Goal: Information Seeking & Learning: Learn about a topic

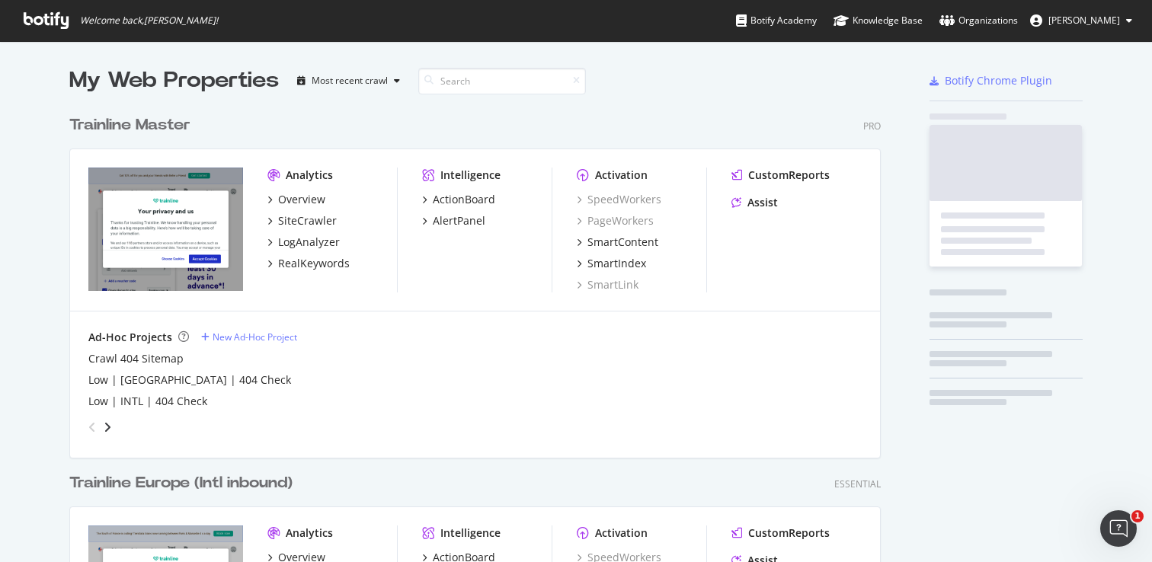
scroll to position [901, 812]
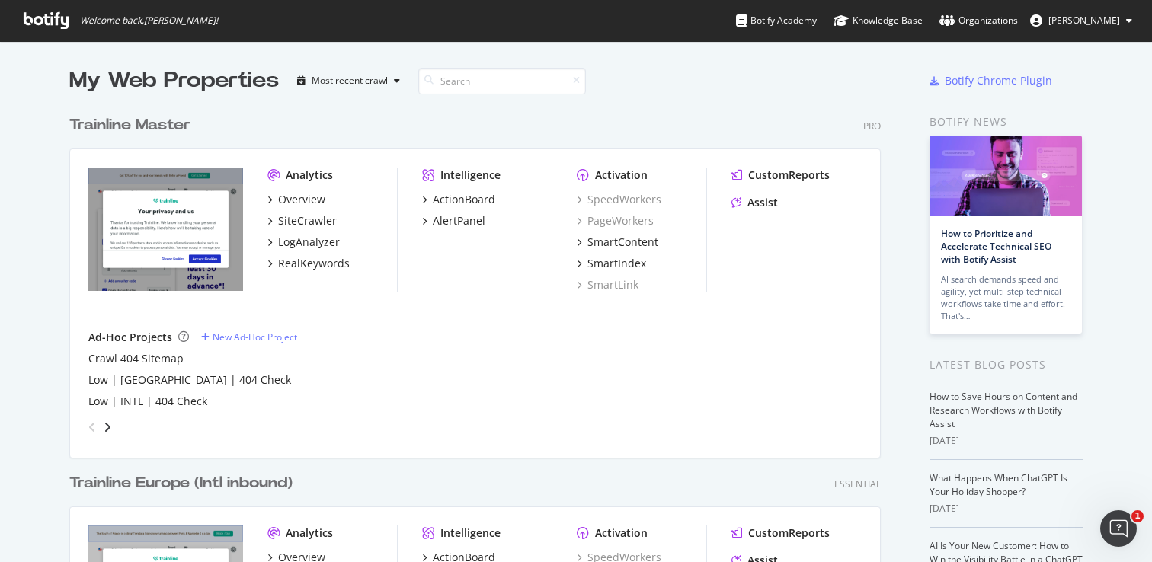
click at [700, 190] on div "Activation SpeedWorkers PageWorkers SmartContent SmartIndex SmartLink" at bounding box center [641, 230] width 129 height 125
click at [136, 129] on div "Trainline Master" at bounding box center [129, 125] width 121 height 22
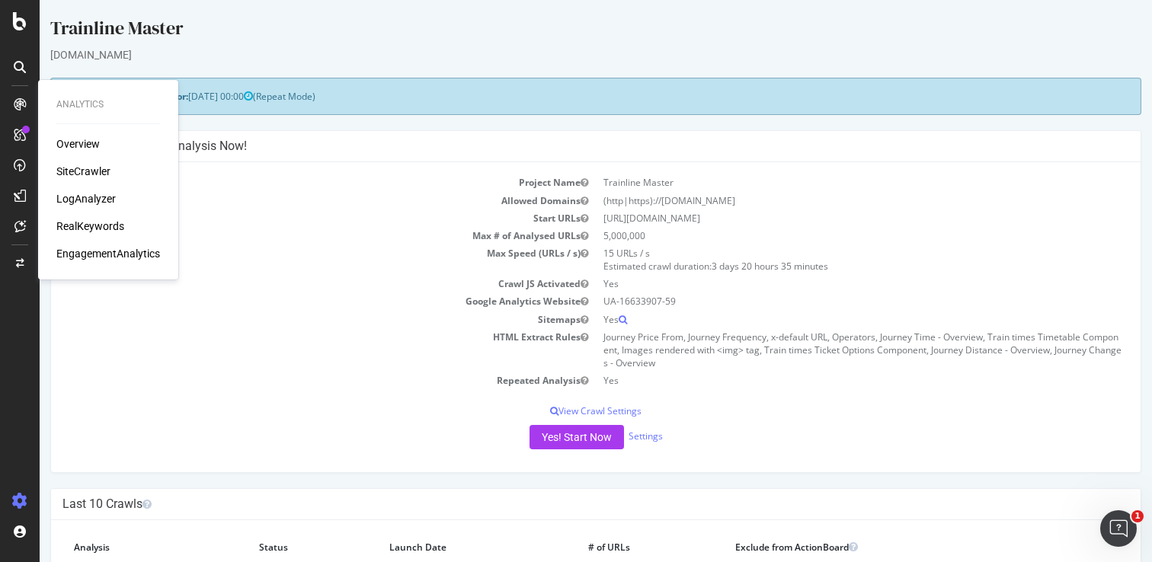
click at [81, 223] on div "RealKeywords" at bounding box center [90, 226] width 68 height 15
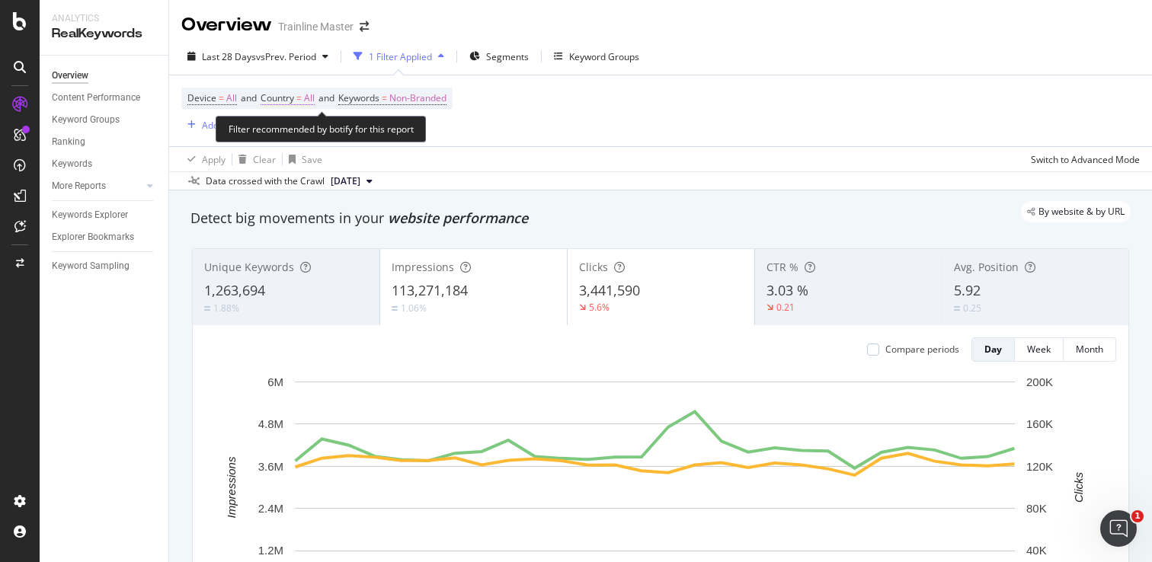
click at [294, 100] on span "Country" at bounding box center [277, 97] width 34 height 13
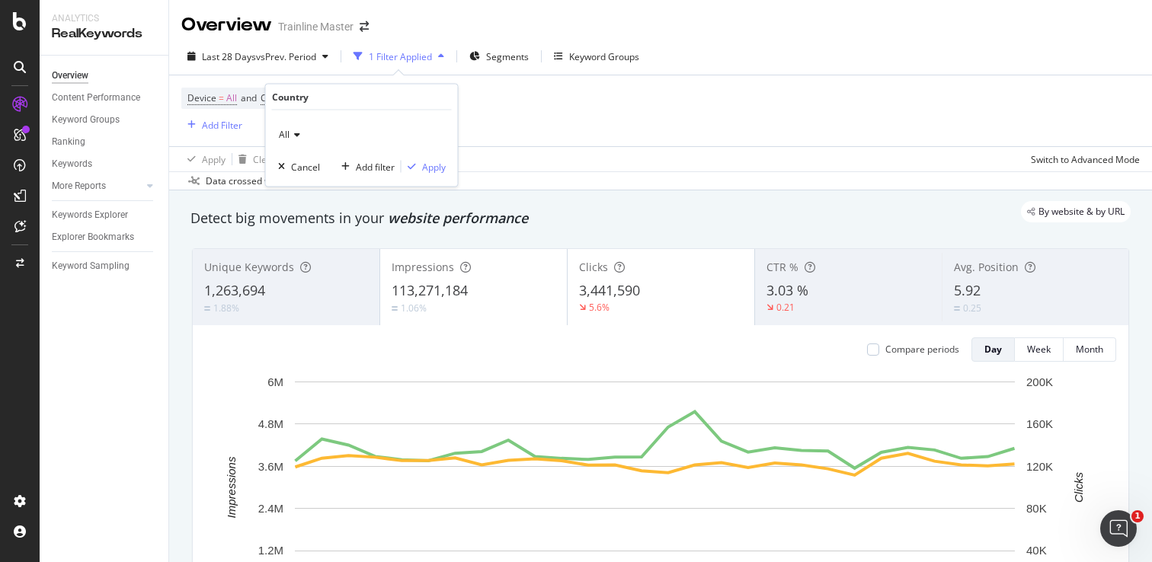
click at [290, 136] on icon at bounding box center [294, 134] width 11 height 9
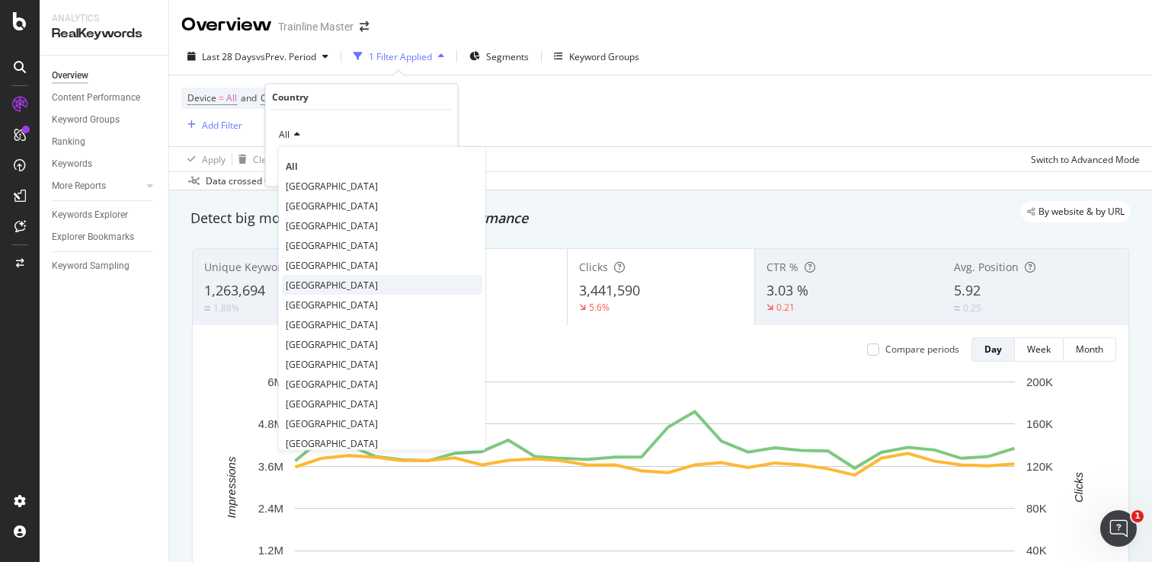
click at [315, 282] on span "[GEOGRAPHIC_DATA]" at bounding box center [332, 284] width 92 height 13
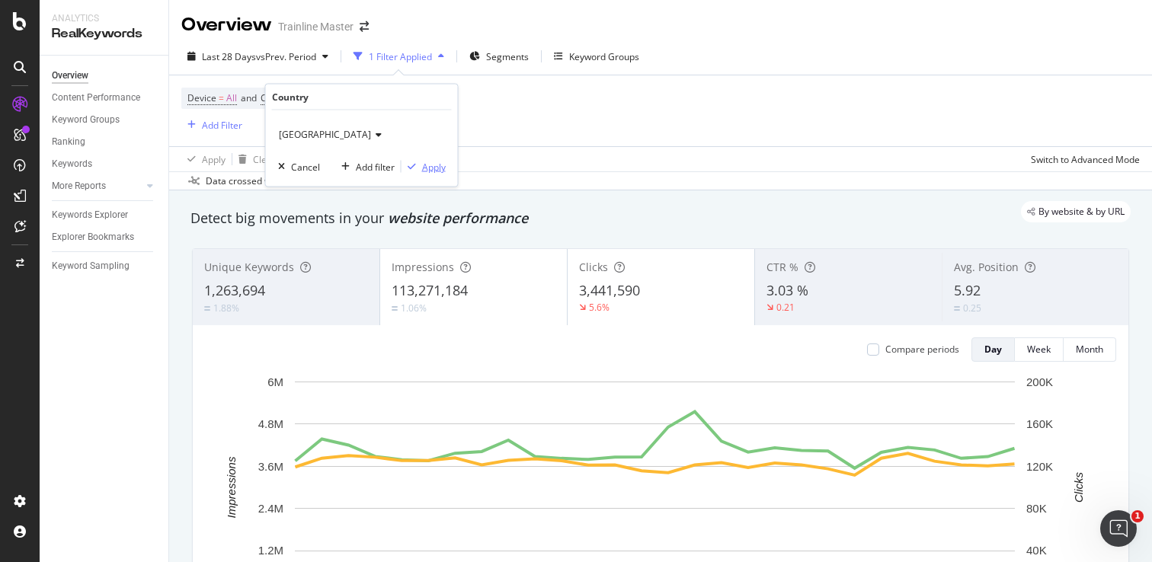
click at [417, 173] on button "Apply" at bounding box center [423, 166] width 44 height 15
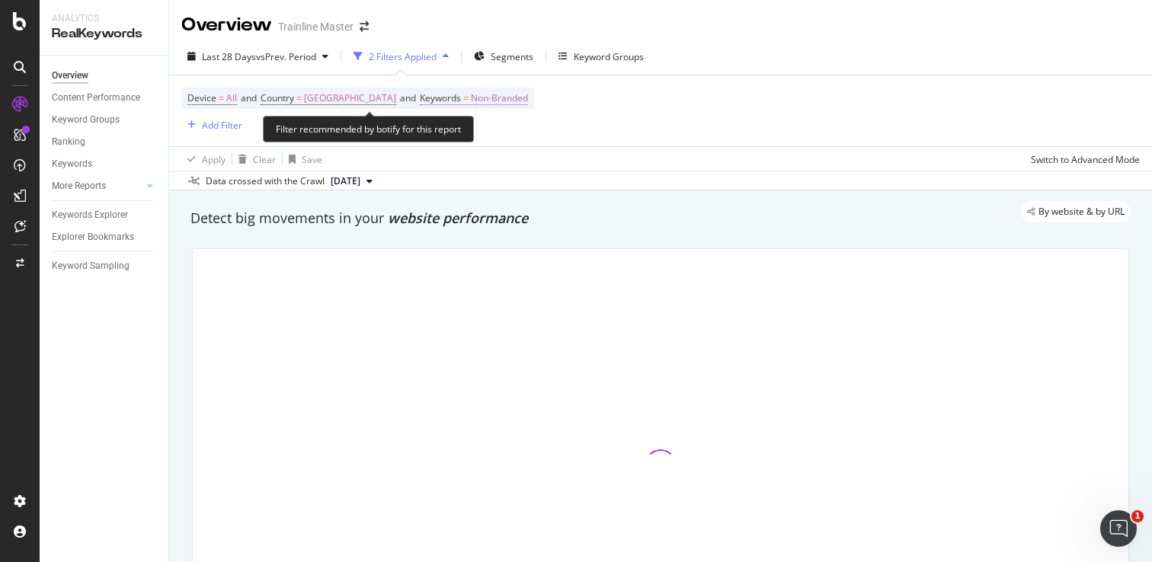
click at [519, 100] on span "Non-Branded" at bounding box center [499, 98] width 57 height 21
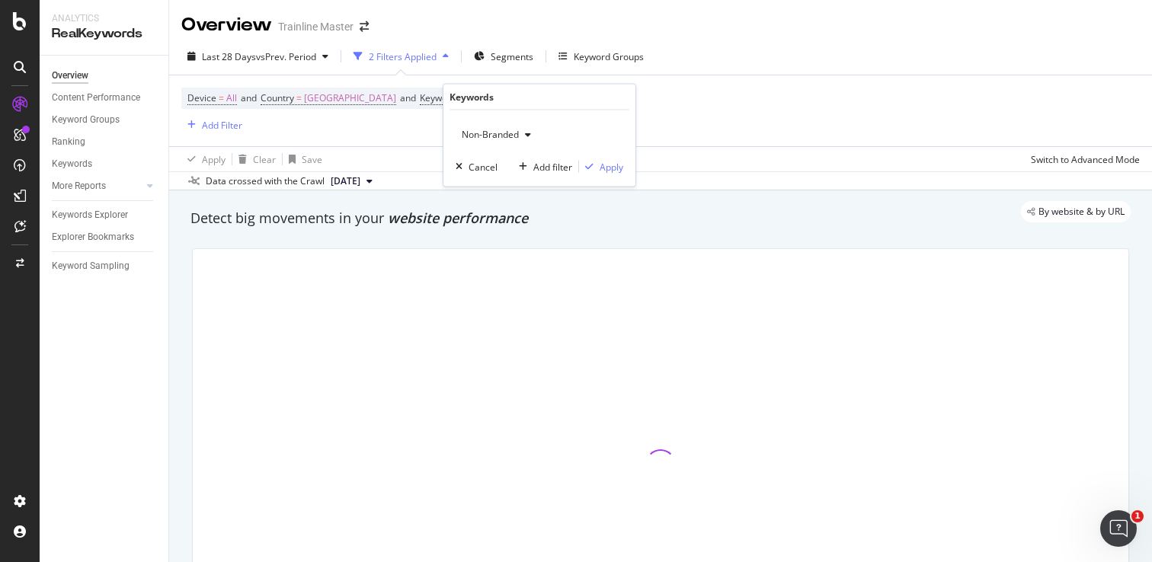
click at [513, 124] on div "Non-Branded" at bounding box center [495, 134] width 81 height 23
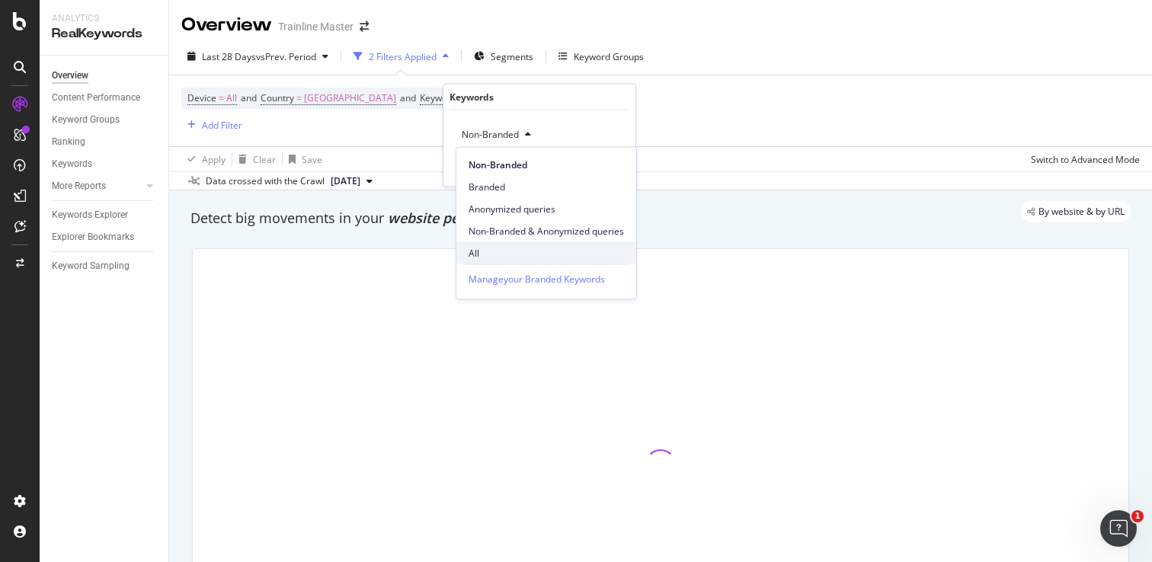
click at [500, 259] on span "All" at bounding box center [545, 253] width 155 height 14
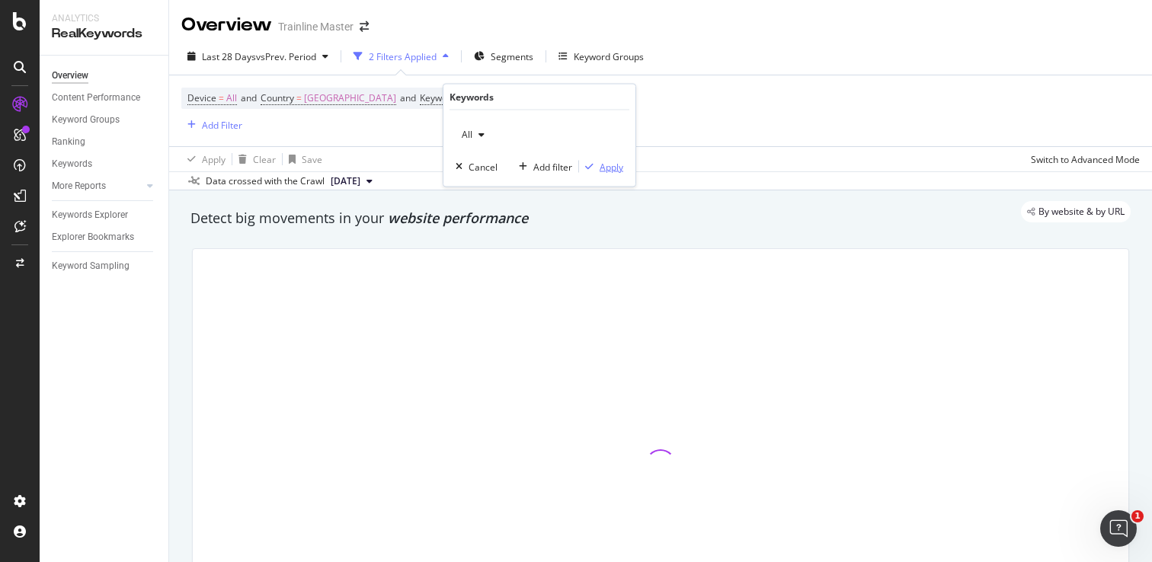
drag, startPoint x: 608, startPoint y: 166, endPoint x: 599, endPoint y: 180, distance: 16.5
click at [609, 166] on div "Apply" at bounding box center [611, 166] width 24 height 13
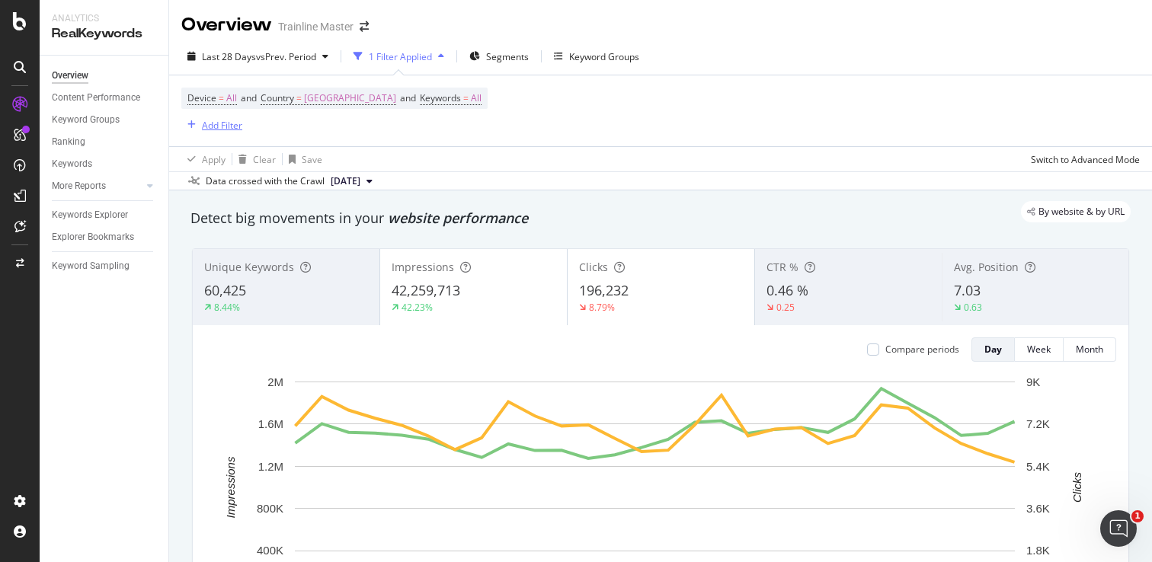
click at [227, 121] on div "Add Filter" at bounding box center [222, 125] width 40 height 13
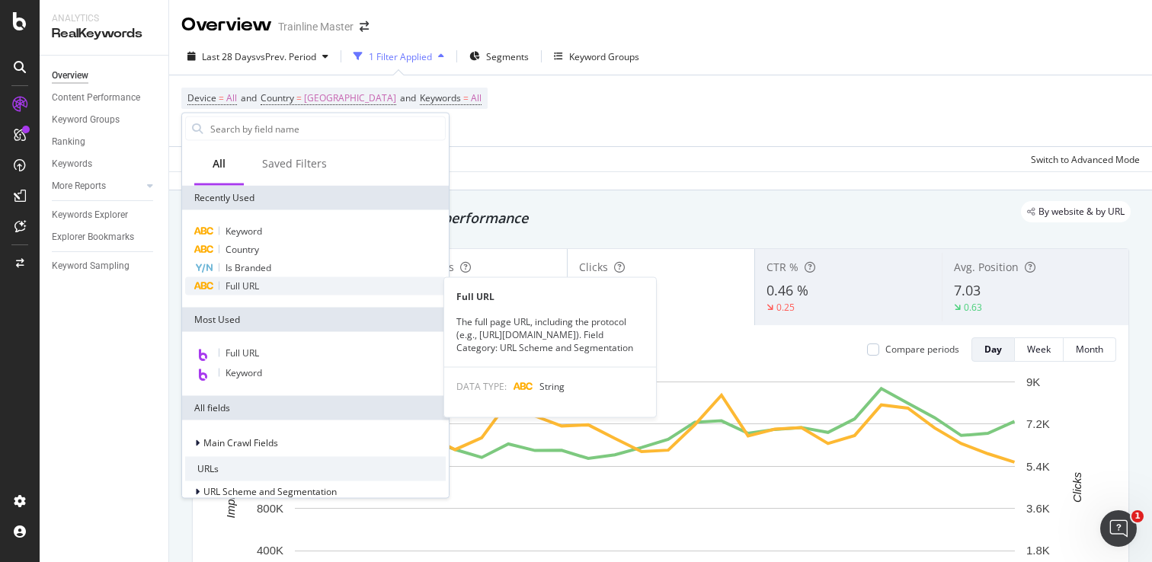
click at [253, 288] on span "Full URL" at bounding box center [242, 286] width 34 height 13
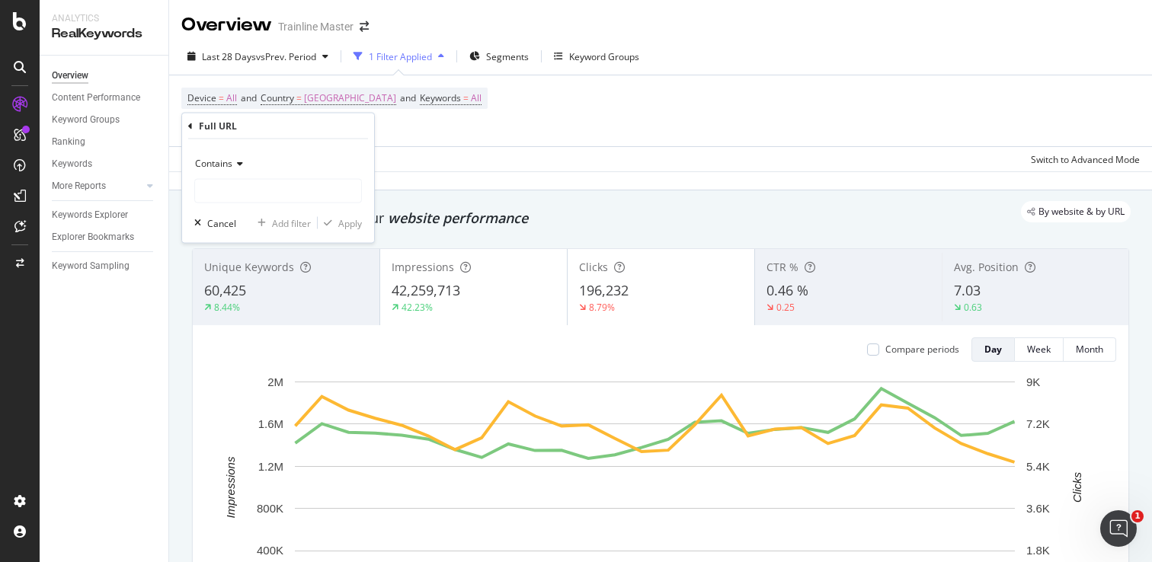
click at [278, 171] on div "Contains" at bounding box center [278, 164] width 168 height 24
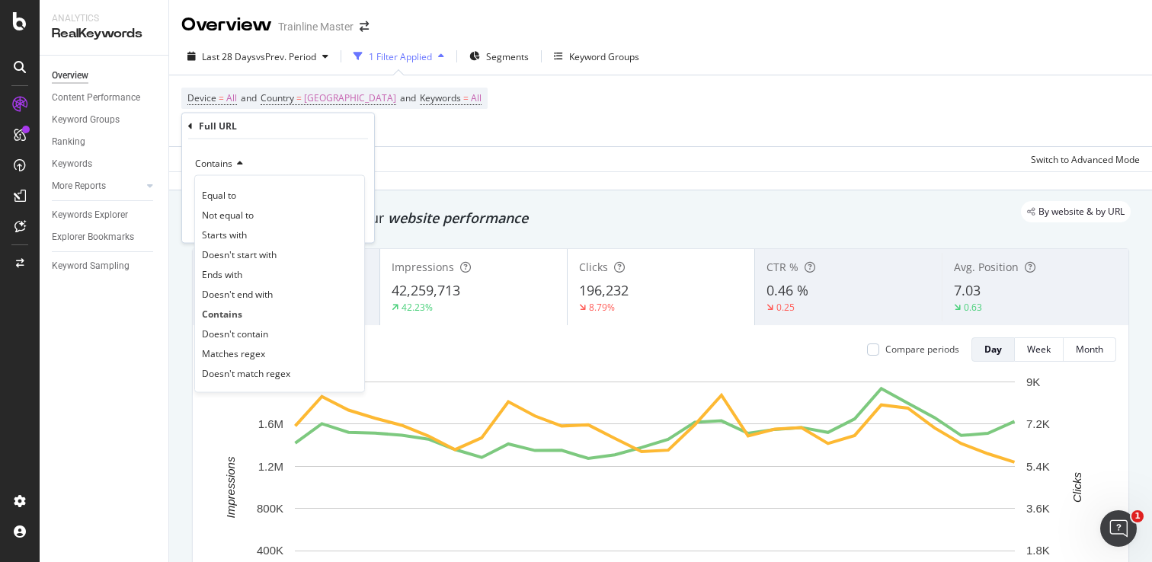
click at [241, 167] on icon at bounding box center [237, 163] width 11 height 9
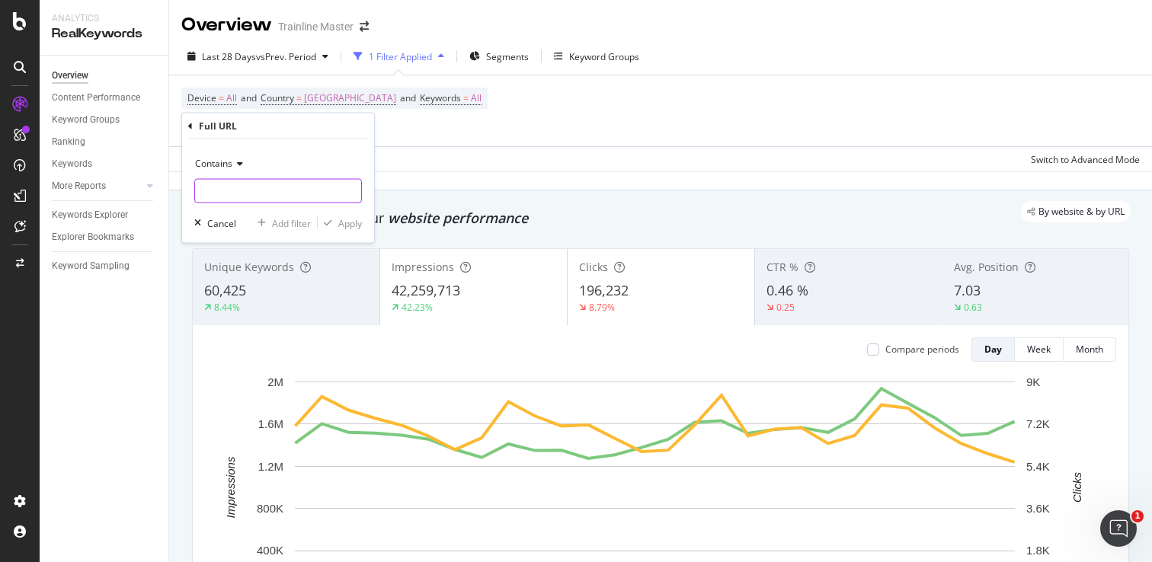
click at [254, 188] on input "text" at bounding box center [278, 191] width 166 height 24
type input "/en-us/"
click at [343, 226] on div "Apply" at bounding box center [350, 222] width 24 height 13
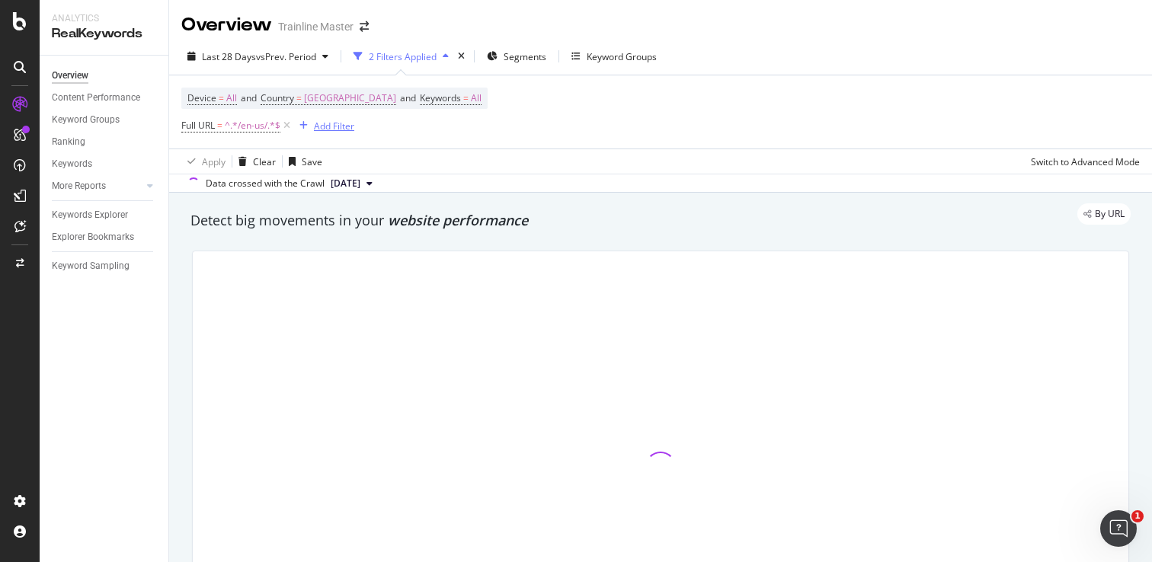
click at [343, 131] on div "Add Filter" at bounding box center [334, 126] width 40 height 13
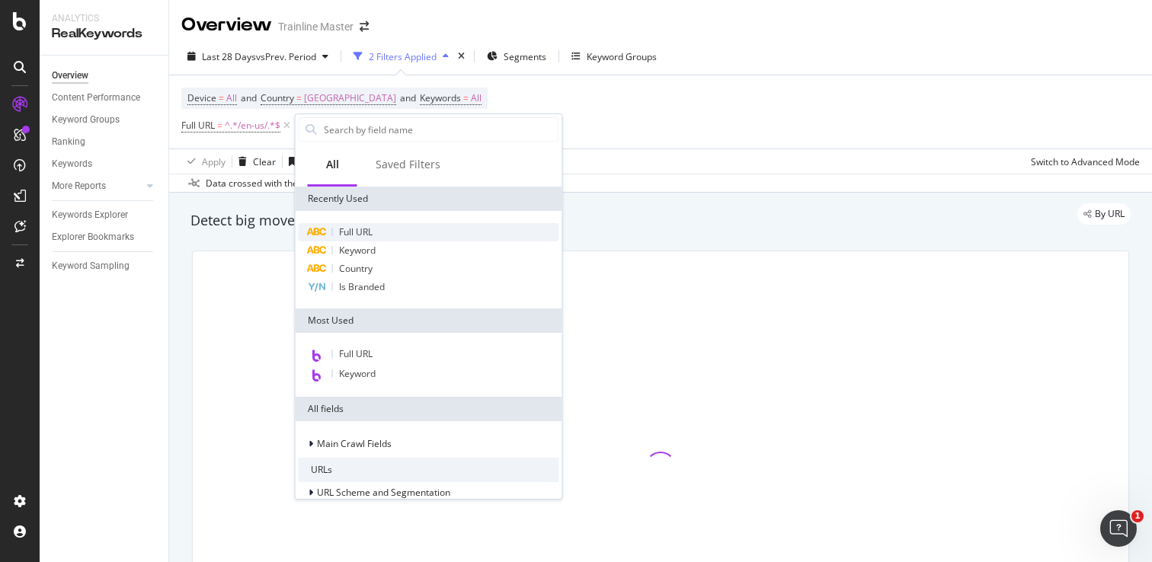
click at [356, 235] on span "Full URL" at bounding box center [356, 231] width 34 height 13
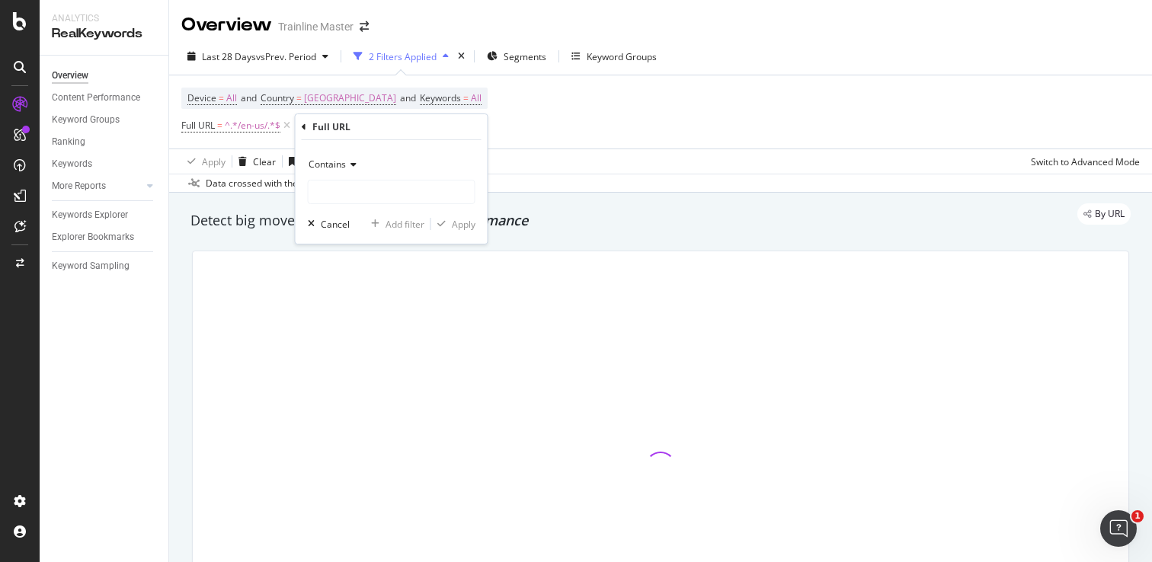
click at [366, 171] on div "Contains" at bounding box center [392, 164] width 168 height 24
click at [340, 170] on span "Contains" at bounding box center [326, 164] width 37 height 13
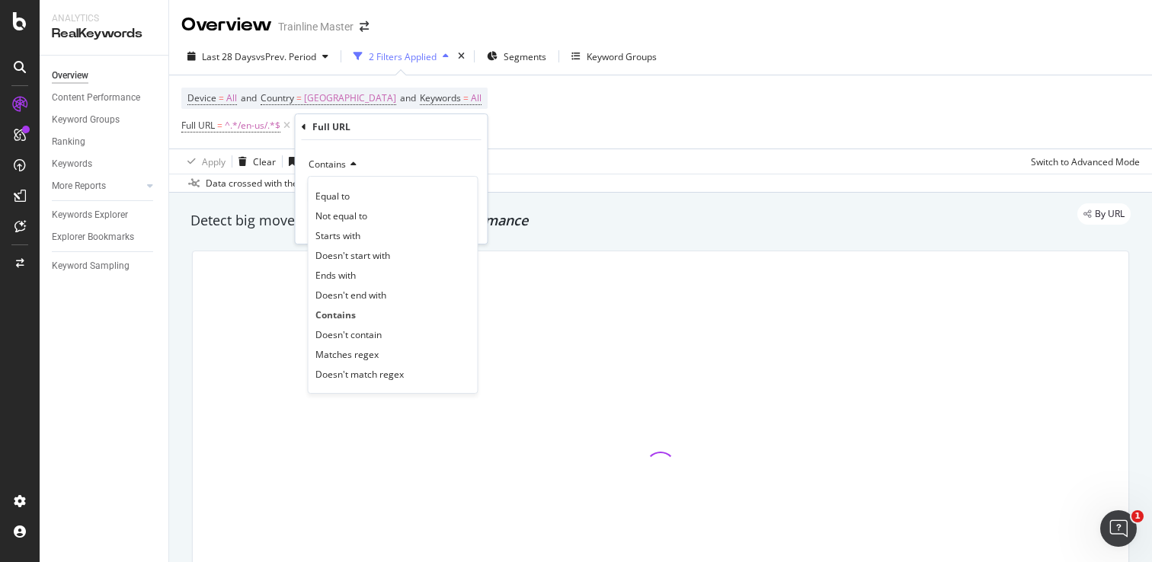
click at [372, 334] on span "Doesn't contain" at bounding box center [348, 334] width 66 height 13
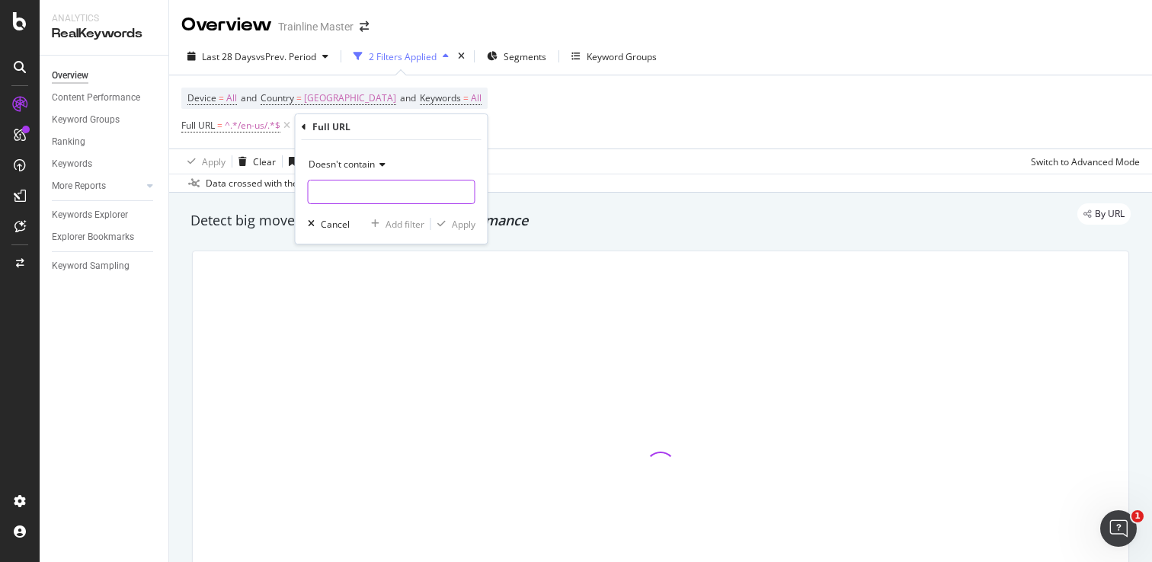
click at [363, 191] on input "text" at bounding box center [391, 192] width 166 height 24
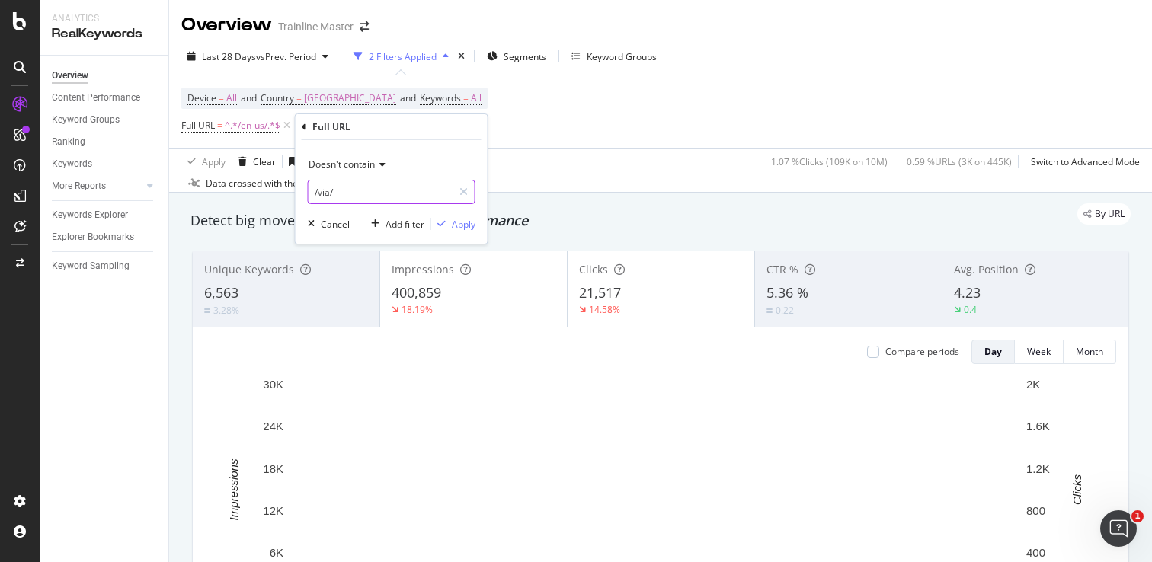
type input "/via/"
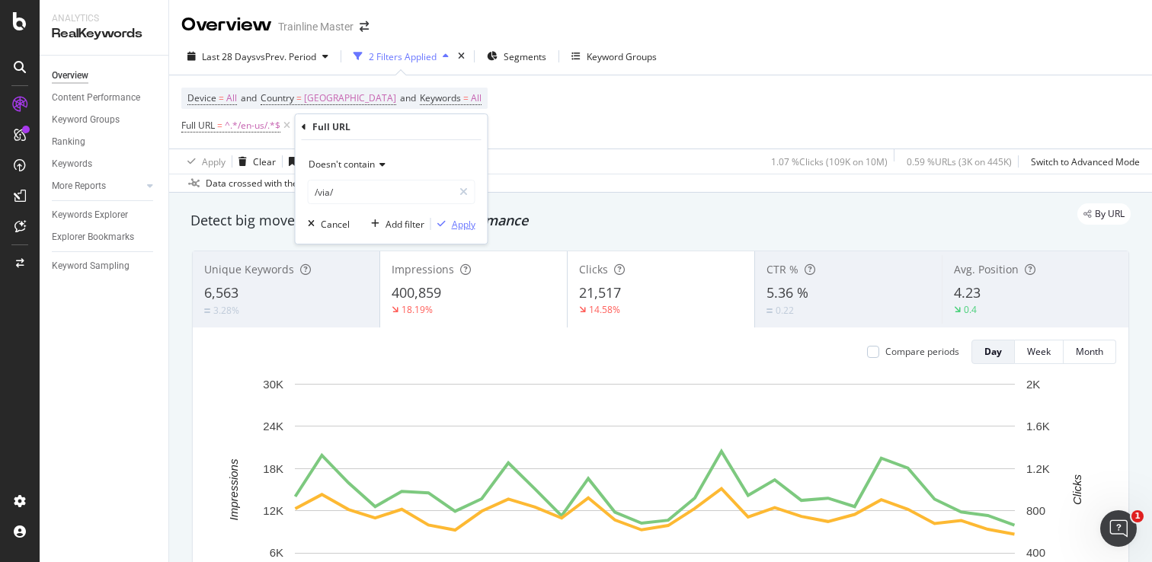
click at [449, 228] on div "button" at bounding box center [441, 223] width 21 height 9
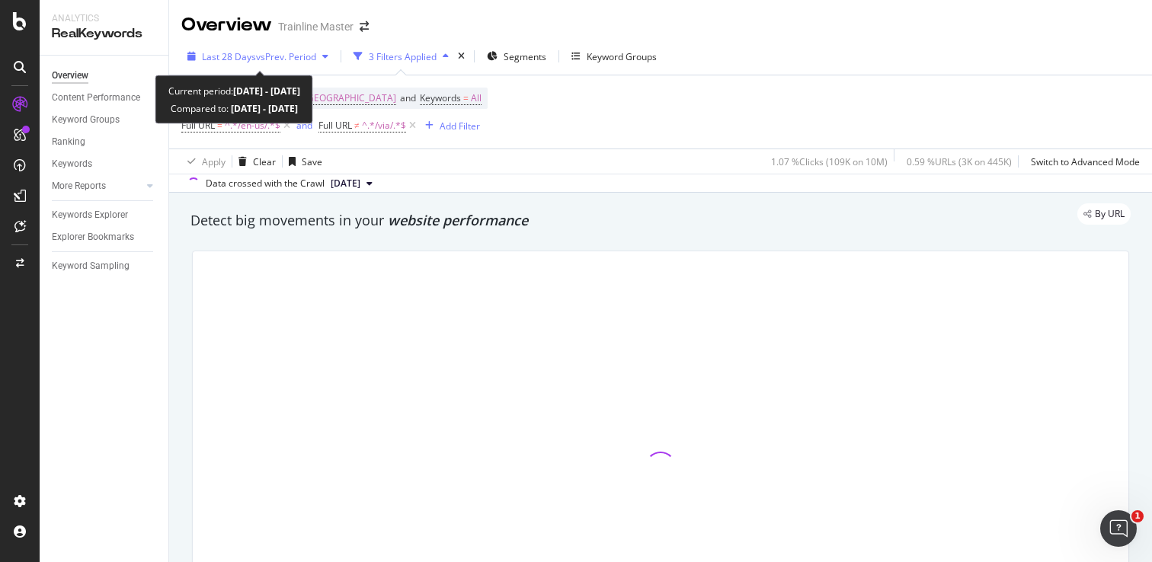
click at [273, 63] on div "Last 28 Days vs Prev. Period" at bounding box center [257, 56] width 153 height 23
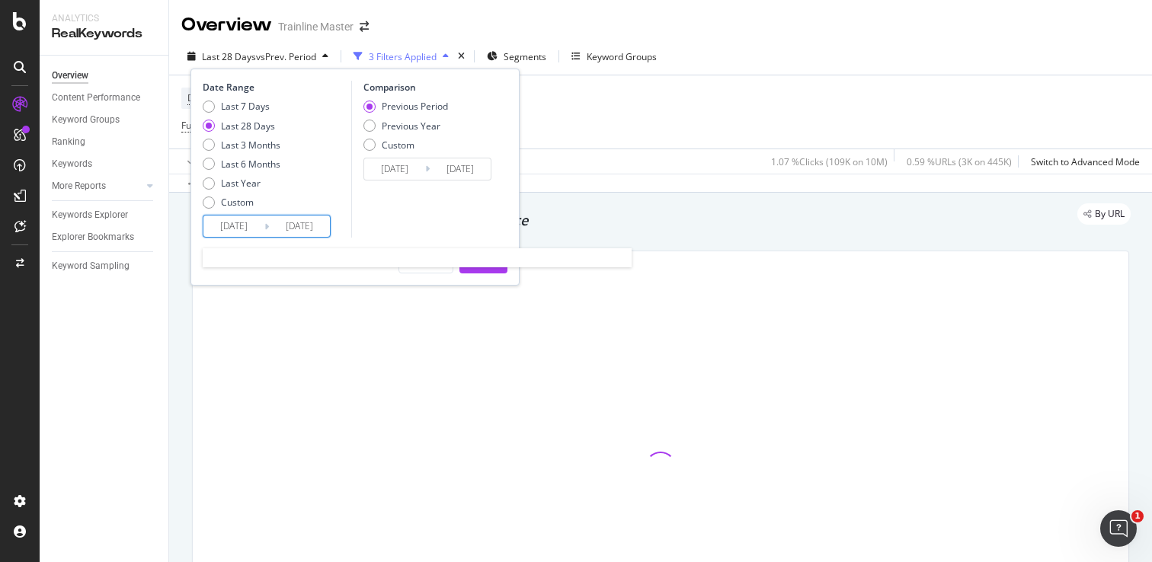
click at [255, 223] on input "[DATE]" at bounding box center [233, 226] width 61 height 21
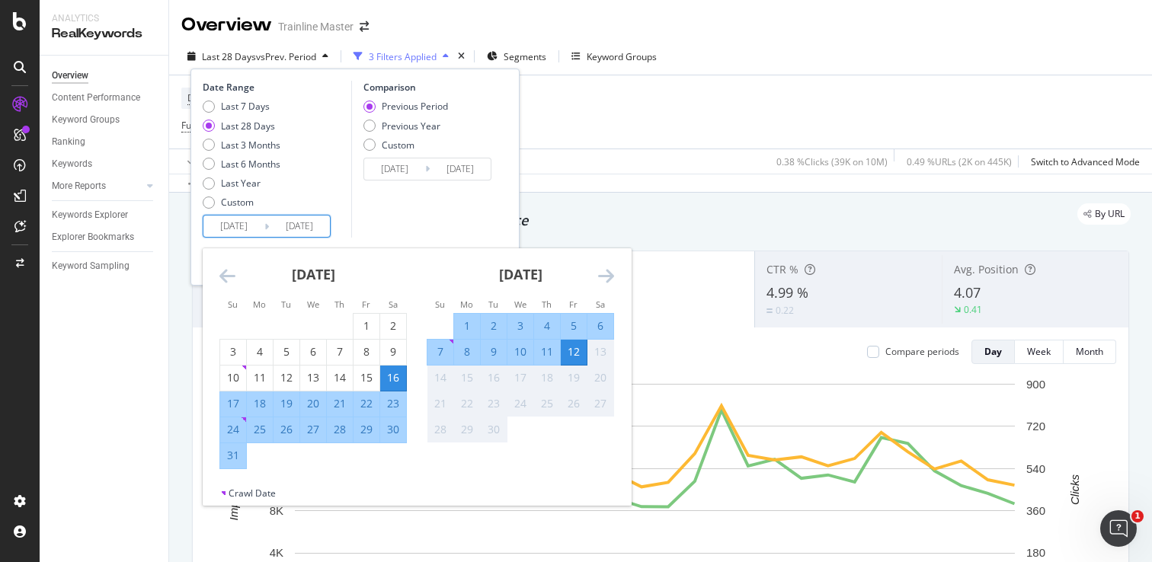
click at [230, 427] on div "24" at bounding box center [233, 429] width 26 height 15
type input "[DATE]"
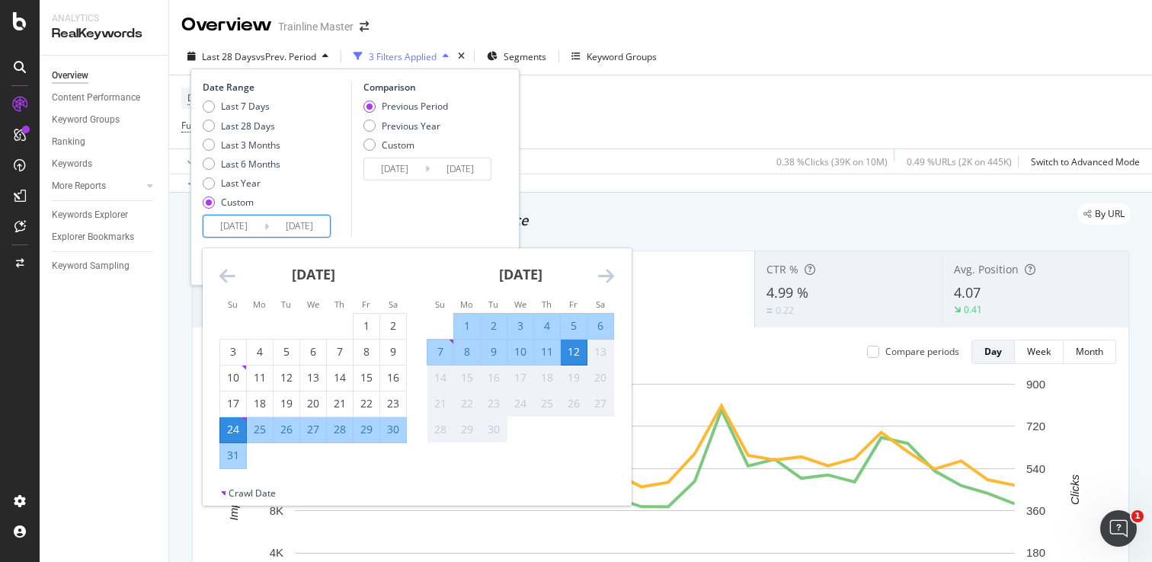
click at [390, 429] on div "30" at bounding box center [393, 429] width 26 height 15
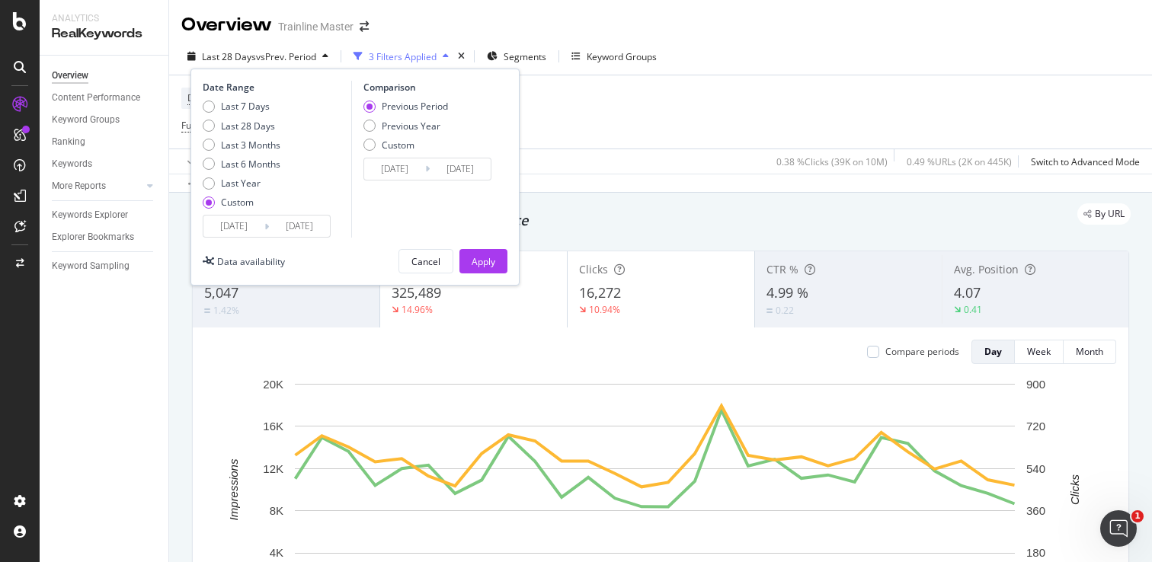
type input "[DATE]"
click at [213, 197] on div "Custom" at bounding box center [209, 203] width 12 height 12
type input "[DATE]"
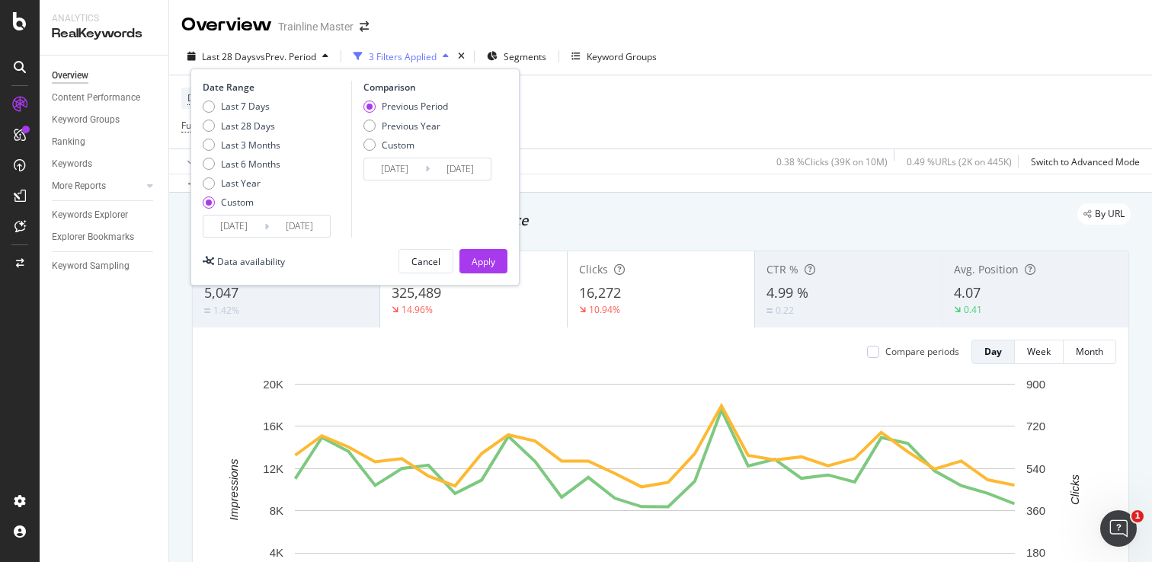
type input "[DATE]"
click at [212, 203] on div "Custom" at bounding box center [209, 203] width 12 height 12
click at [244, 230] on input "[DATE]" at bounding box center [233, 226] width 61 height 21
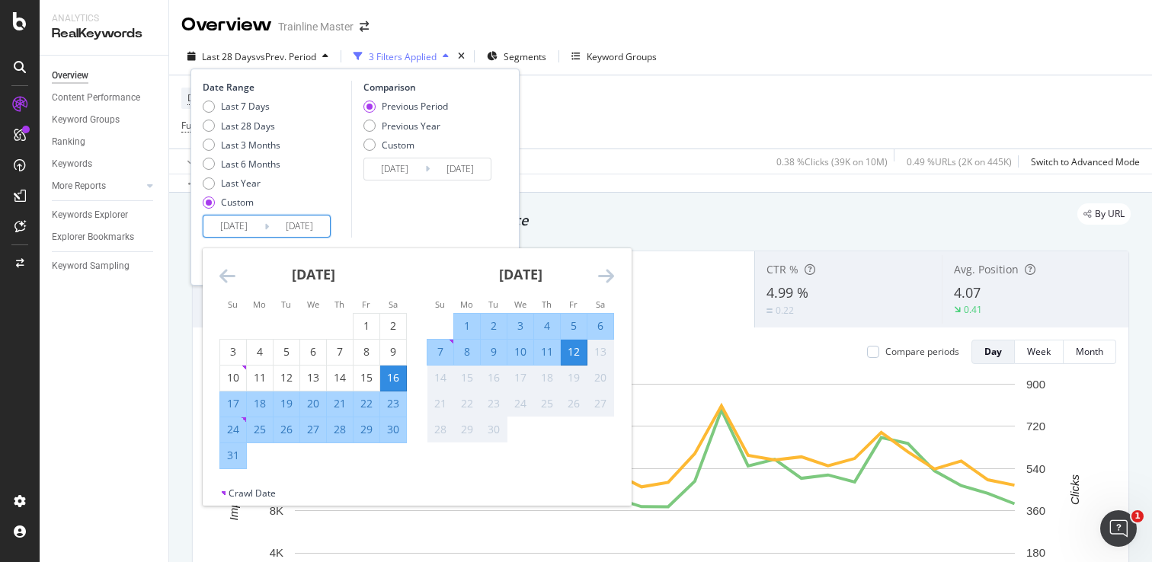
click at [238, 448] on div "31" at bounding box center [233, 455] width 26 height 15
type input "[DATE]"
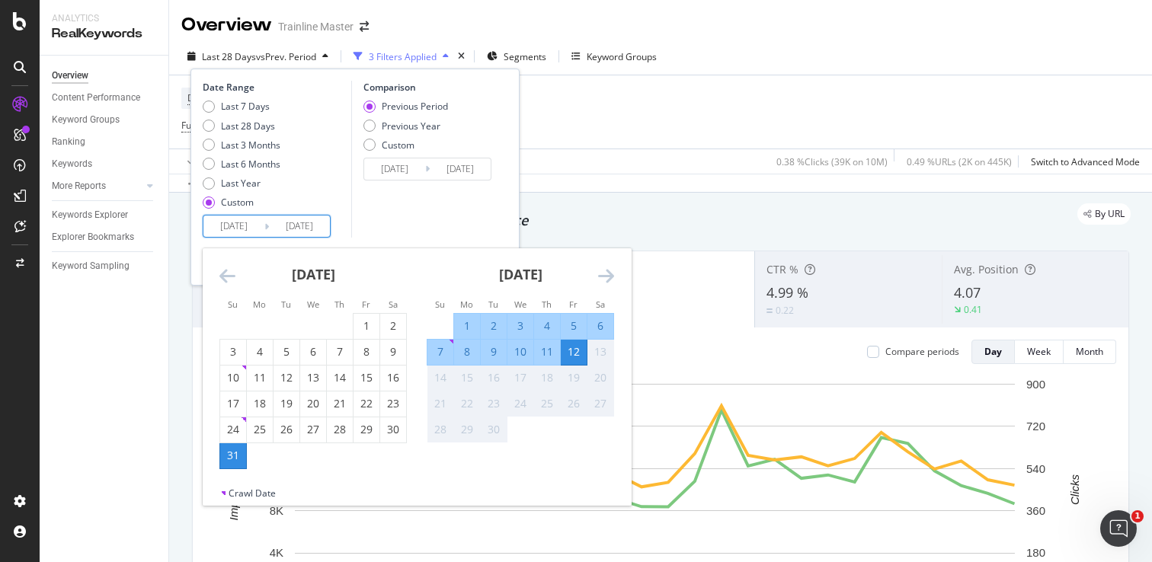
click at [604, 317] on div "6" at bounding box center [600, 326] width 26 height 25
type input "[DATE]"
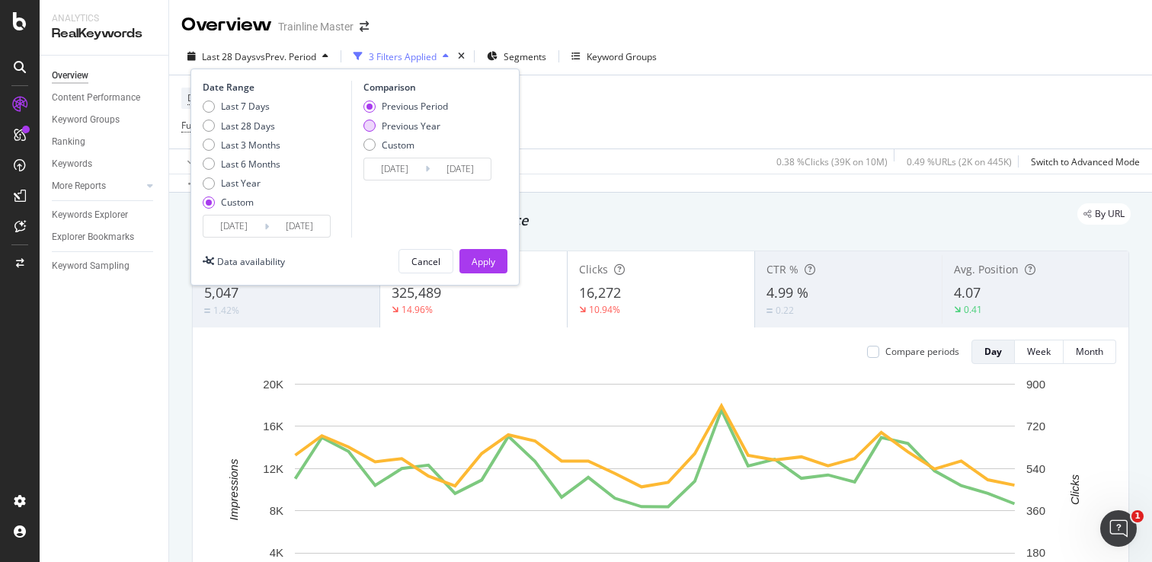
click at [420, 123] on div "Previous Year" at bounding box center [411, 126] width 59 height 13
type input "[DATE]"
click at [489, 260] on div "Apply" at bounding box center [483, 261] width 24 height 13
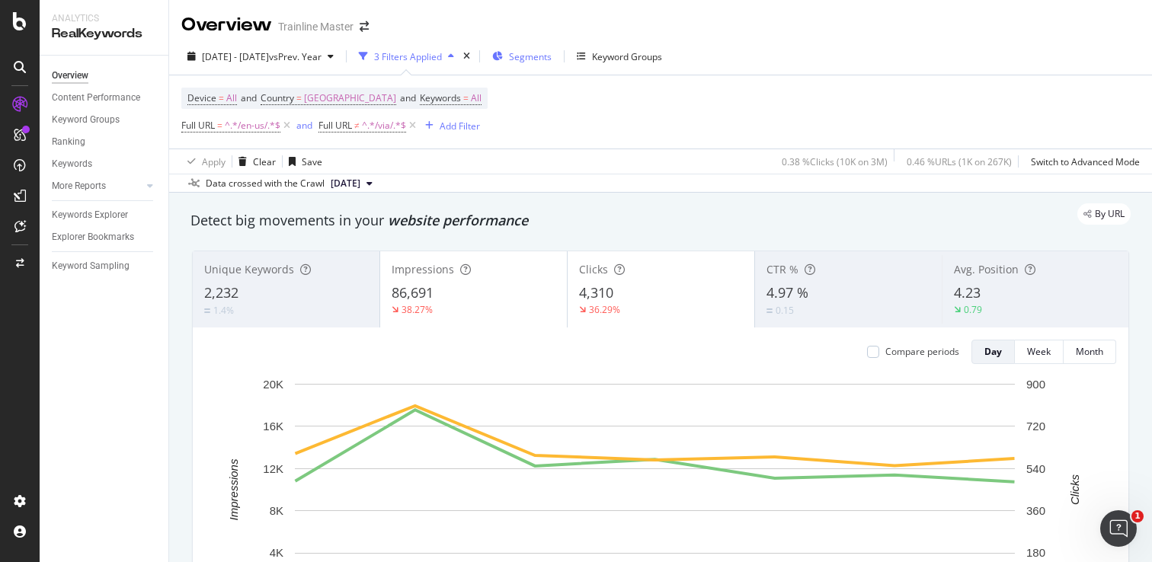
click at [547, 59] on div "Segments" at bounding box center [521, 56] width 59 height 23
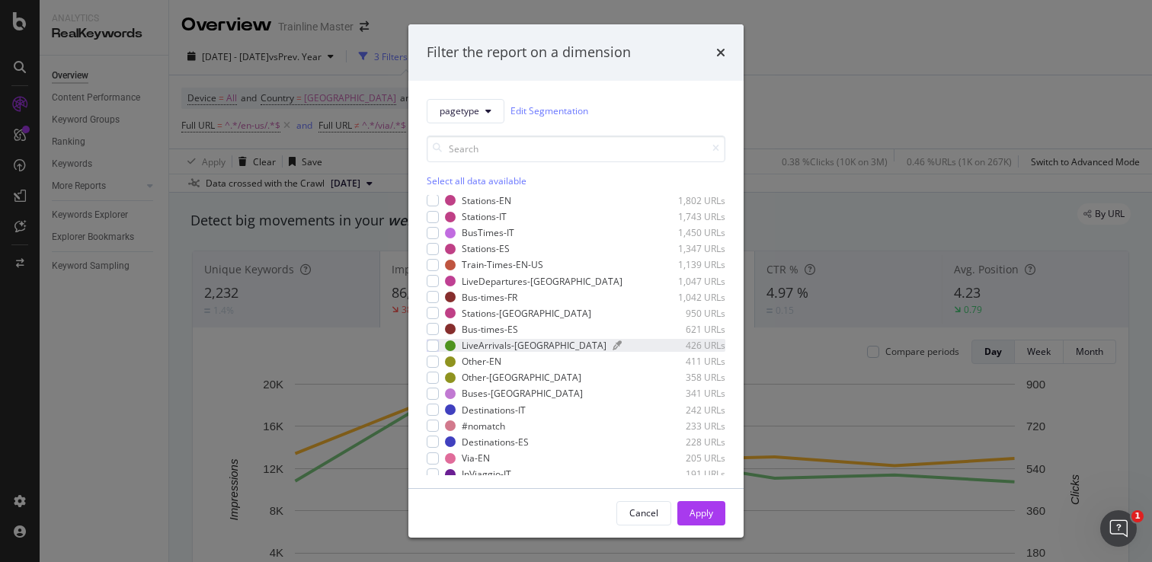
scroll to position [340, 0]
click at [433, 262] on div "modal" at bounding box center [433, 266] width 12 height 12
click at [705, 500] on div "Cancel Apply" at bounding box center [575, 513] width 335 height 49
click at [706, 504] on div "Apply" at bounding box center [701, 513] width 24 height 23
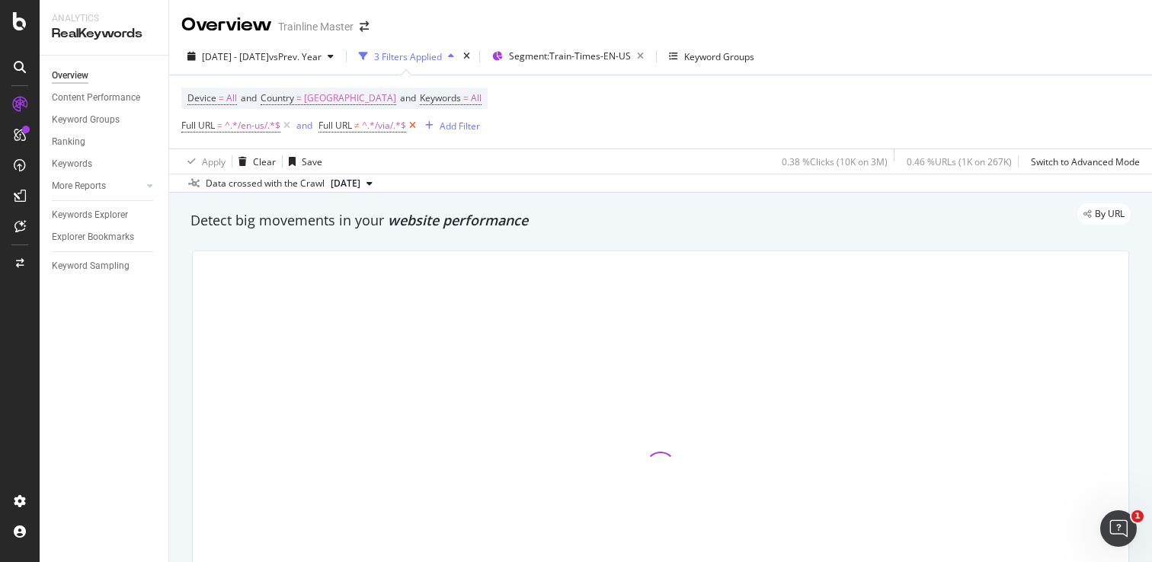
click at [416, 129] on icon at bounding box center [412, 125] width 13 height 15
click at [289, 128] on icon at bounding box center [286, 125] width 13 height 15
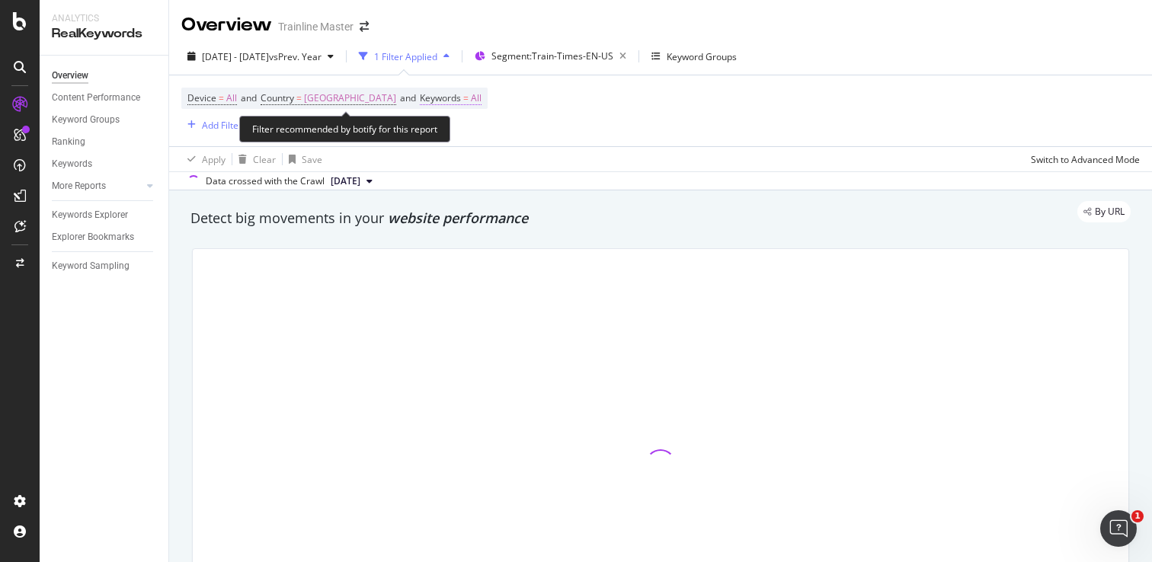
click at [474, 105] on span "Keywords = All" at bounding box center [451, 98] width 62 height 14
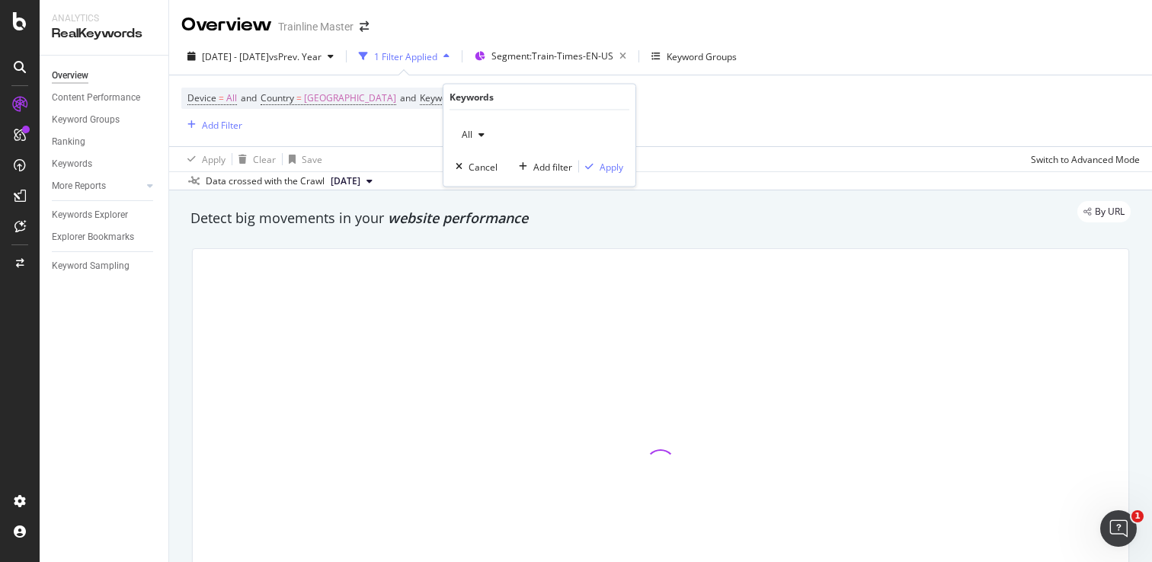
click at [467, 126] on div "All" at bounding box center [472, 134] width 35 height 23
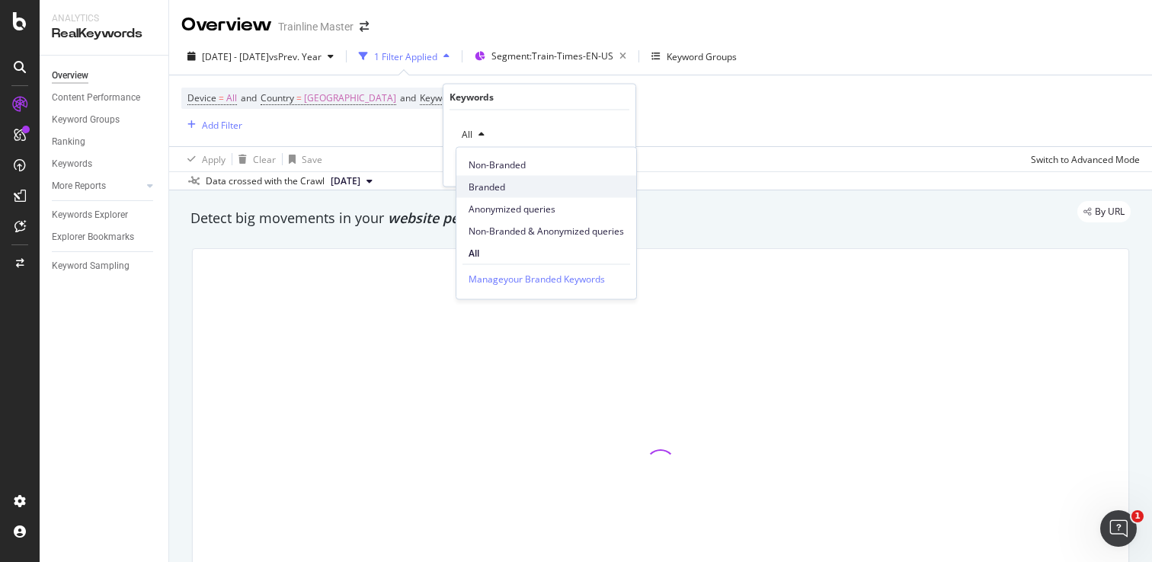
click at [517, 187] on span "Branded" at bounding box center [545, 187] width 155 height 14
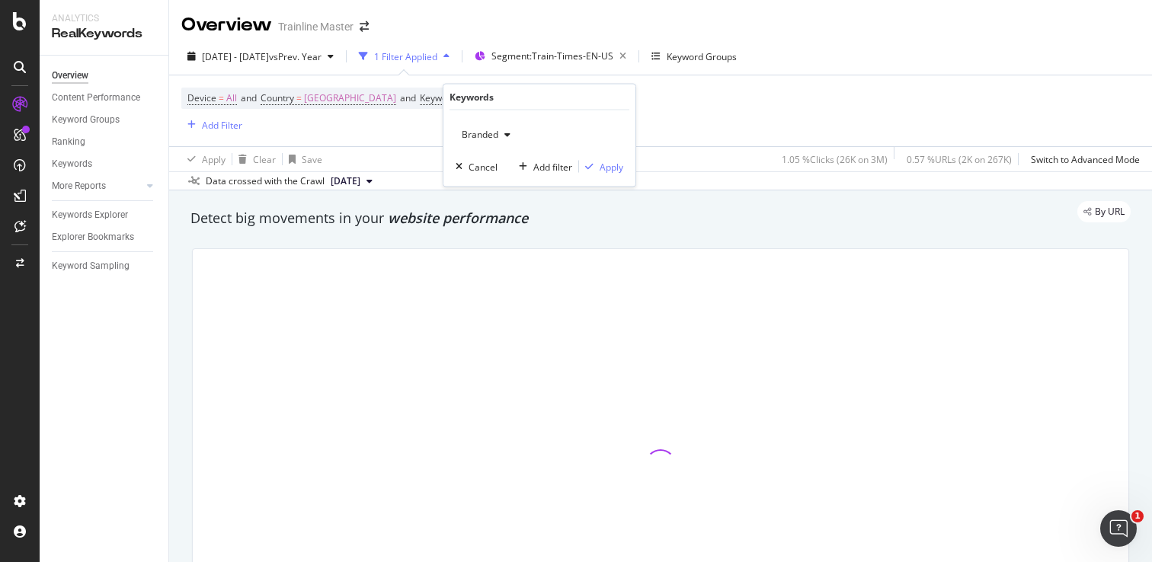
click at [475, 112] on div "Branded Cancel Add filter Apply" at bounding box center [539, 148] width 192 height 76
click at [483, 130] on span "Branded" at bounding box center [476, 134] width 43 height 13
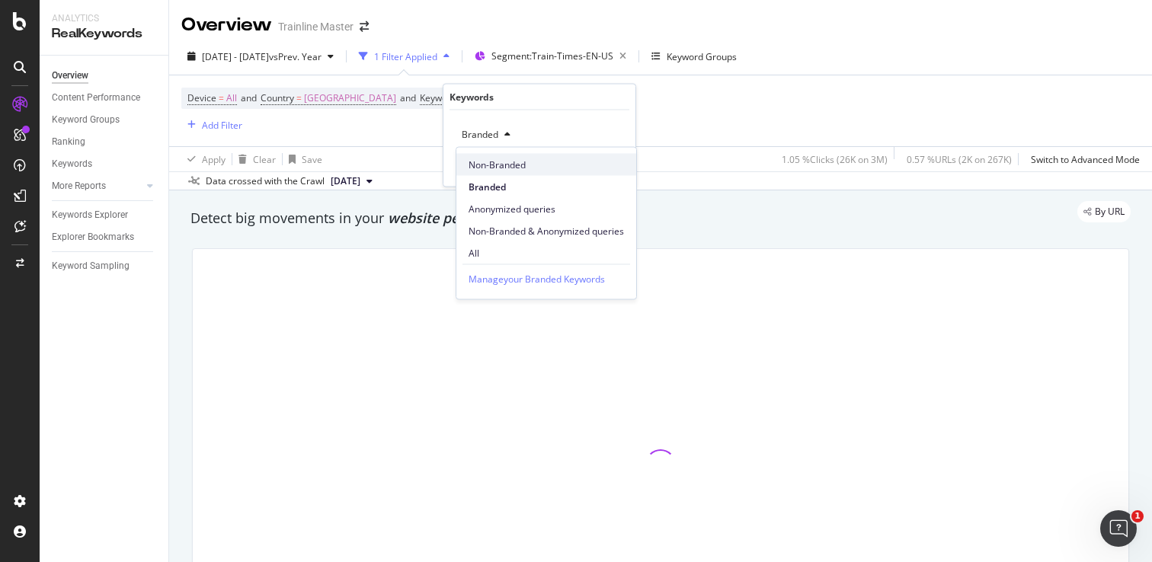
click at [492, 155] on div "Non-Branded" at bounding box center [546, 165] width 180 height 22
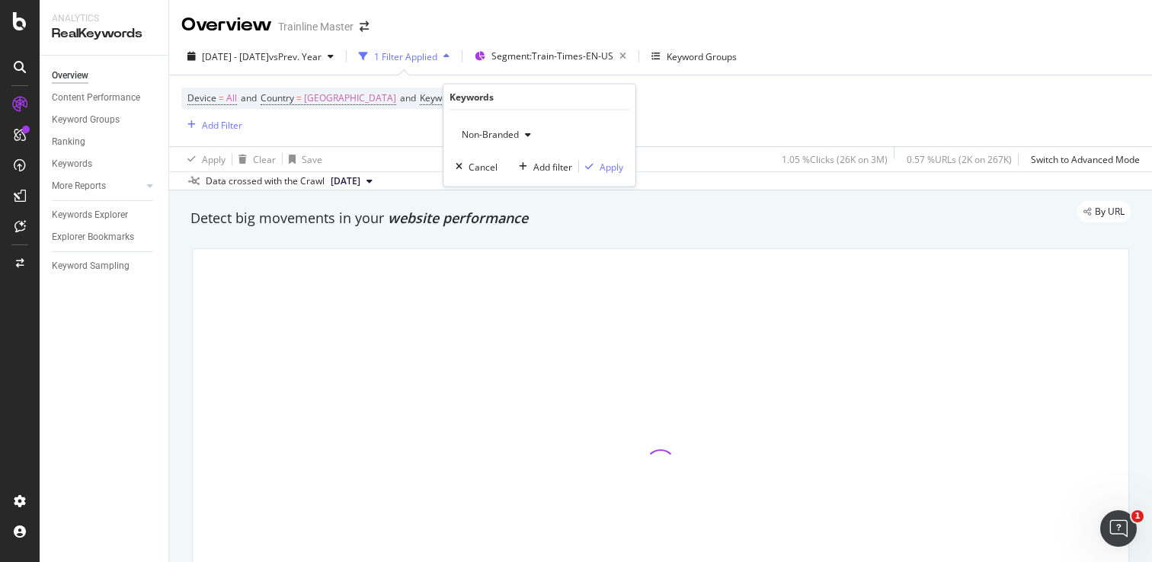
click at [592, 175] on div "Non-Branded Cancel Add filter Apply" at bounding box center [539, 148] width 192 height 76
click at [594, 169] on div "button" at bounding box center [589, 166] width 21 height 9
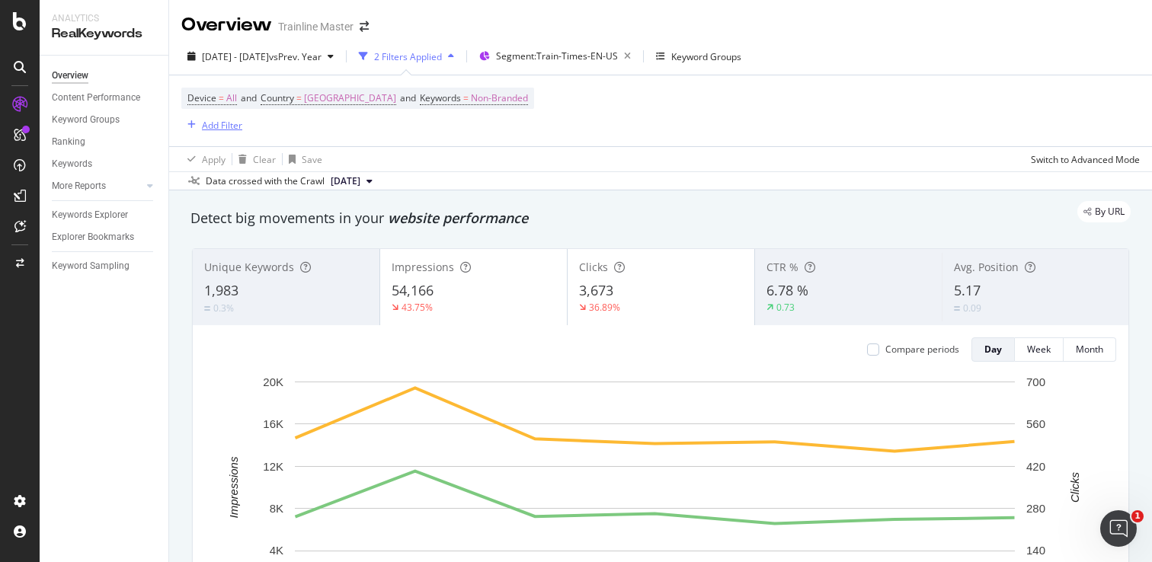
click at [228, 127] on div "Add Filter" at bounding box center [222, 125] width 40 height 13
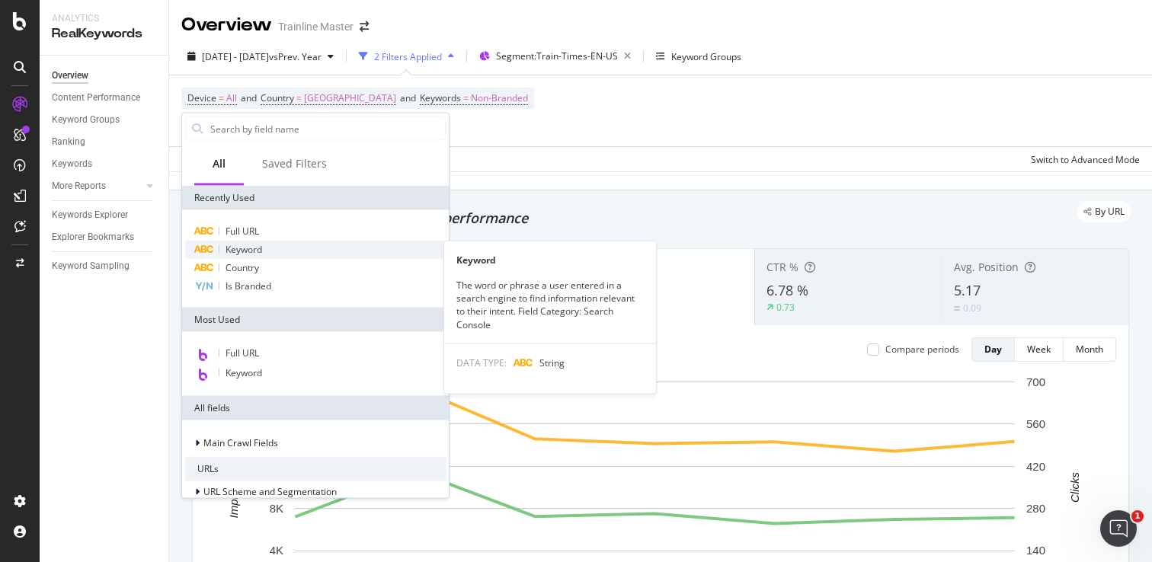
click at [225, 247] on span "Keyword" at bounding box center [243, 249] width 37 height 13
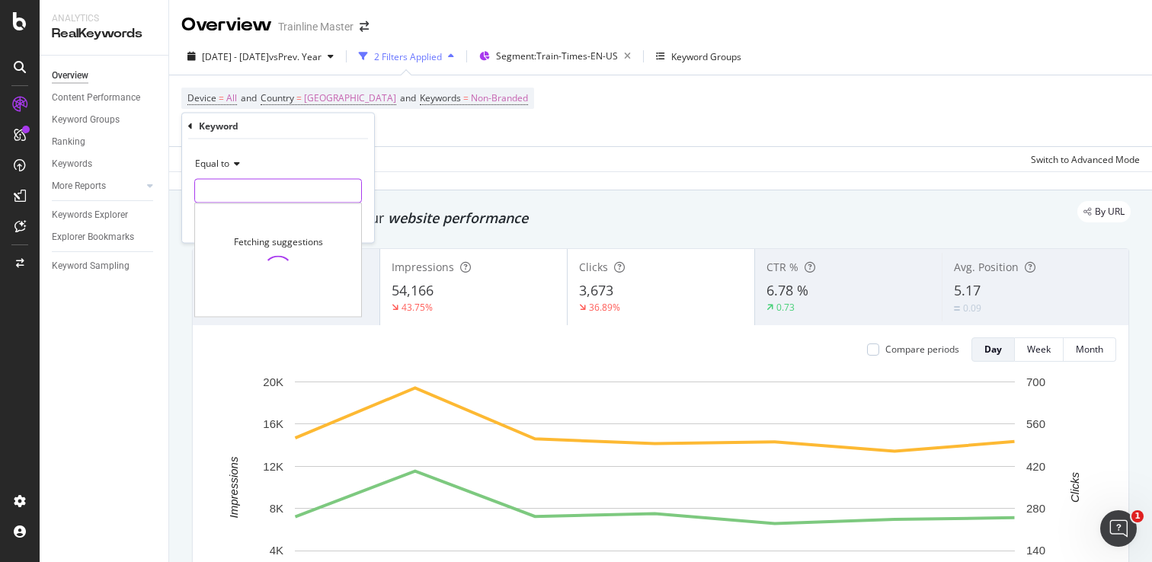
click at [278, 191] on input "text" at bounding box center [278, 191] width 166 height 24
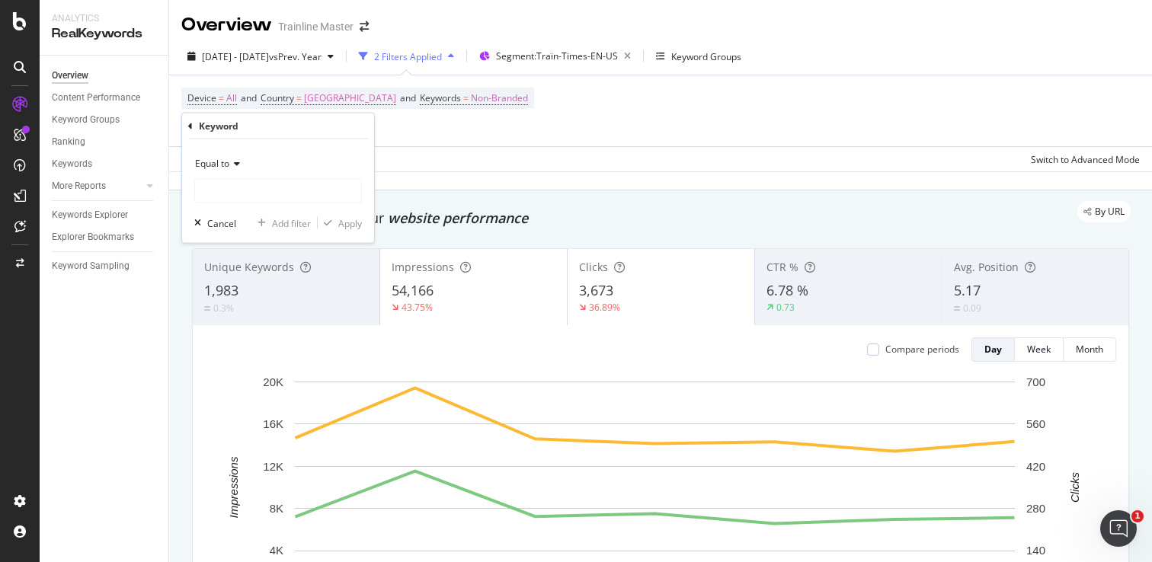
click at [217, 157] on span "Equal to" at bounding box center [212, 163] width 34 height 13
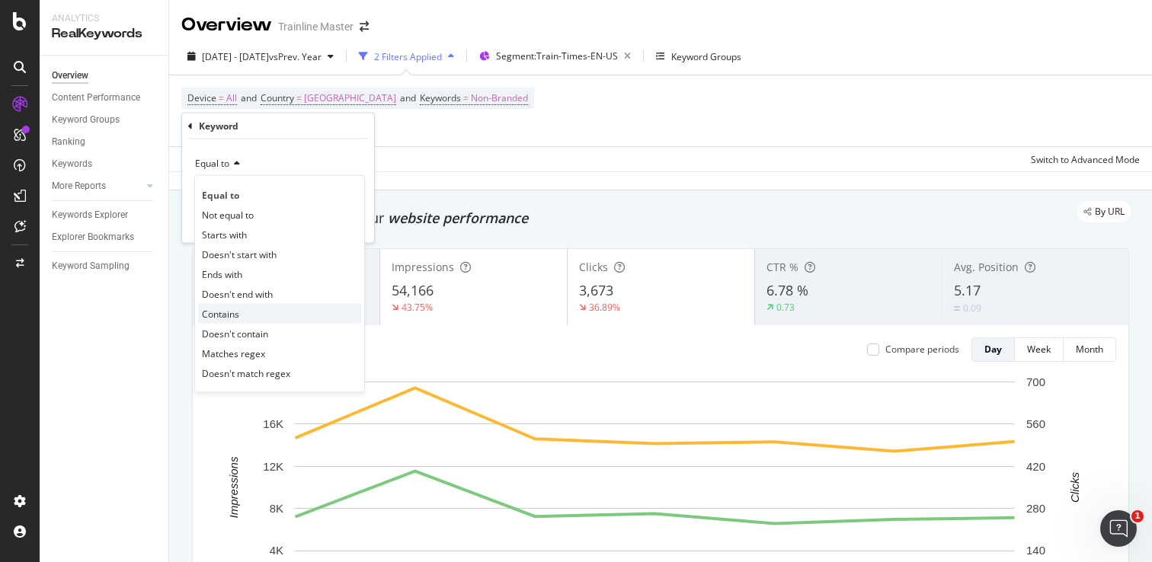
click at [241, 311] on div "Contains" at bounding box center [279, 314] width 163 height 20
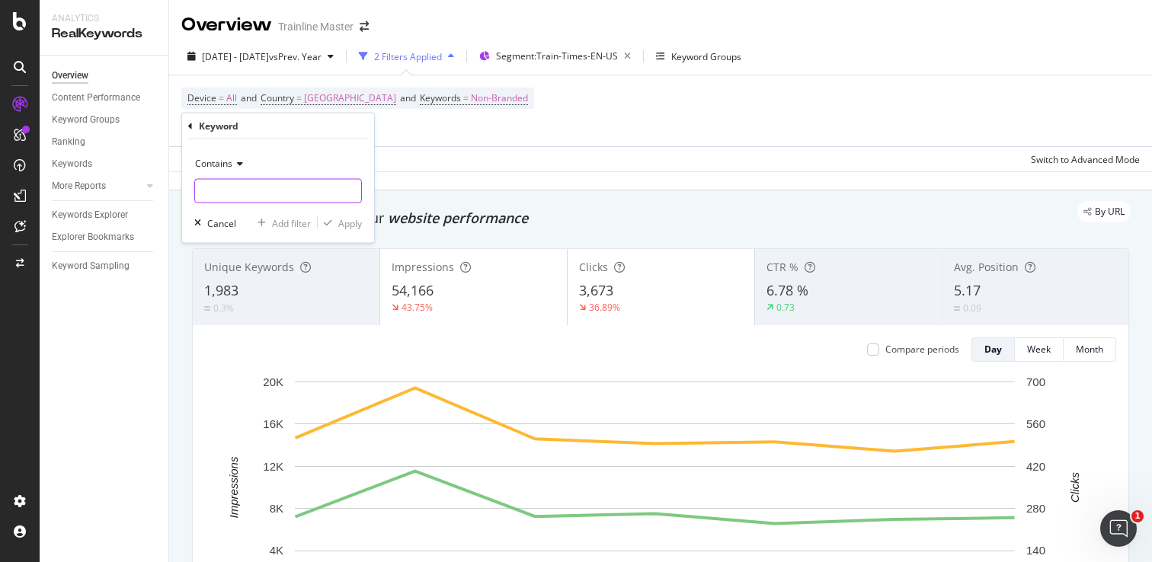
click at [254, 193] on input "text" at bounding box center [278, 191] width 166 height 24
type input "train"
click at [349, 222] on div "Apply" at bounding box center [350, 222] width 24 height 13
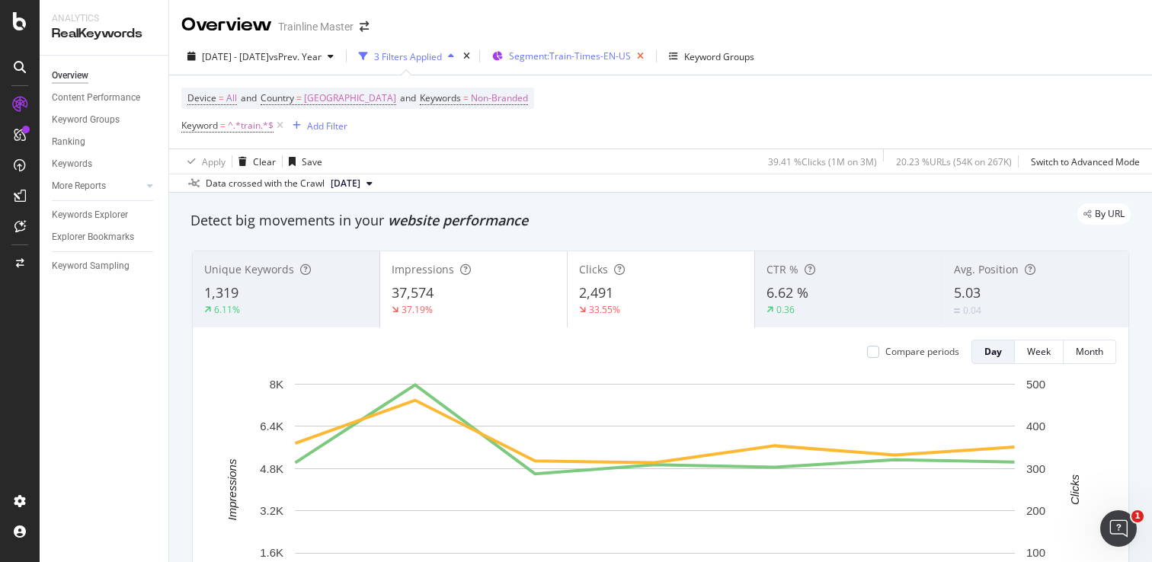
click at [650, 57] on icon "button" at bounding box center [640, 56] width 19 height 21
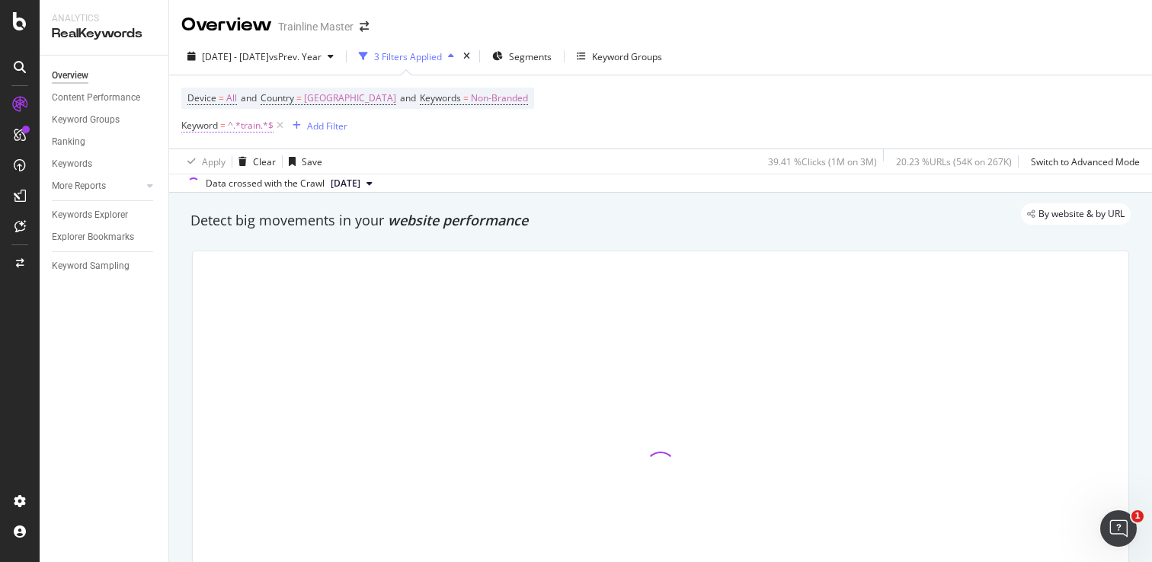
click at [254, 126] on span "^.*train.*$" at bounding box center [251, 125] width 46 height 21
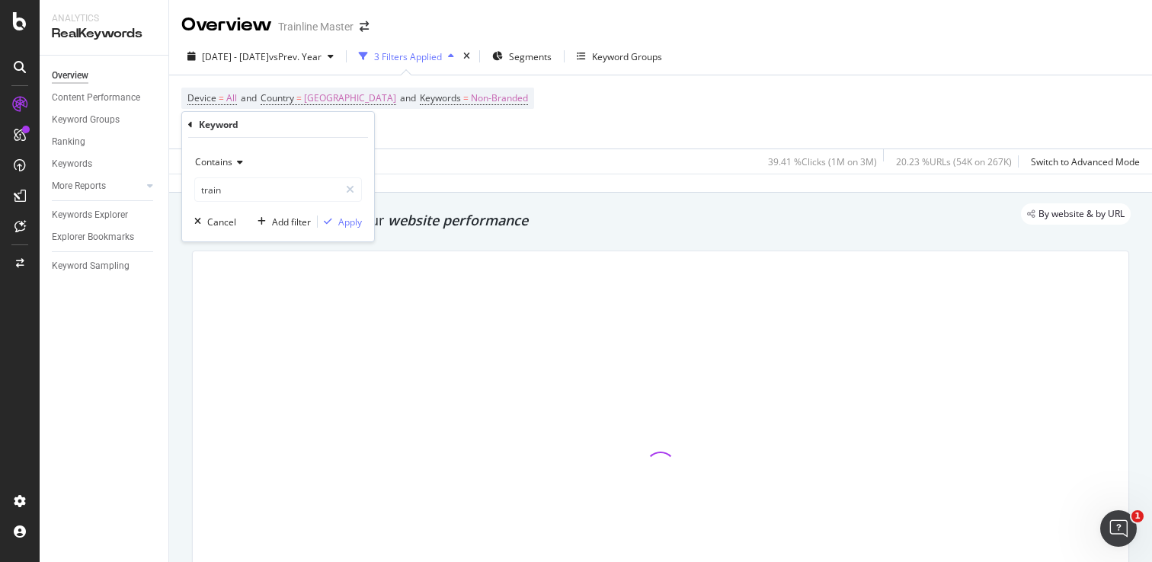
click at [202, 124] on div "Keyword" at bounding box center [219, 124] width 40 height 13
click at [237, 131] on div "Keyword" at bounding box center [278, 125] width 180 height 26
click at [189, 123] on icon at bounding box center [190, 124] width 5 height 9
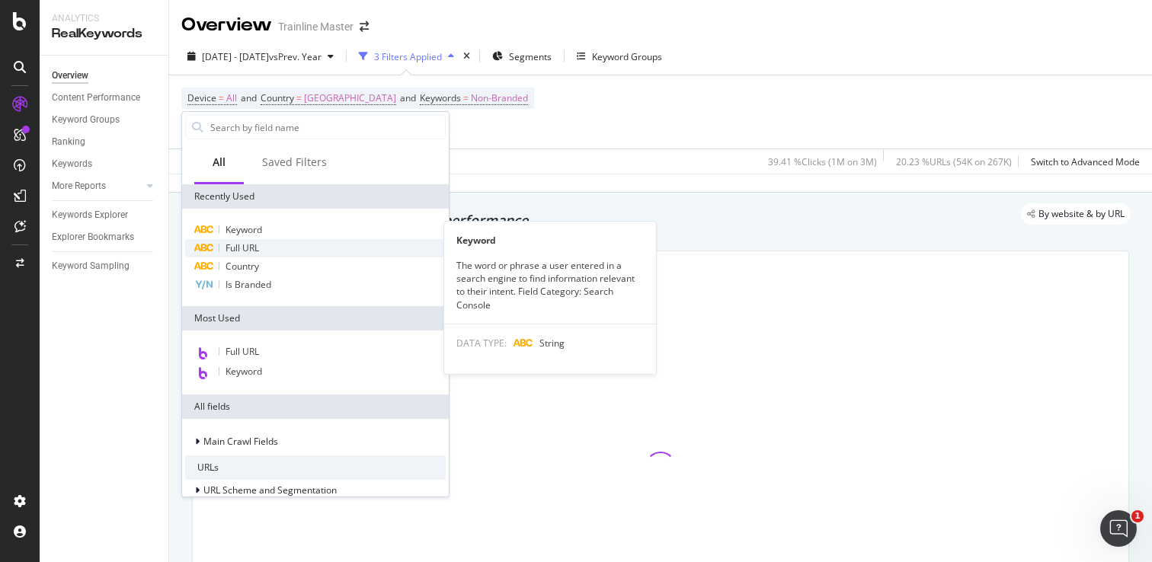
click at [257, 248] on span "Full URL" at bounding box center [242, 247] width 34 height 13
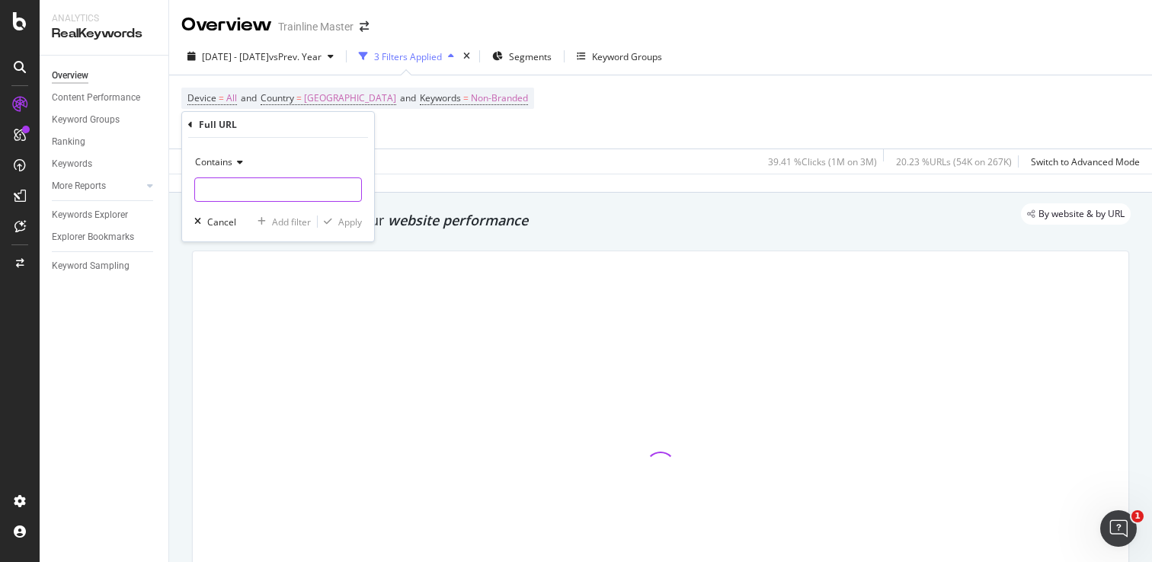
click at [246, 193] on input "text" at bounding box center [278, 189] width 166 height 24
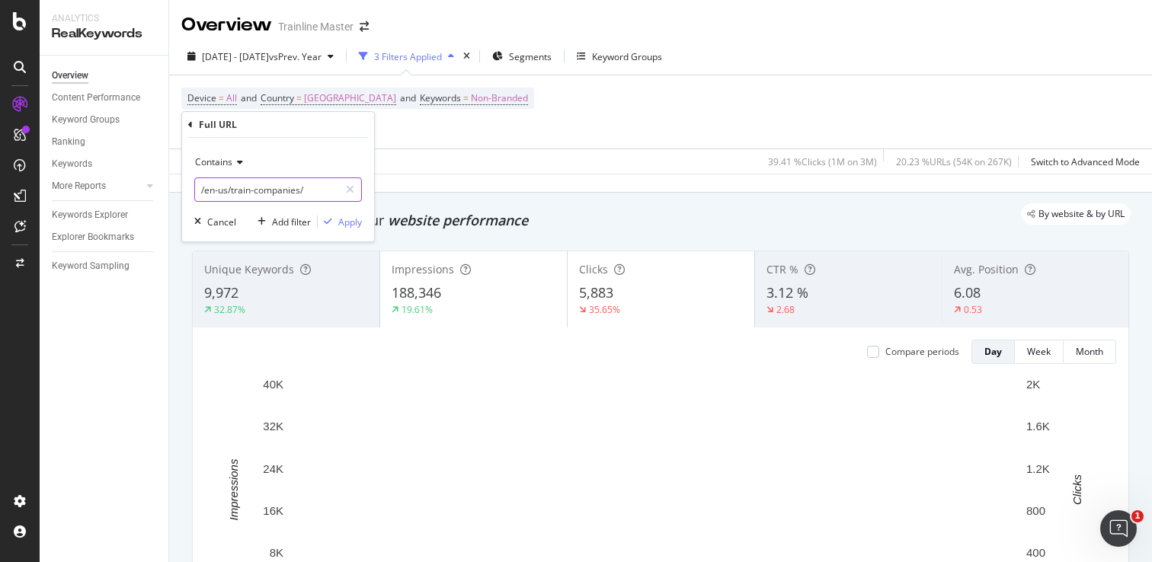
type input "/en-us/train-companies/"
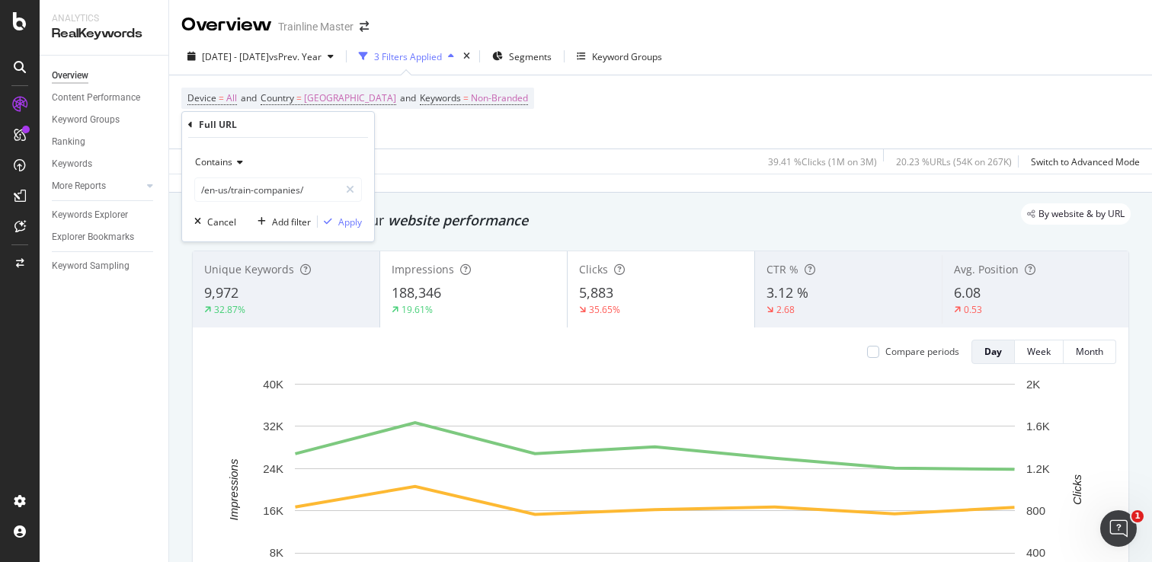
click at [350, 212] on div "Contains /en-us/train-companies/ Cancel Add filter Apply" at bounding box center [278, 190] width 192 height 104
click at [347, 217] on div "Apply" at bounding box center [350, 222] width 24 height 13
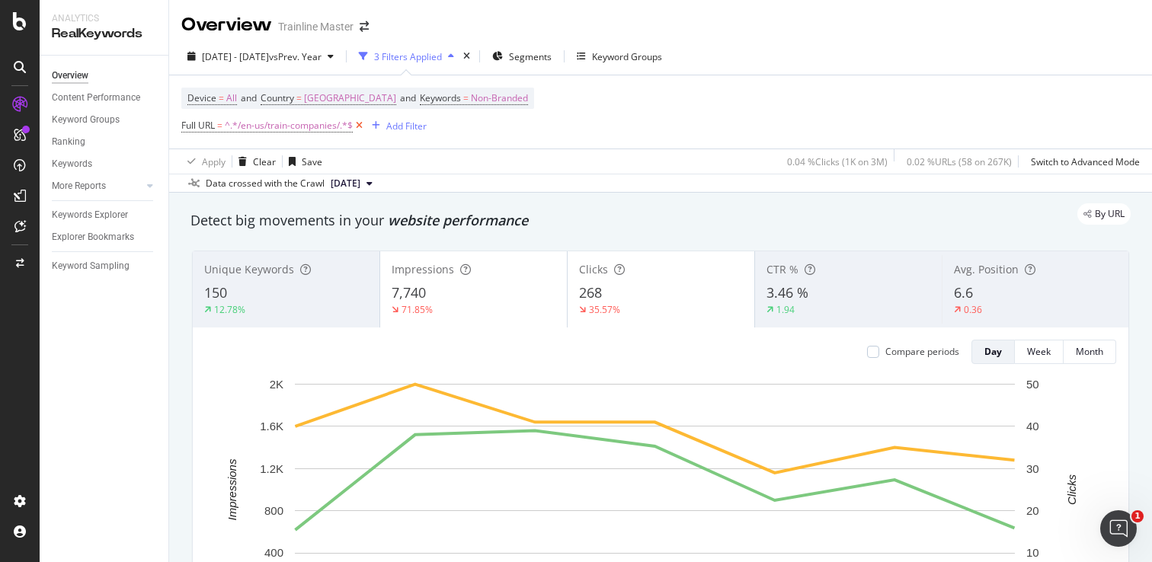
click at [358, 126] on icon at bounding box center [359, 125] width 13 height 15
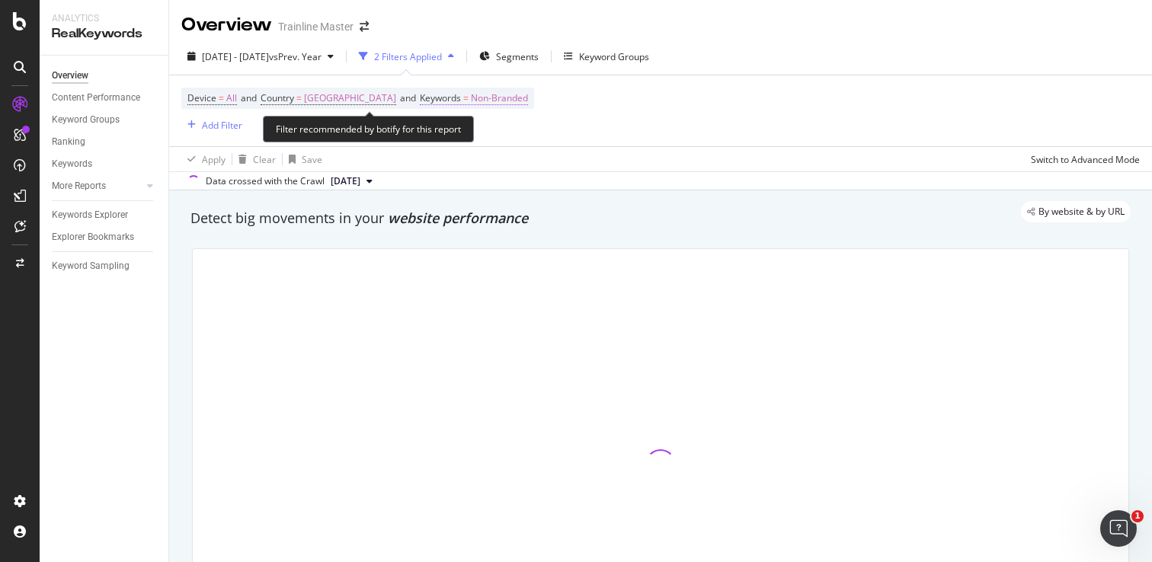
click at [528, 102] on span "Non-Branded" at bounding box center [499, 98] width 57 height 21
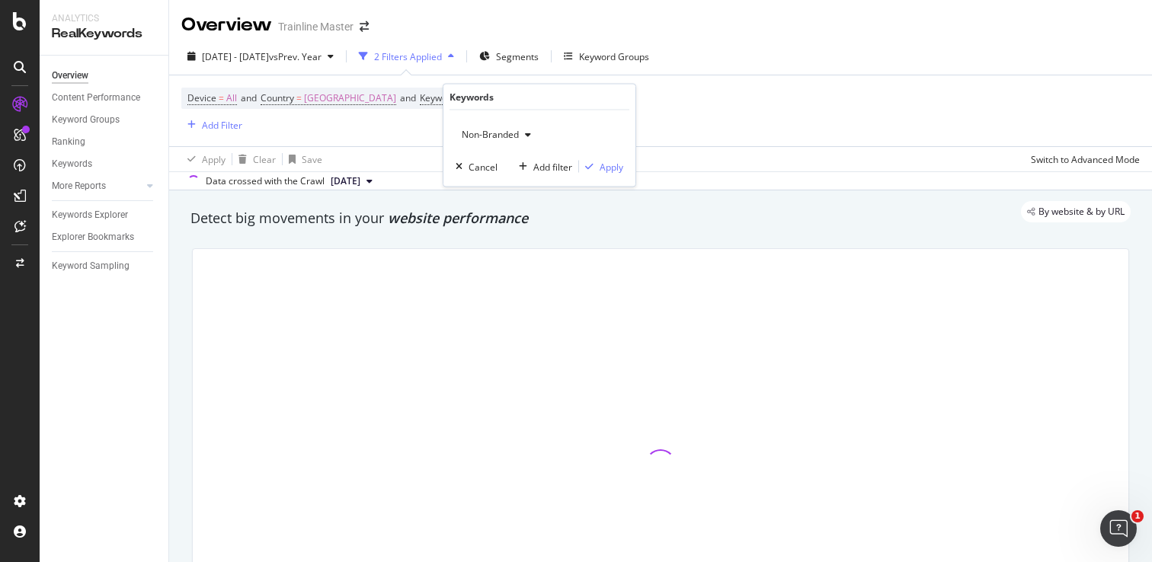
click at [516, 134] on span "Non-Branded" at bounding box center [486, 134] width 63 height 13
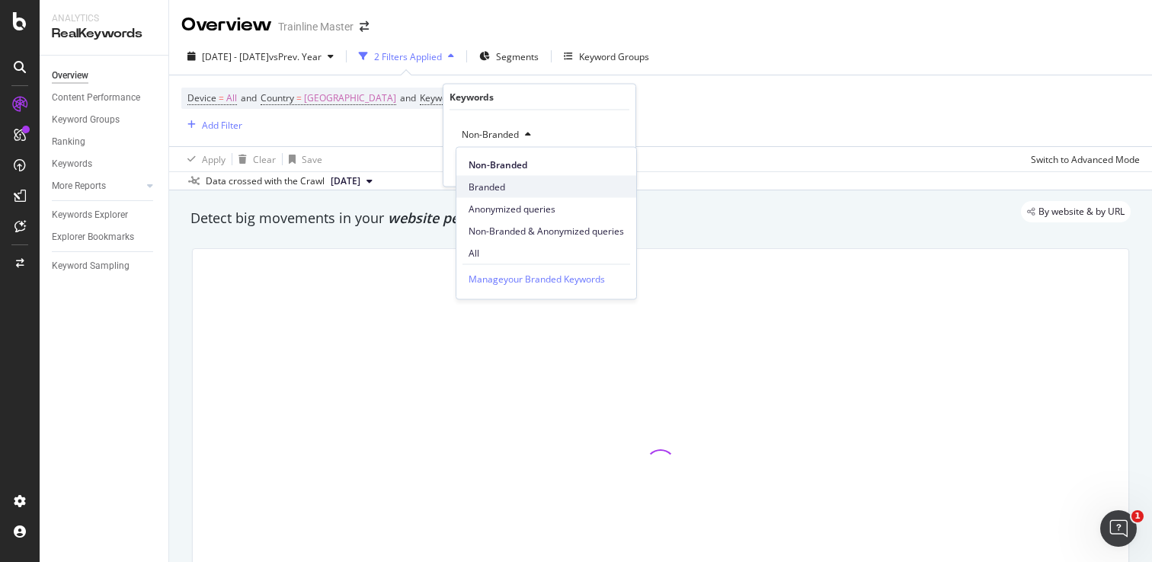
click at [517, 177] on div "Branded" at bounding box center [546, 187] width 180 height 22
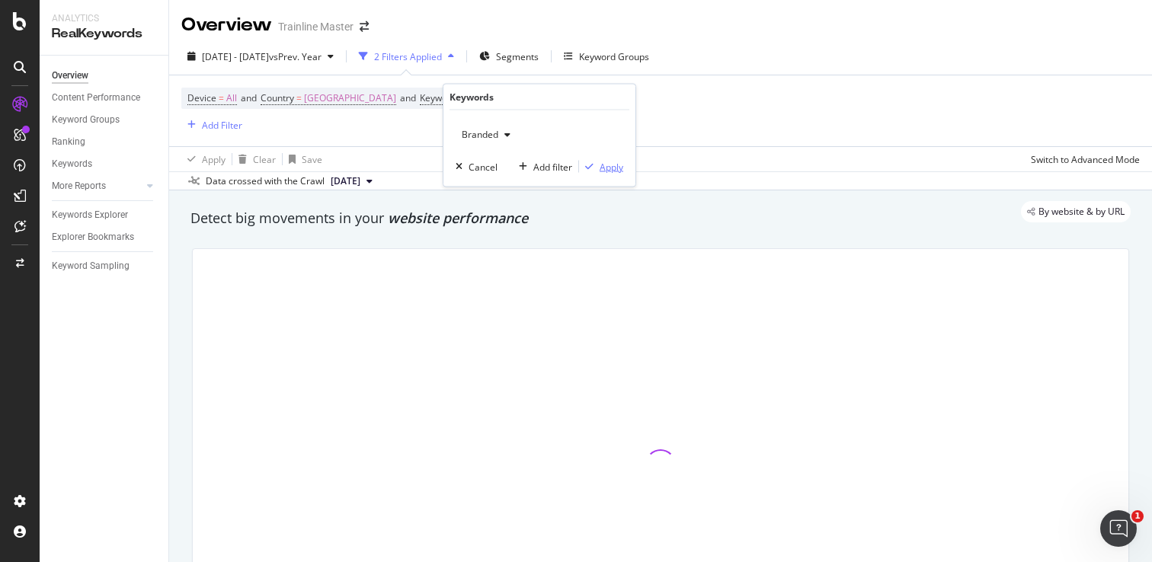
click at [599, 160] on div "Apply" at bounding box center [601, 167] width 44 height 14
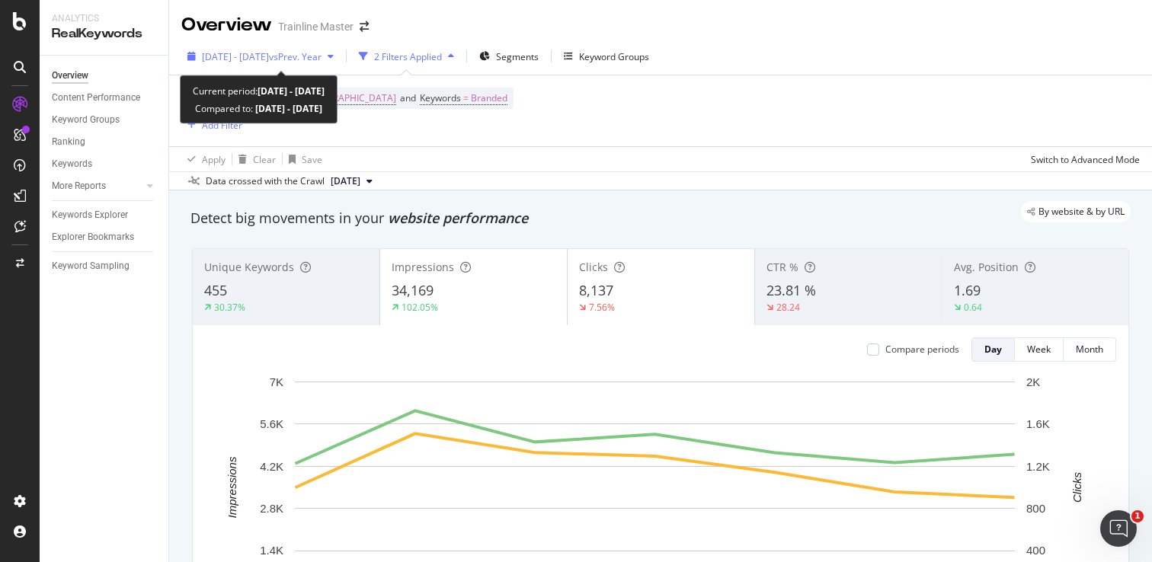
click at [340, 62] on div "[DATE] - [DATE] vs Prev. Year" at bounding box center [260, 56] width 158 height 23
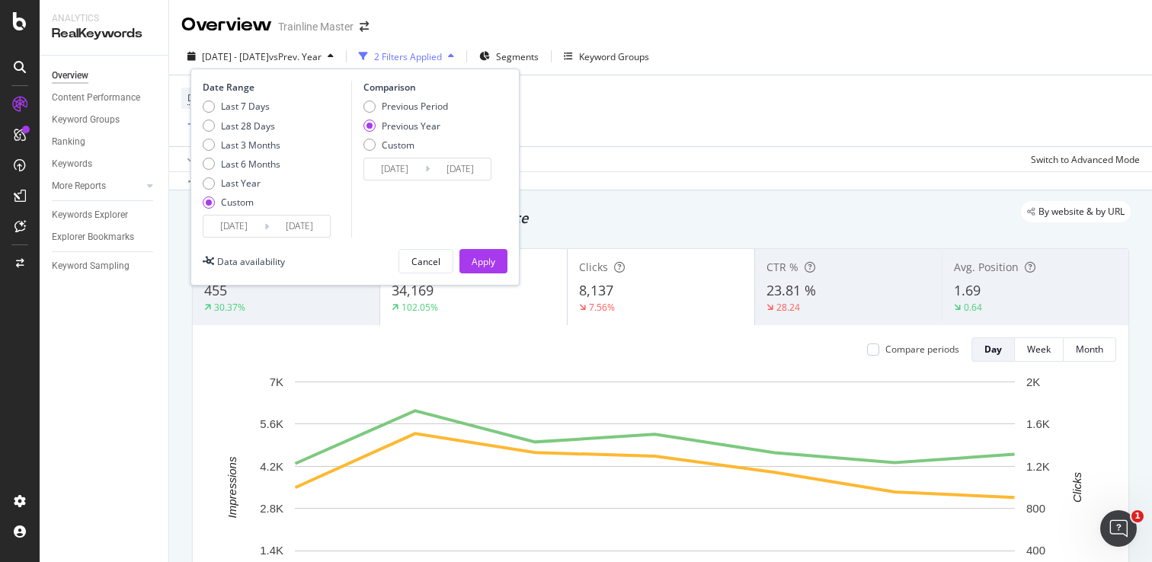
click at [265, 235] on div "[DATE] Navigate forward to interact with the calendar and select a date. Press …" at bounding box center [267, 226] width 128 height 23
click at [253, 230] on input "[DATE]" at bounding box center [233, 226] width 61 height 21
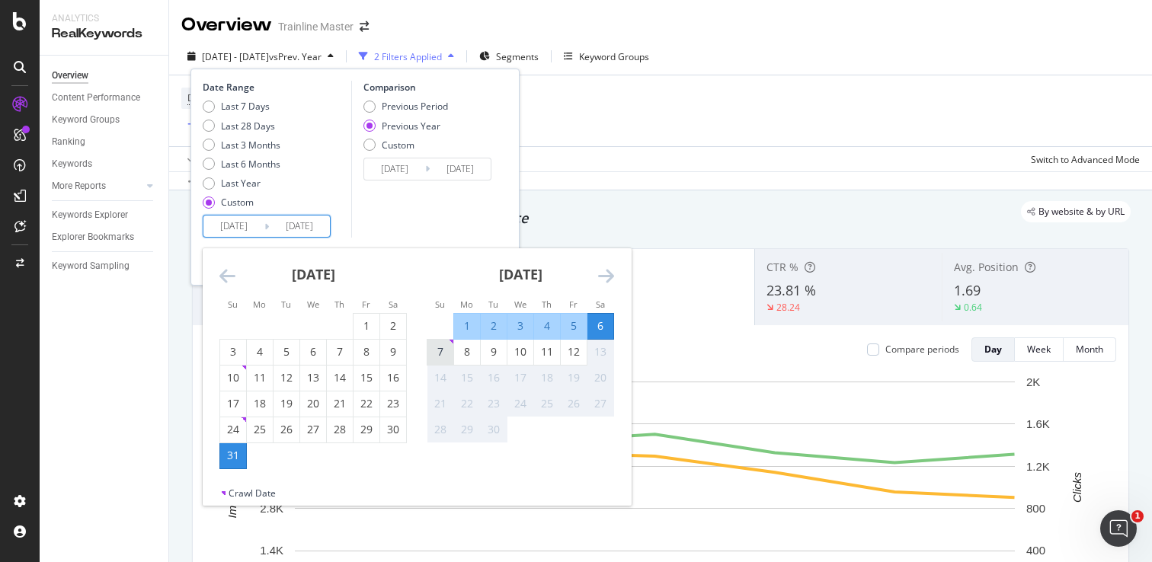
click at [439, 354] on div "7" at bounding box center [440, 351] width 26 height 15
type input "[DATE]"
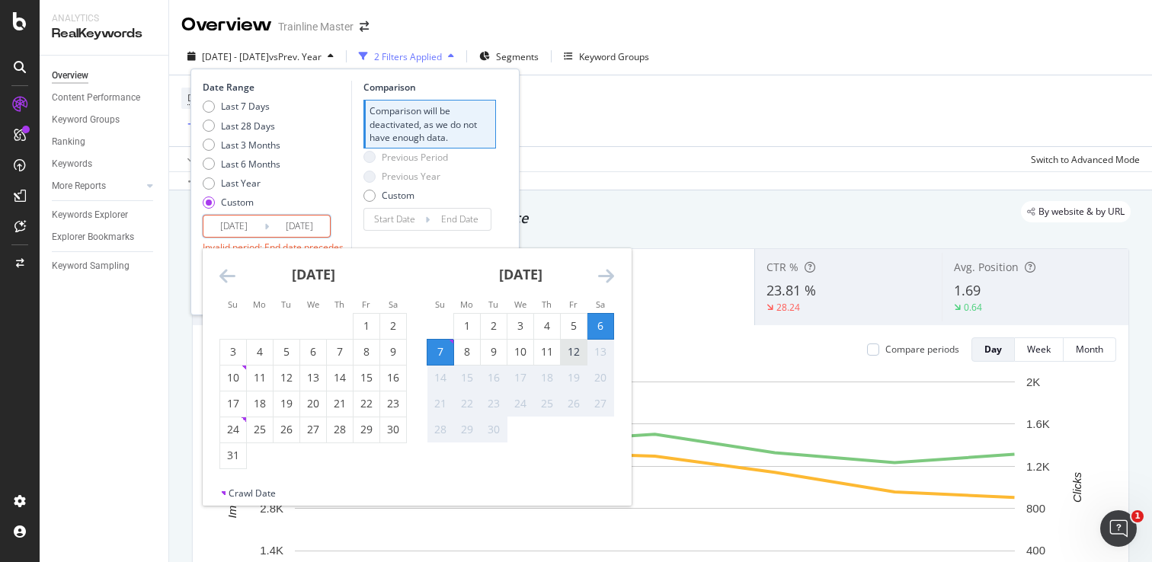
click at [571, 359] on div "12" at bounding box center [574, 351] width 26 height 15
type input "[DATE]"
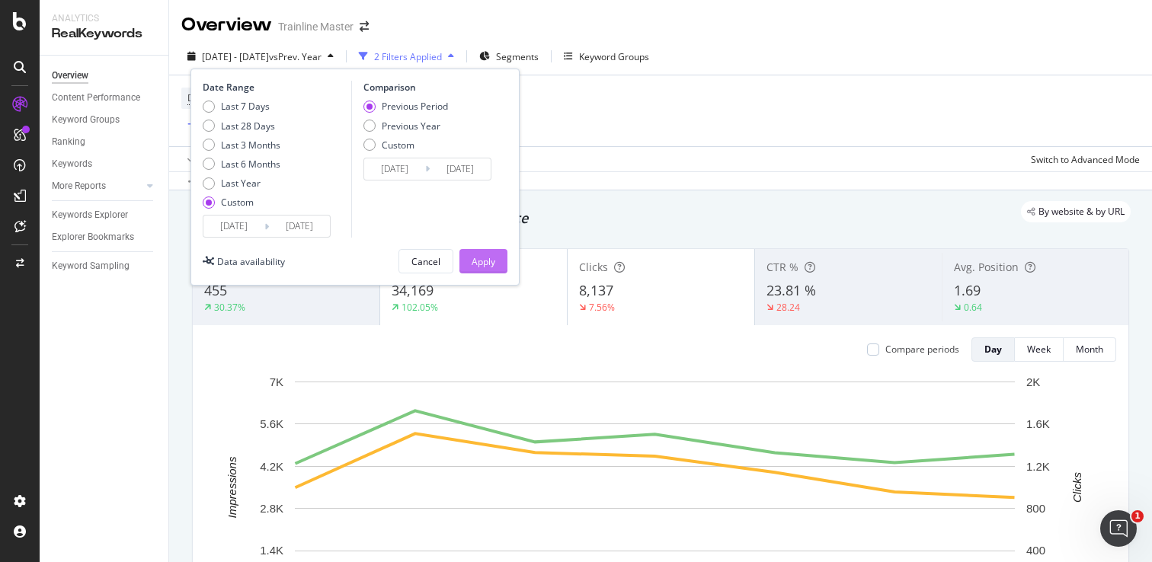
click at [485, 255] on div "Apply" at bounding box center [483, 261] width 24 height 13
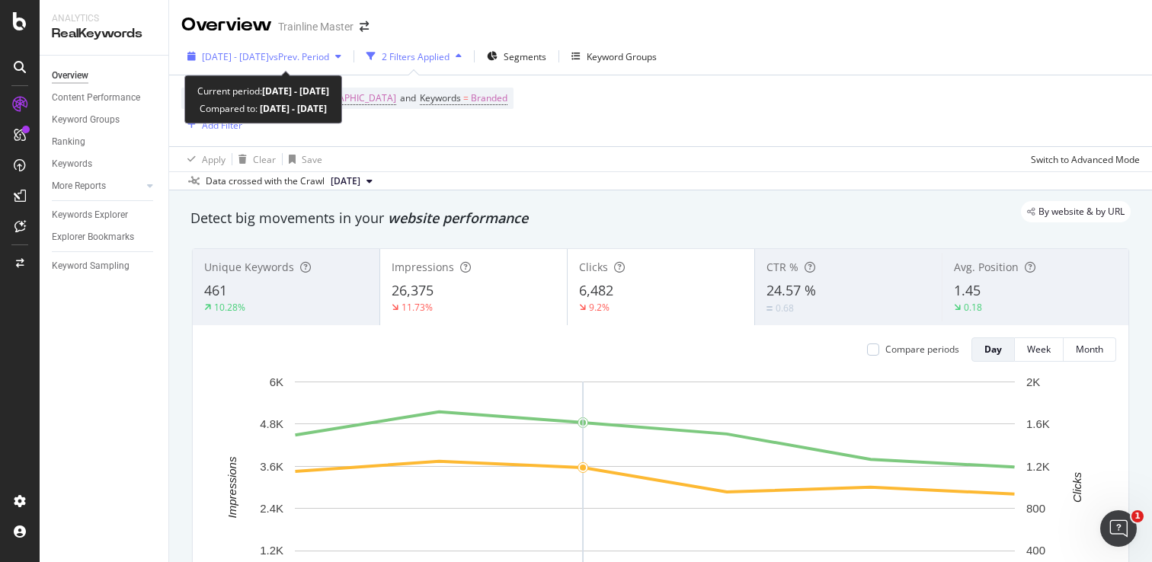
click at [329, 62] on span "vs Prev. Period" at bounding box center [299, 56] width 60 height 13
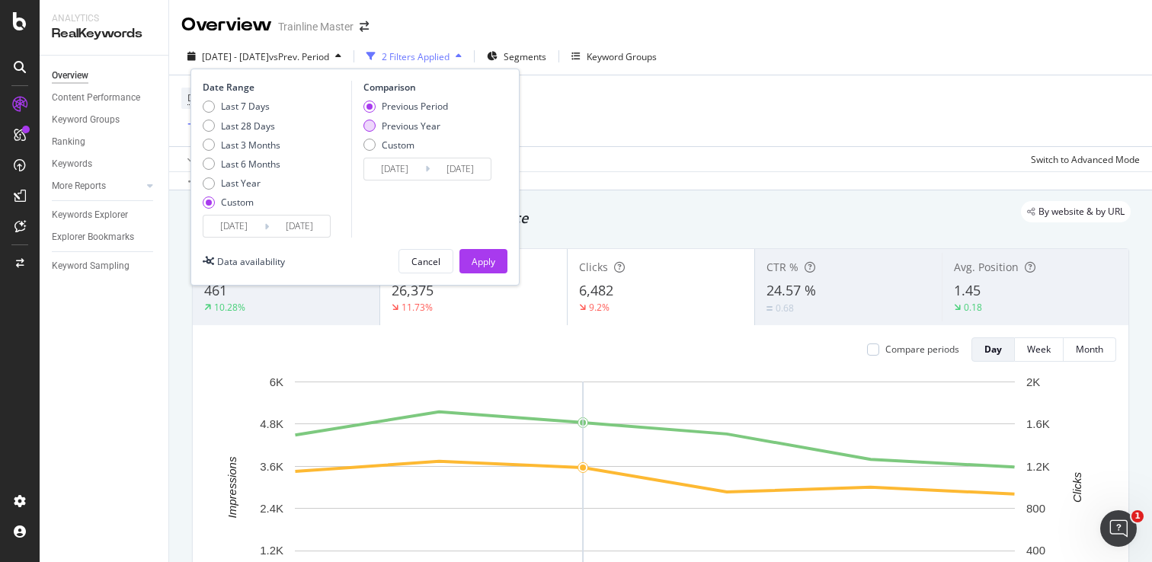
click at [388, 129] on div "Previous Year" at bounding box center [411, 126] width 59 height 13
type input "[DATE]"
click at [481, 254] on div "Apply" at bounding box center [483, 261] width 24 height 23
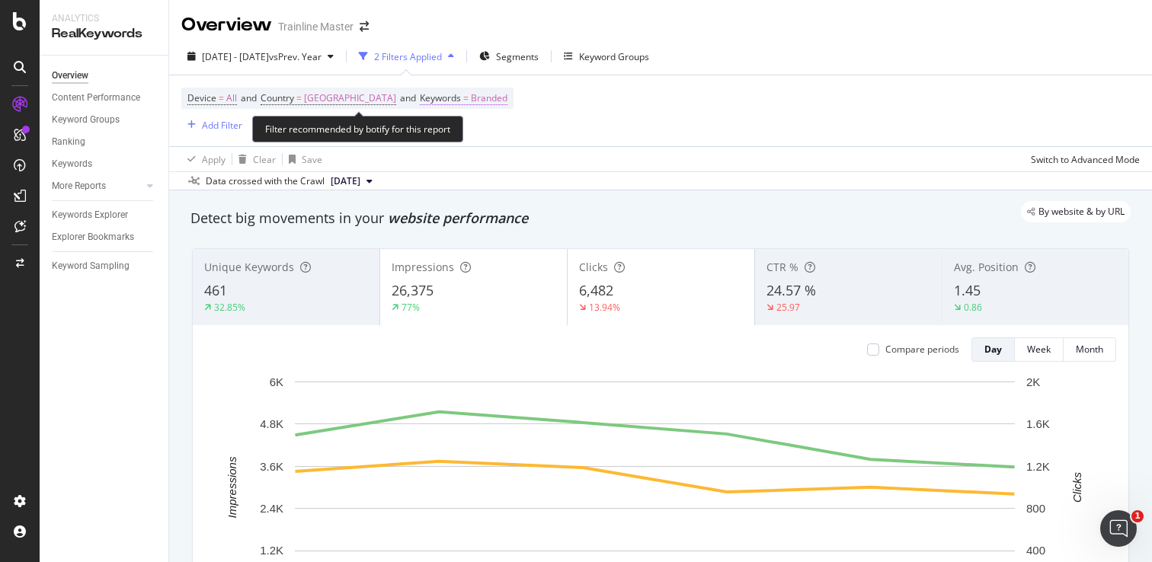
click at [507, 100] on span "Branded" at bounding box center [489, 98] width 37 height 21
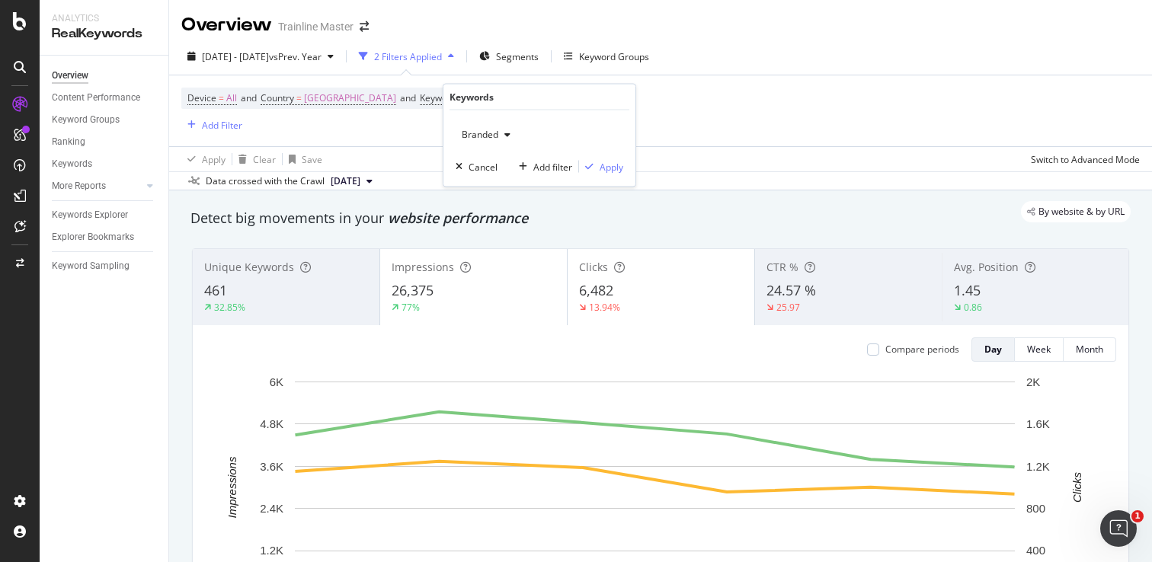
click at [495, 138] on span "Branded" at bounding box center [476, 134] width 43 height 13
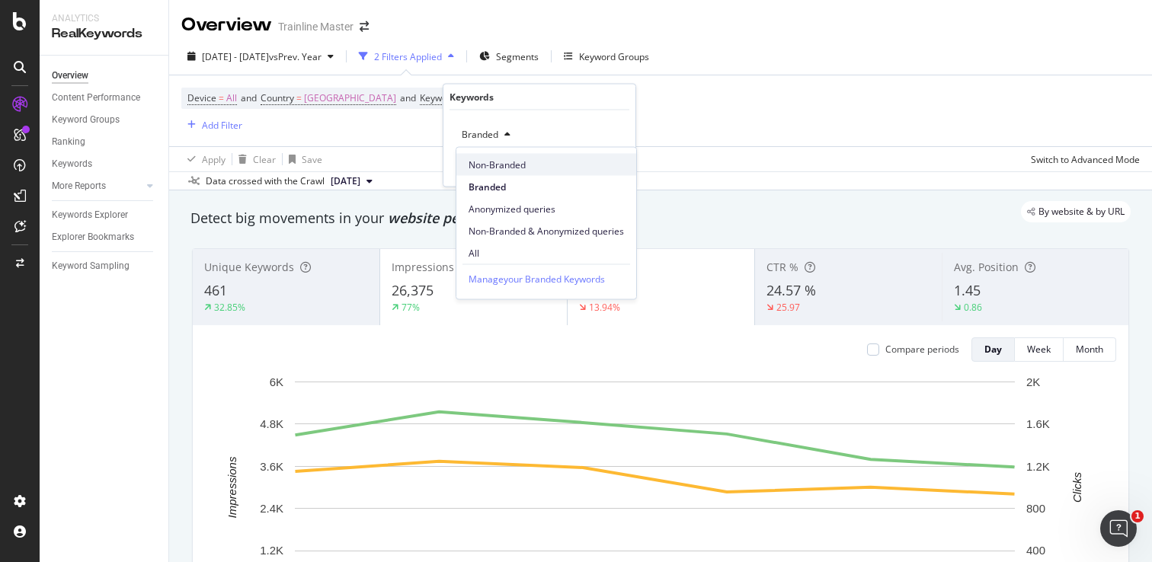
click at [505, 166] on span "Non-Branded" at bounding box center [545, 165] width 155 height 14
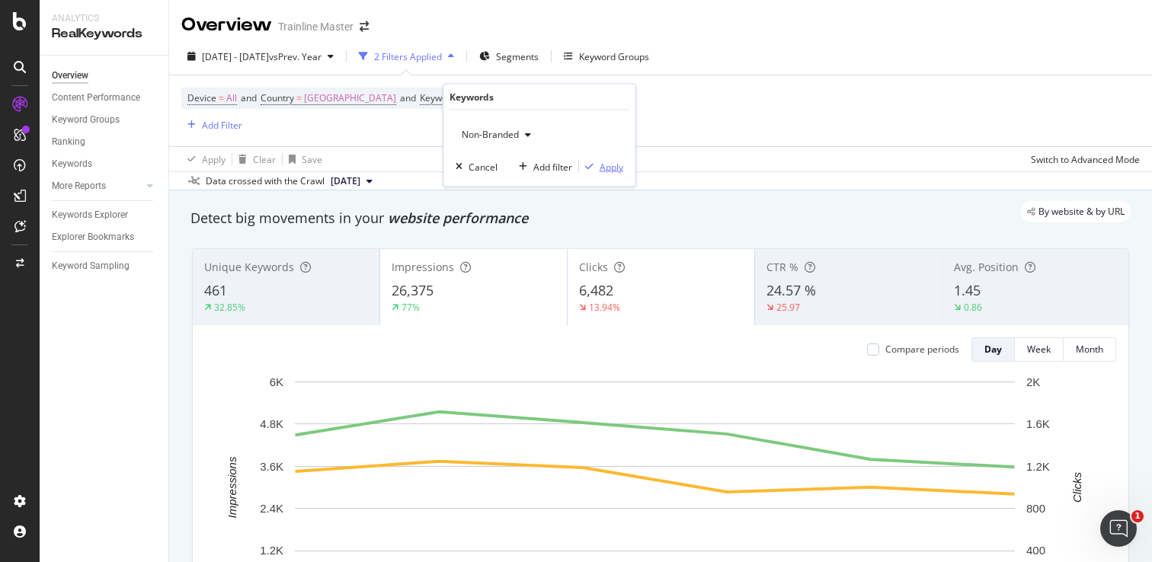
click at [596, 165] on div "button" at bounding box center [589, 166] width 21 height 9
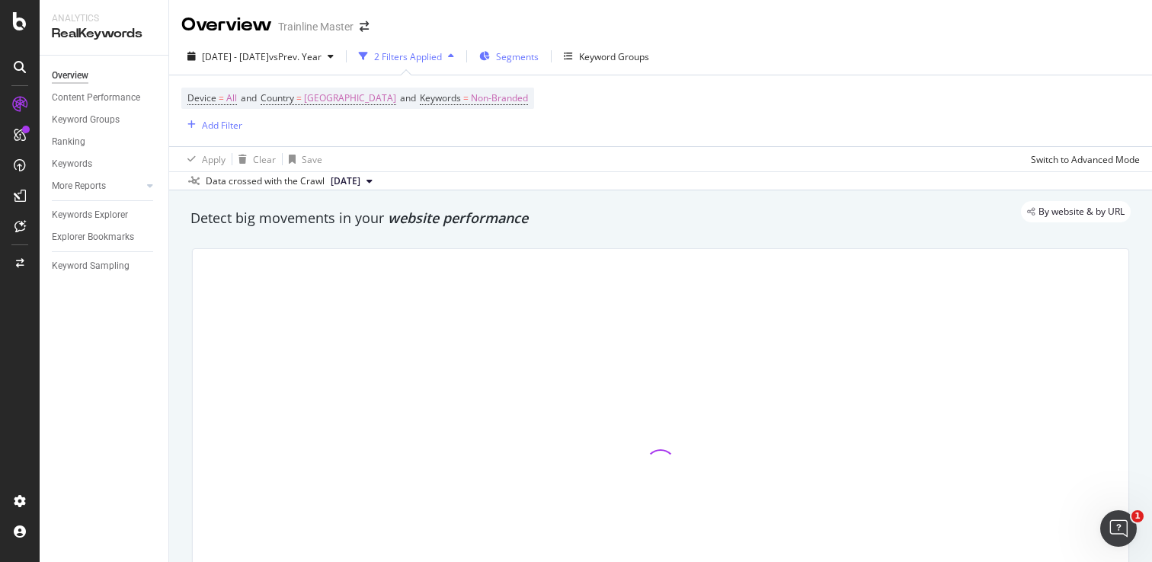
click at [539, 60] on span "Segments" at bounding box center [517, 56] width 43 height 13
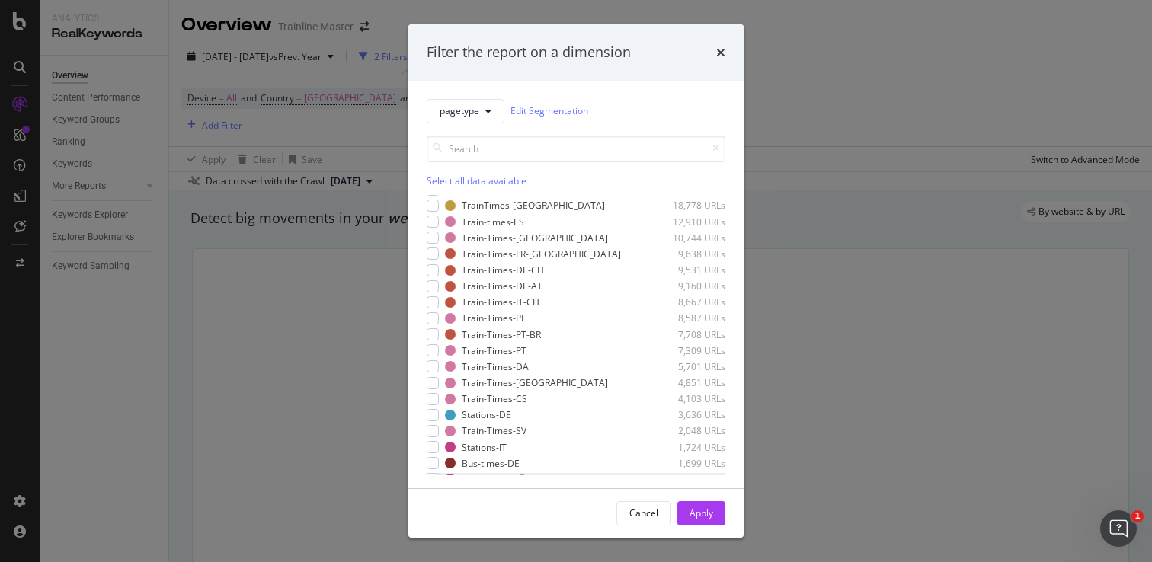
scroll to position [161, 0]
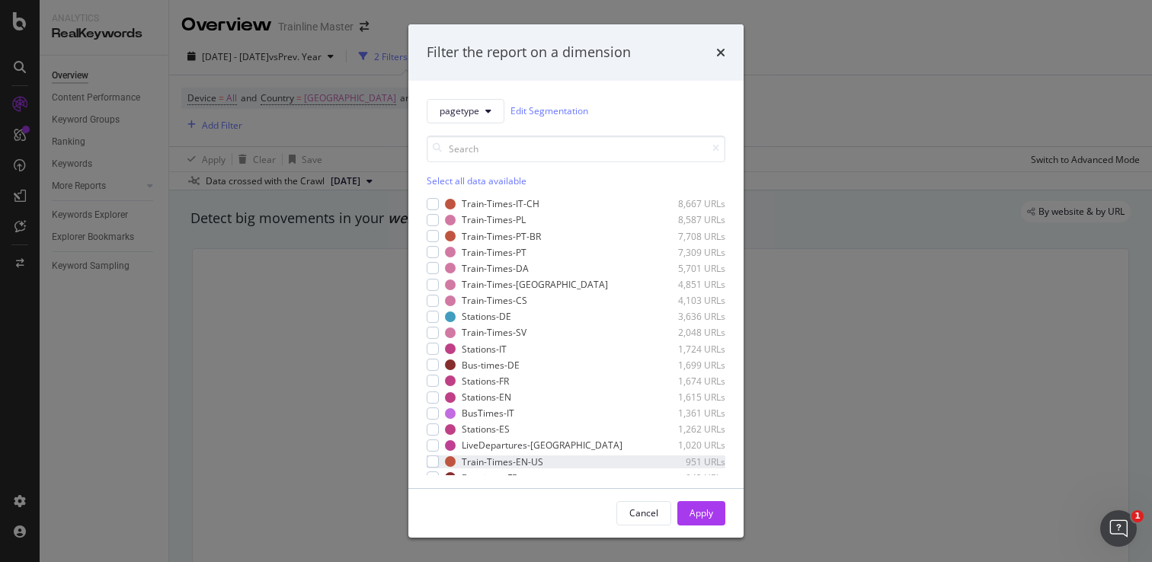
click at [439, 459] on div "Train-Times-EN-US 951 URLs" at bounding box center [576, 461] width 299 height 13
click at [712, 510] on div "Apply" at bounding box center [701, 513] width 24 height 13
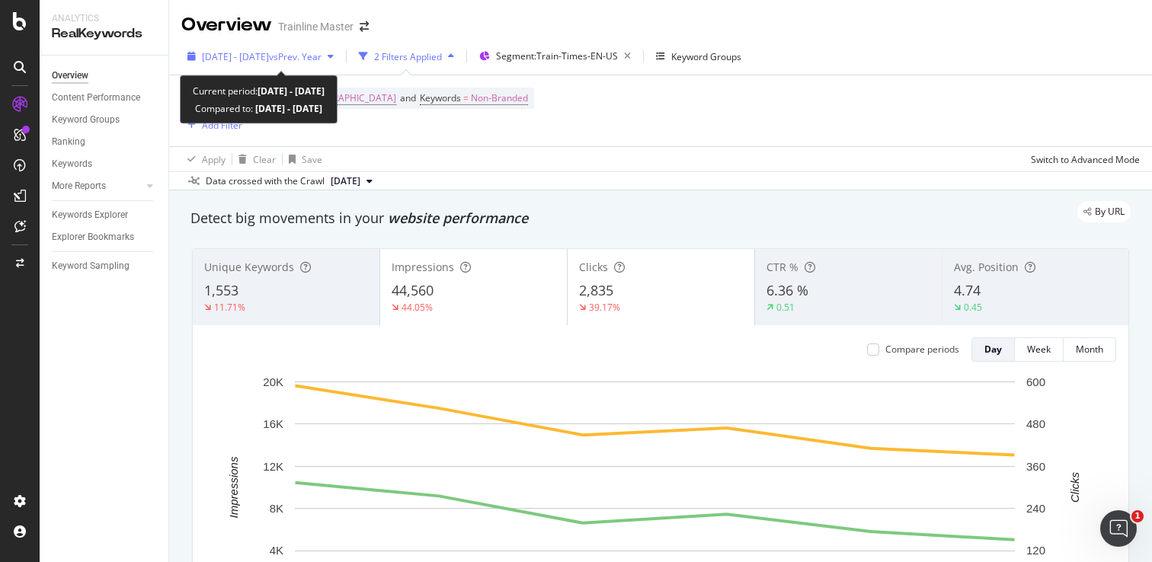
click at [317, 56] on span "vs Prev. Year" at bounding box center [295, 56] width 53 height 13
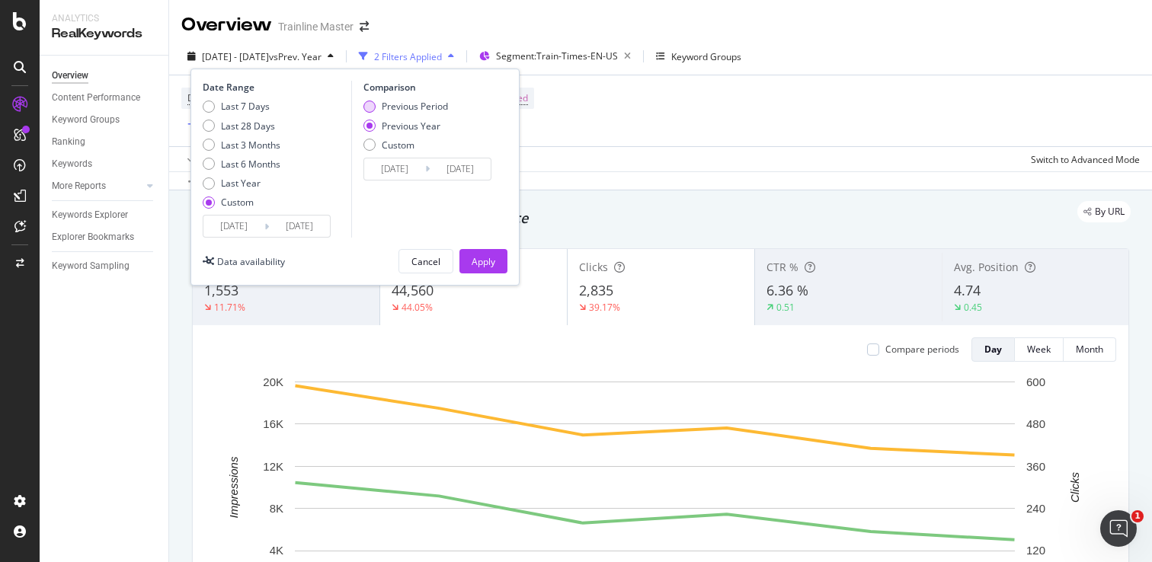
click at [394, 105] on div "Previous Period" at bounding box center [415, 106] width 66 height 13
type input "[DATE]"
click at [486, 257] on div "Apply" at bounding box center [483, 261] width 24 height 13
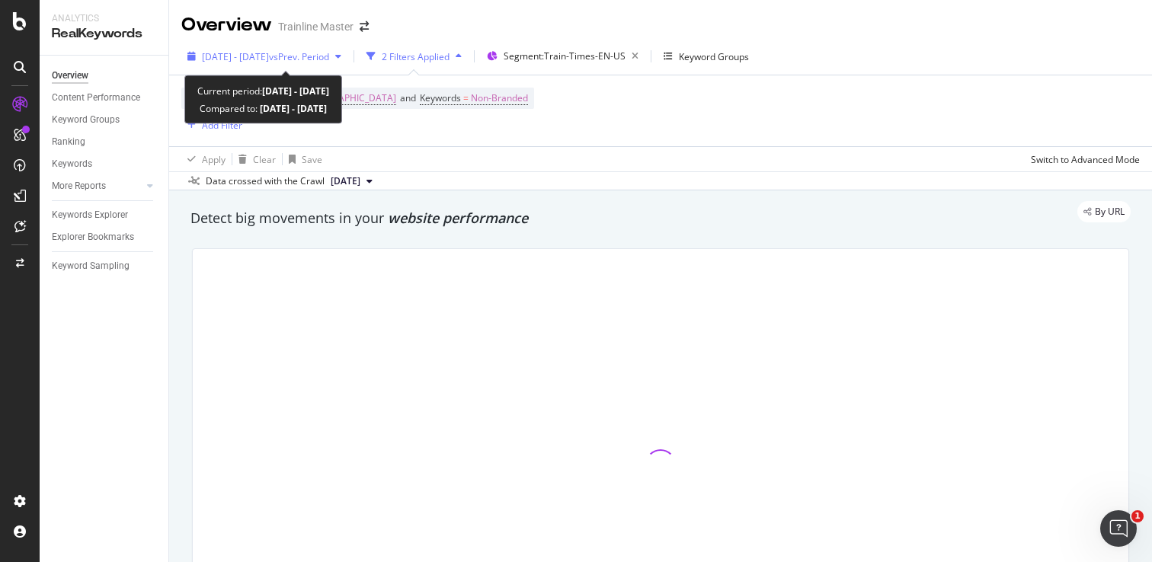
click at [312, 57] on span "vs Prev. Period" at bounding box center [299, 56] width 60 height 13
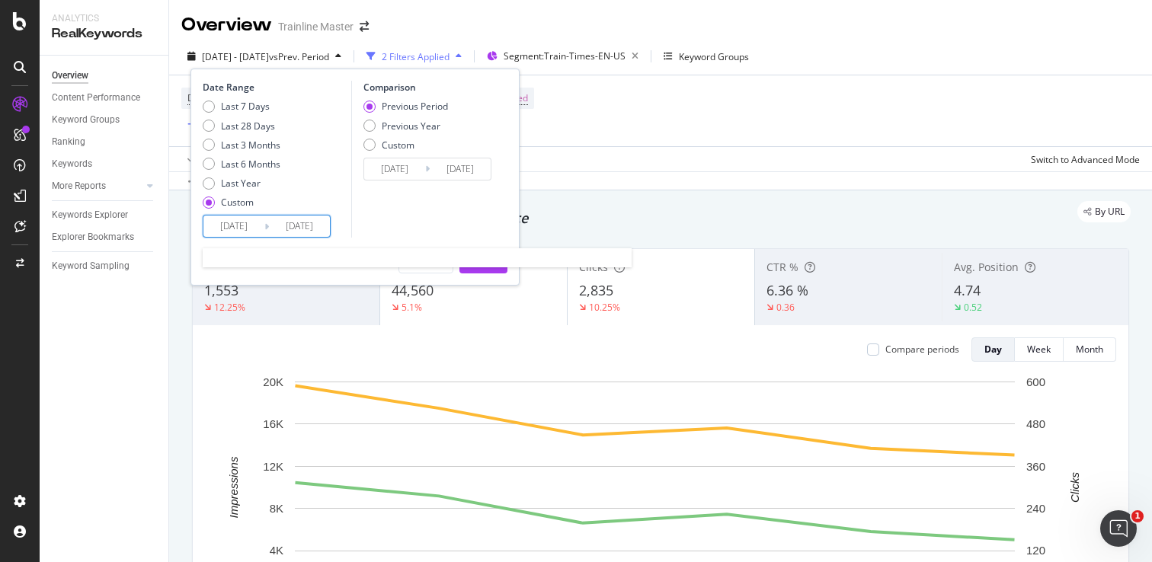
click at [254, 225] on input "[DATE]" at bounding box center [233, 226] width 61 height 21
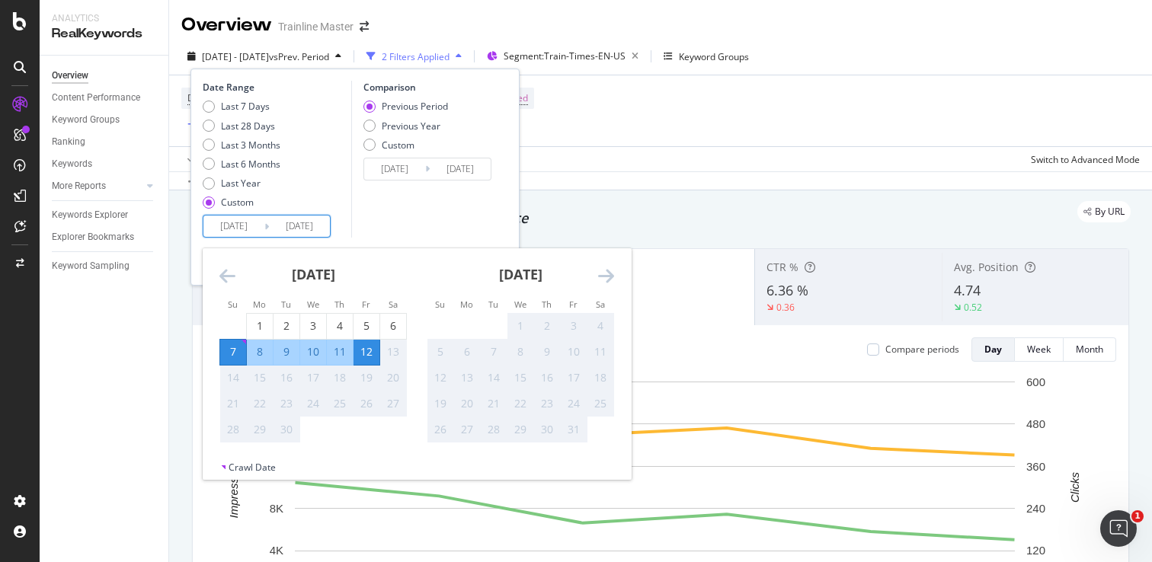
click at [379, 177] on input "[DATE]" at bounding box center [394, 168] width 61 height 21
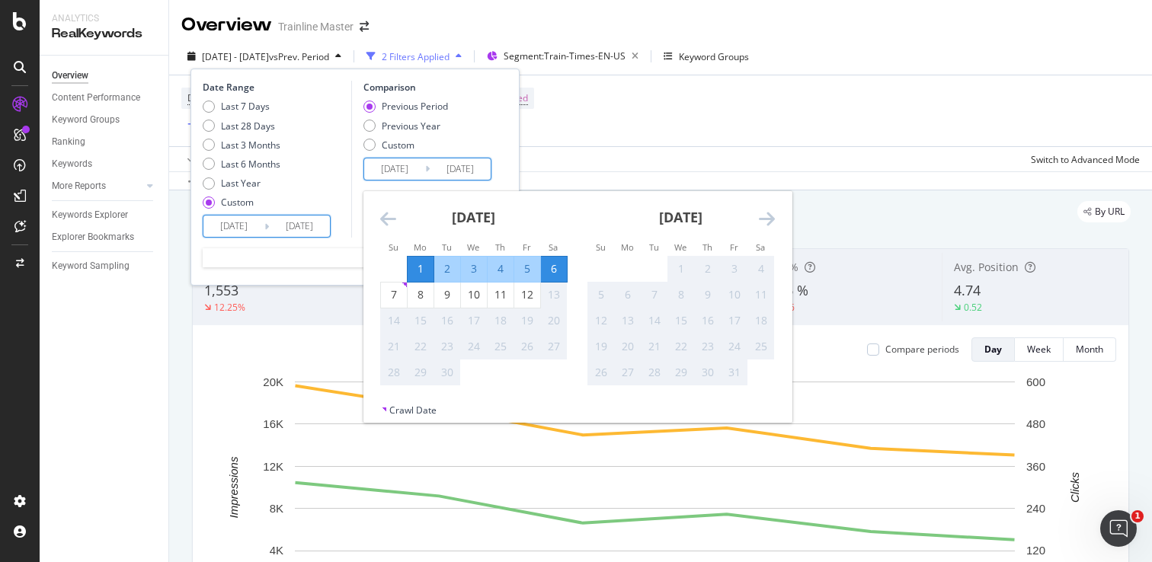
click at [257, 228] on input "[DATE]" at bounding box center [233, 226] width 61 height 21
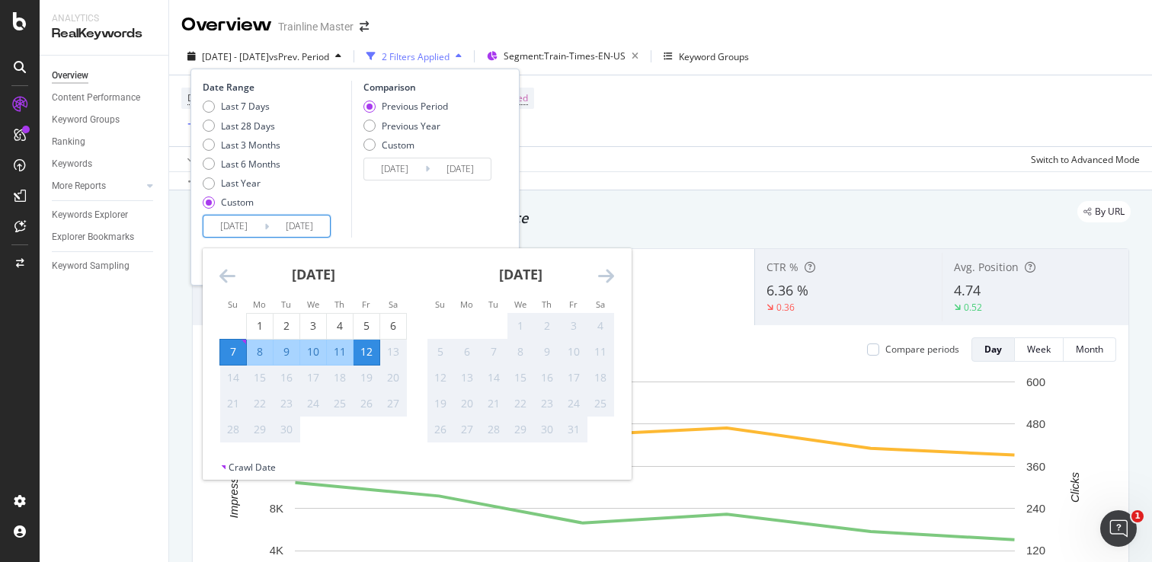
click at [376, 177] on input "[DATE]" at bounding box center [394, 168] width 61 height 21
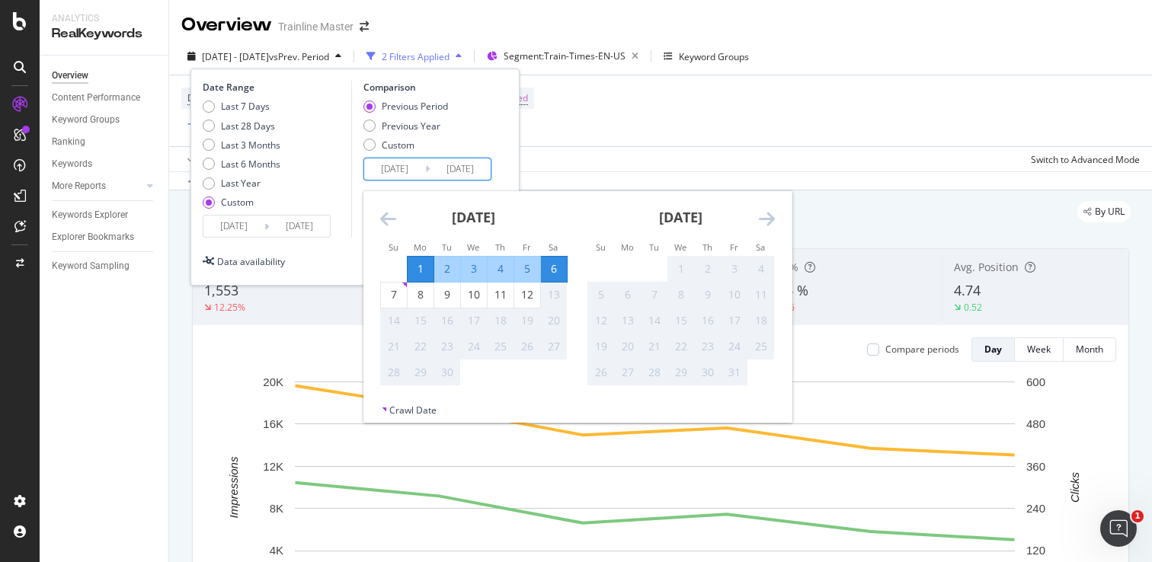
click at [389, 219] on icon "Move backward to switch to the previous month." at bounding box center [388, 218] width 16 height 18
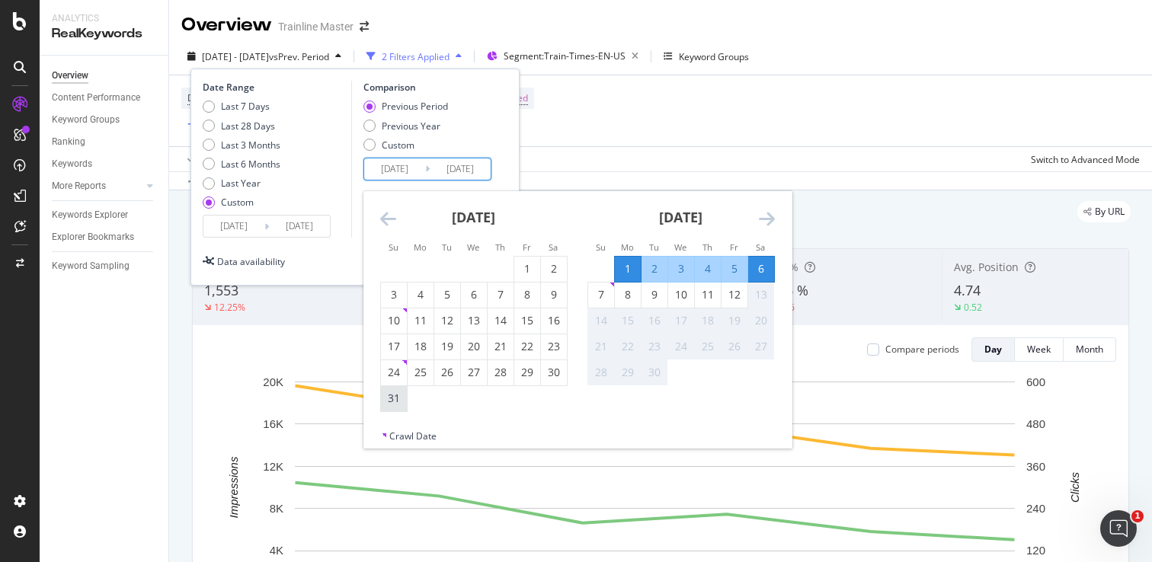
click at [388, 393] on div "31" at bounding box center [394, 398] width 26 height 15
type input "[DATE]"
click at [726, 270] on div "5" at bounding box center [734, 268] width 26 height 15
type input "[DATE]"
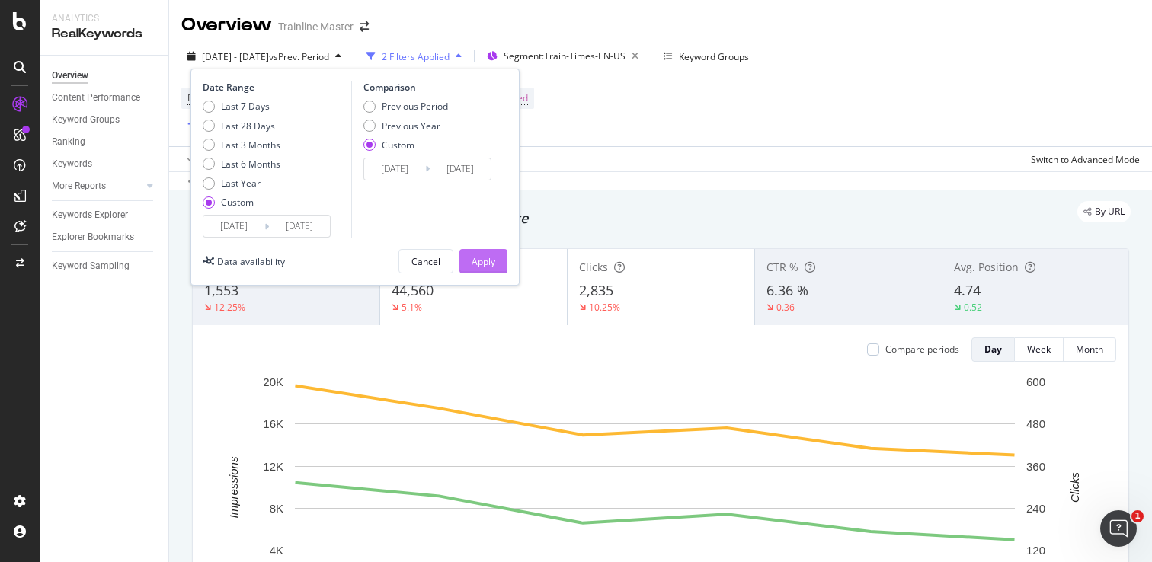
click at [489, 259] on div "Apply" at bounding box center [483, 261] width 24 height 13
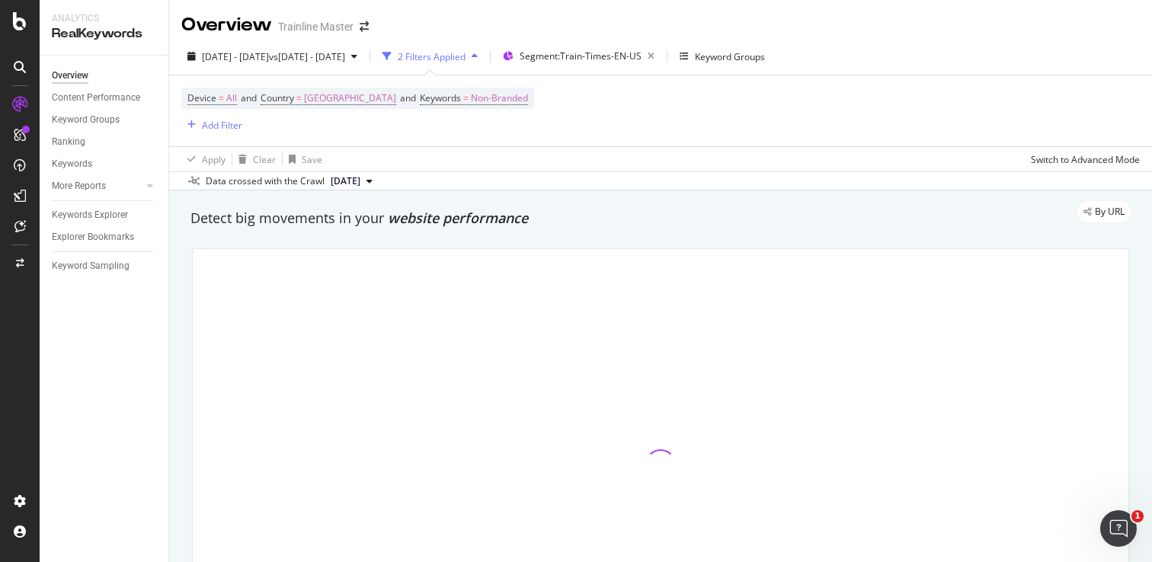
click at [403, 69] on div "[DATE] - [DATE] vs [DATE] - [DATE] 2 Filters Applied Segment: Train-Times-EN-US…" at bounding box center [660, 59] width 983 height 30
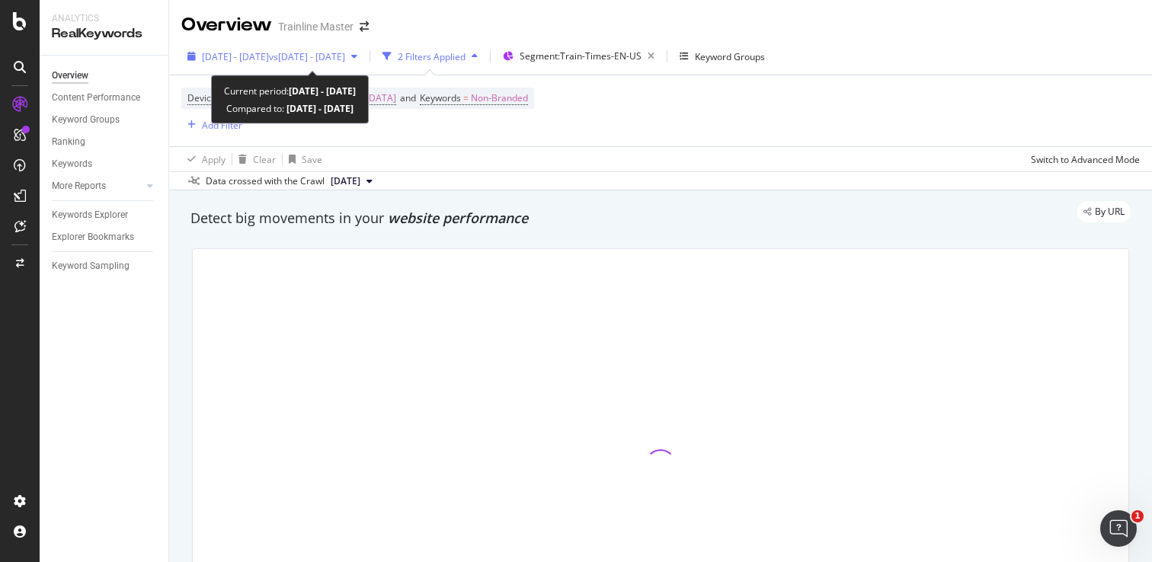
click at [363, 63] on div "[DATE] - [DATE] vs [DATE] - [DATE]" at bounding box center [272, 56] width 182 height 23
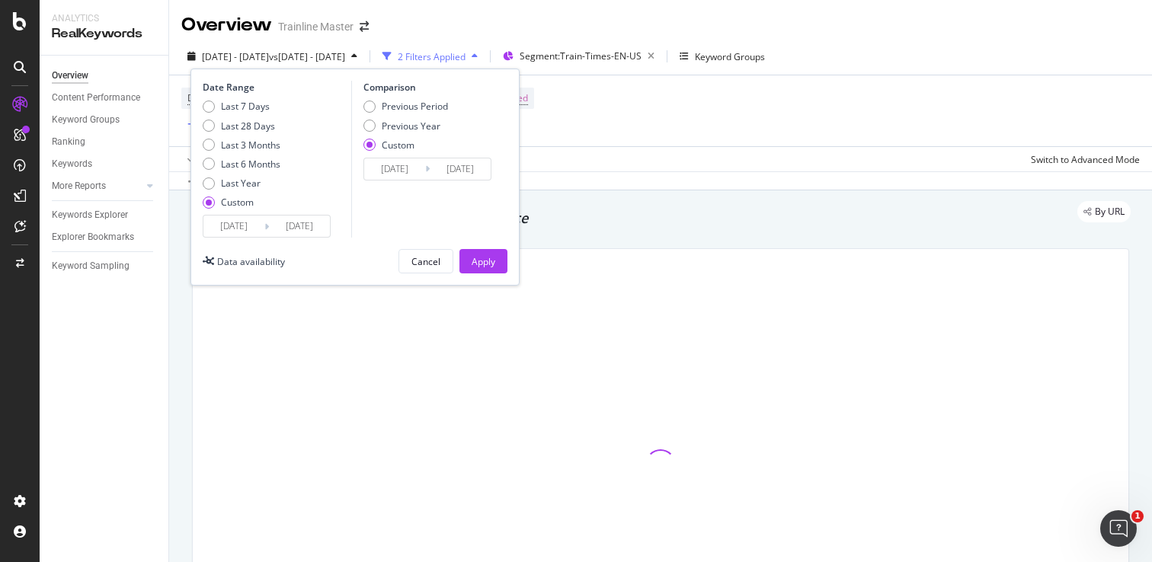
click at [259, 229] on input "[DATE]" at bounding box center [233, 226] width 61 height 21
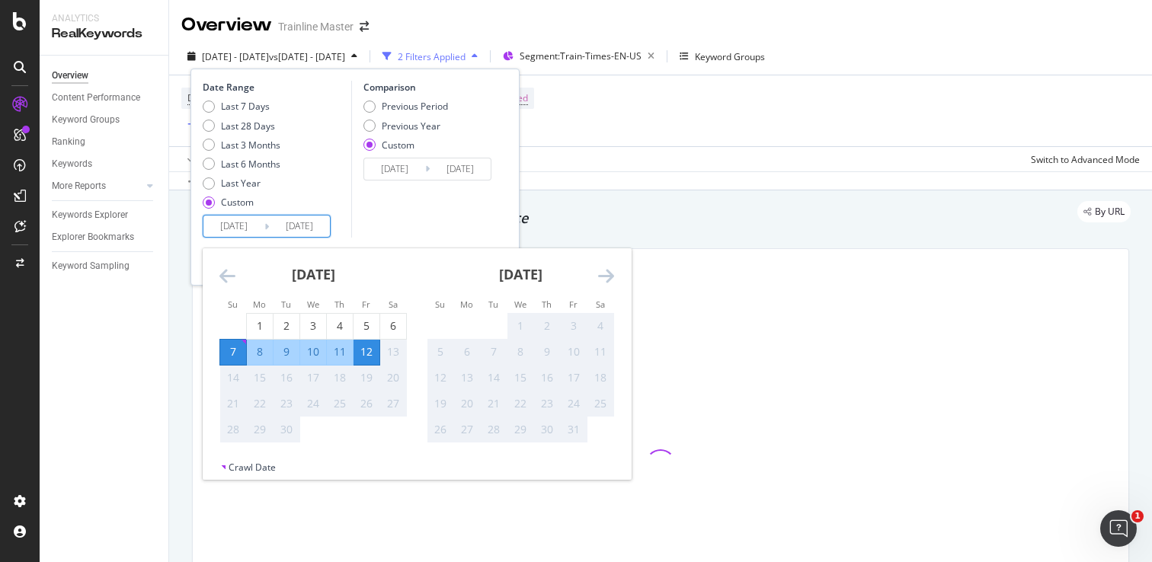
click at [485, 142] on div "Previous Period Previous Year Custom" at bounding box center [429, 128] width 133 height 57
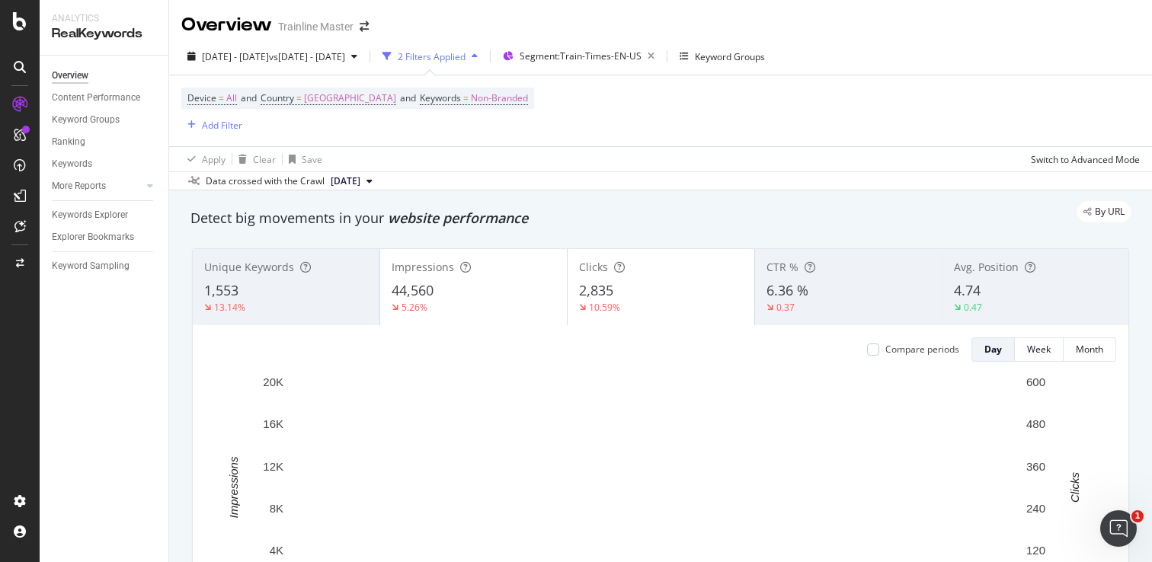
click at [612, 143] on div "Device = All and Country = [GEOGRAPHIC_DATA] and Keywords = Non-Branded Add Fil…" at bounding box center [660, 110] width 958 height 71
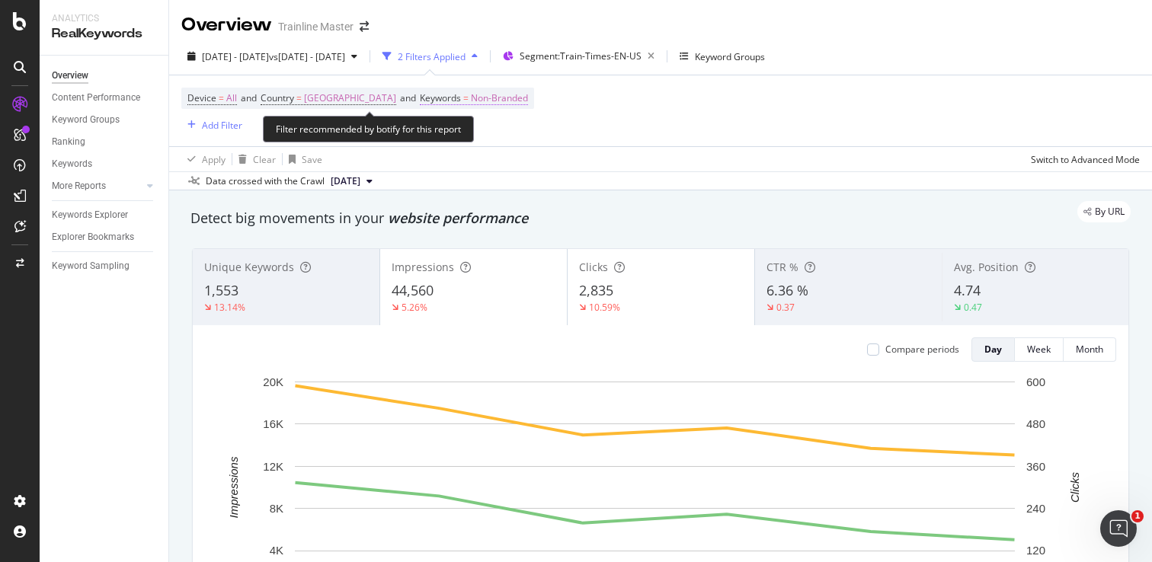
click at [517, 101] on span "Non-Branded" at bounding box center [499, 98] width 57 height 21
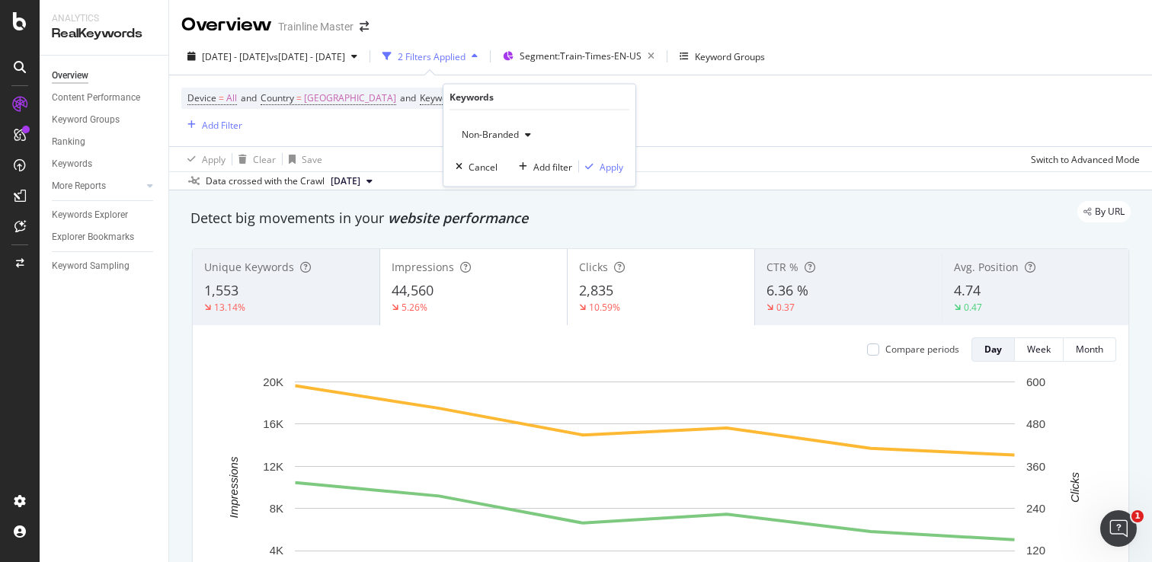
click at [516, 145] on div "Non-Branded" at bounding box center [495, 134] width 81 height 23
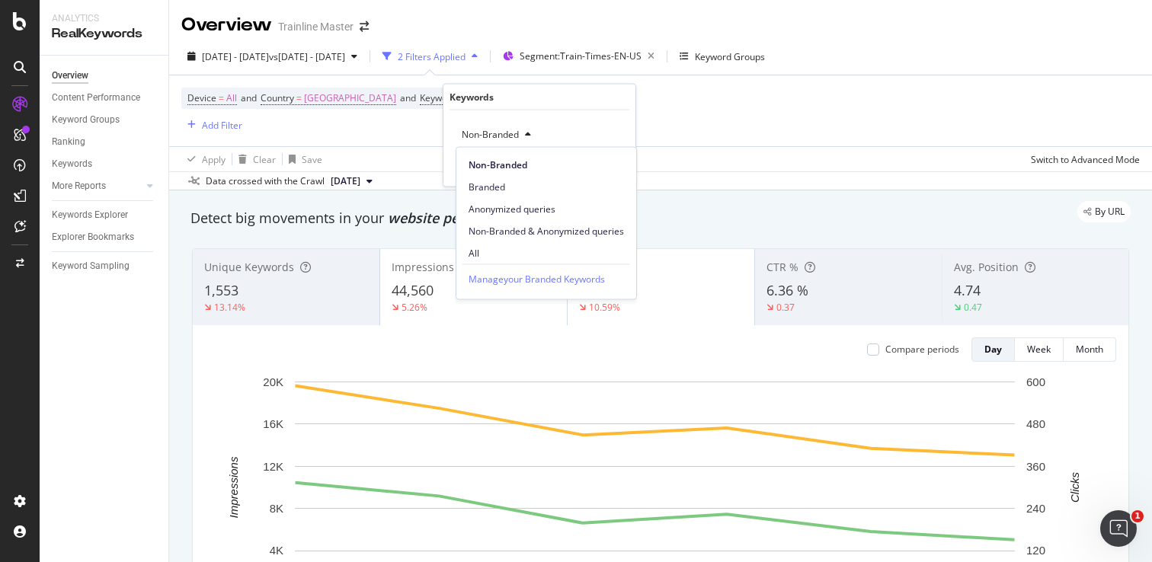
click at [512, 182] on span "Branded" at bounding box center [545, 187] width 155 height 14
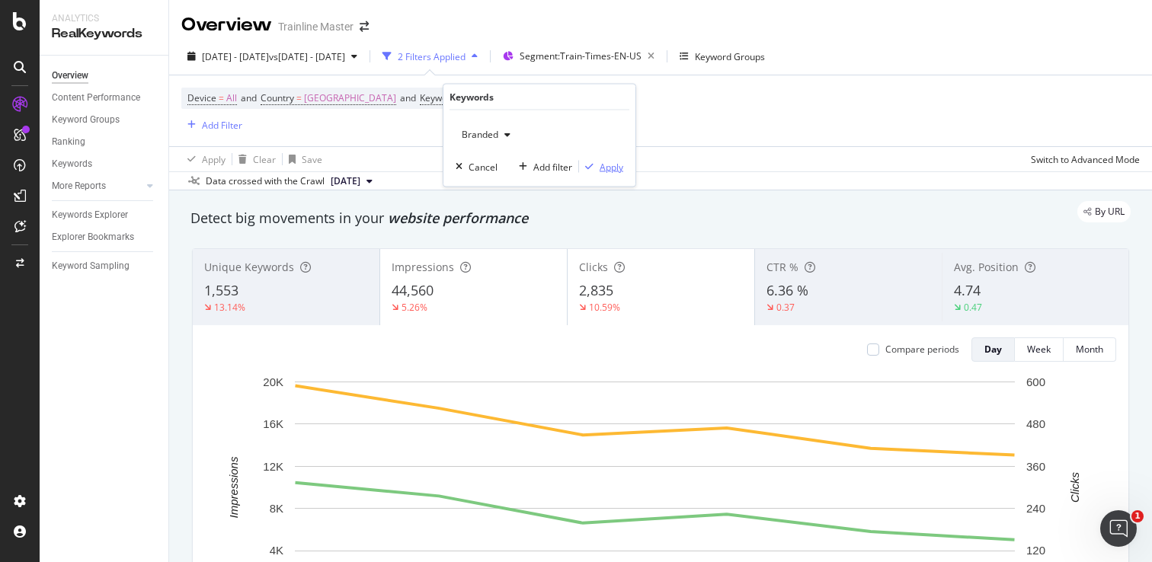
click at [609, 171] on div "Apply" at bounding box center [611, 166] width 24 height 13
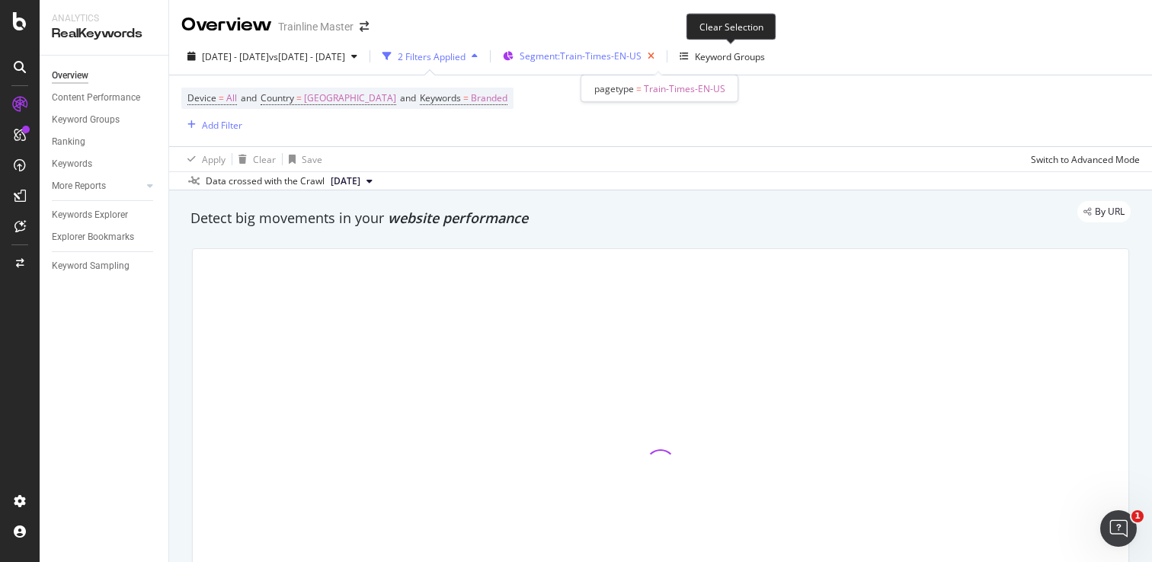
click at [660, 59] on icon "button" at bounding box center [650, 56] width 19 height 21
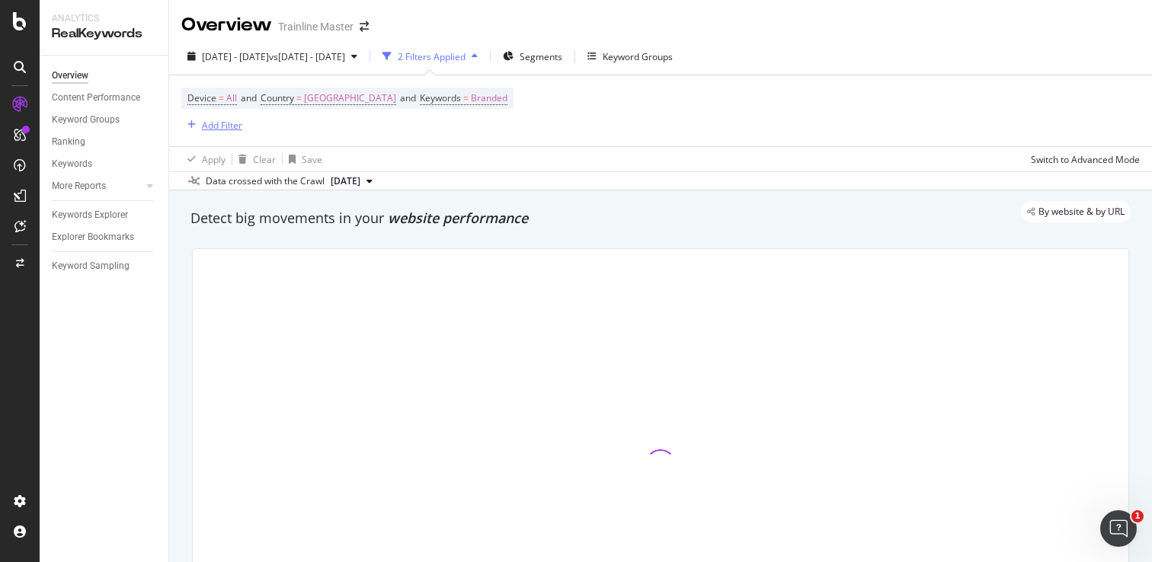
click at [233, 120] on div "Add Filter" at bounding box center [222, 125] width 40 height 13
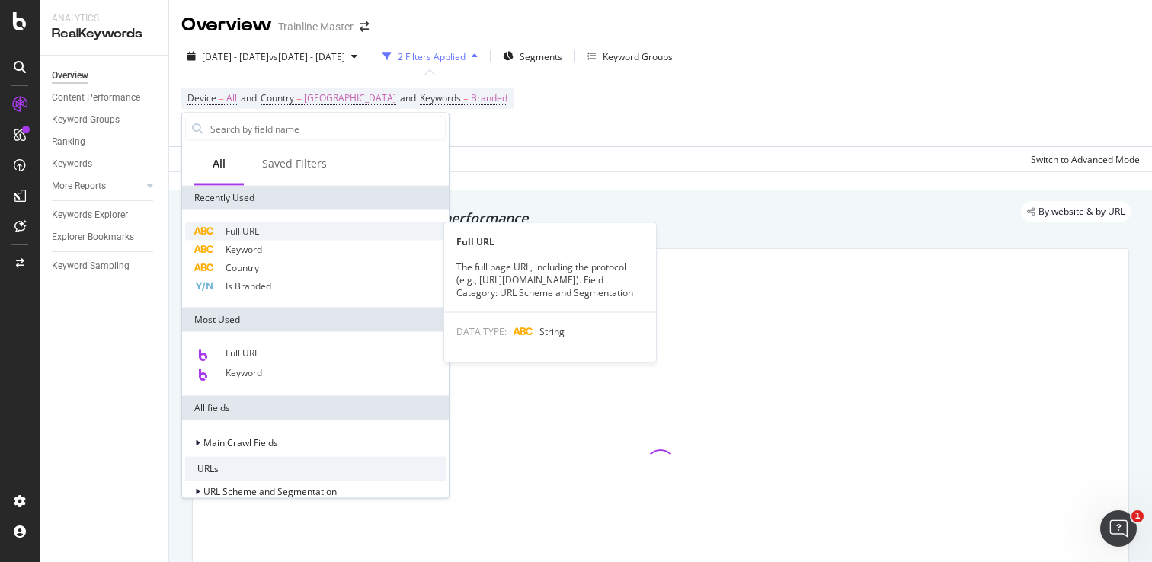
click at [251, 225] on span "Full URL" at bounding box center [242, 231] width 34 height 13
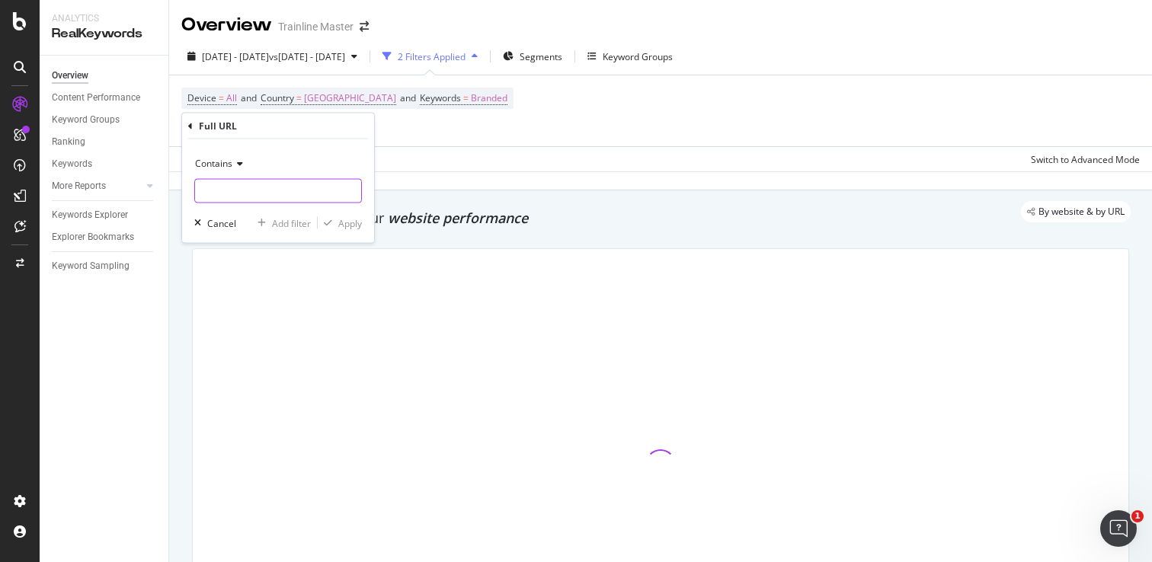
click at [260, 184] on input "text" at bounding box center [278, 191] width 166 height 24
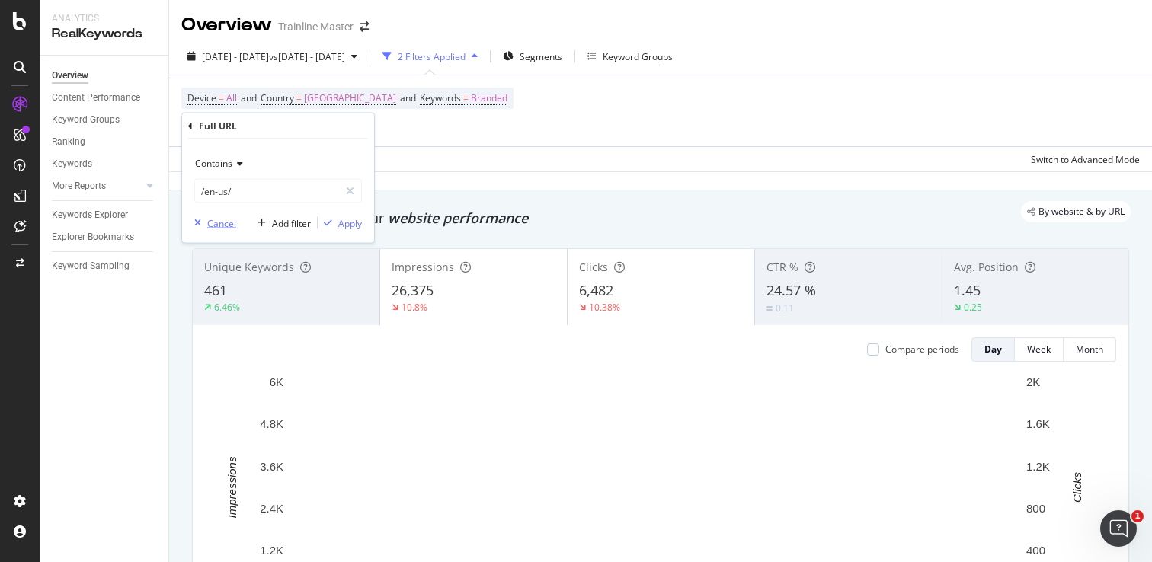
type input "/en-us/"
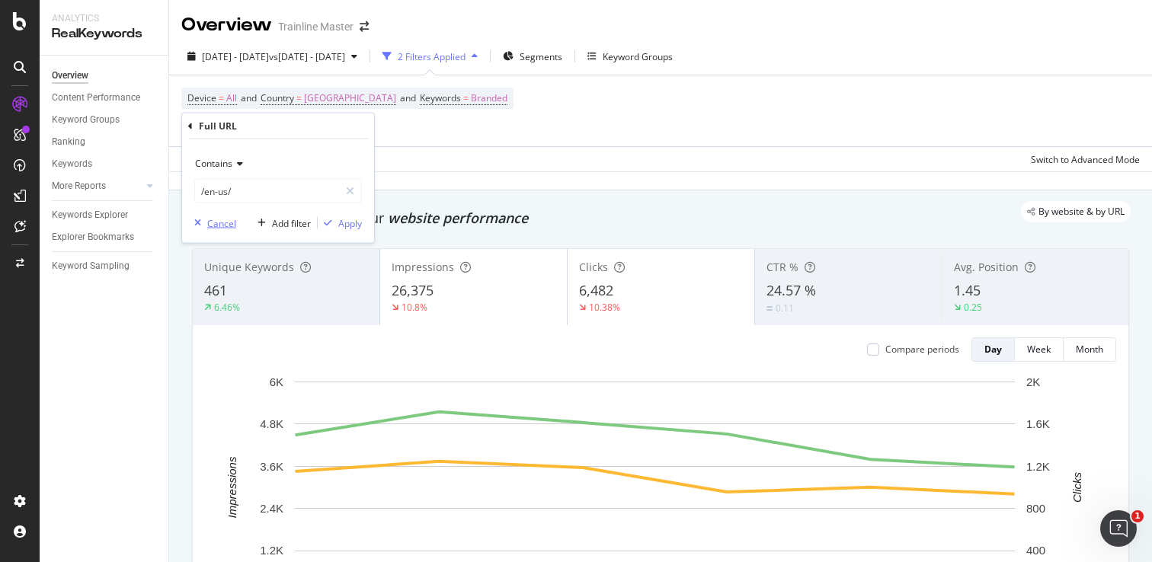
click at [201, 225] on div "button" at bounding box center [197, 223] width 19 height 9
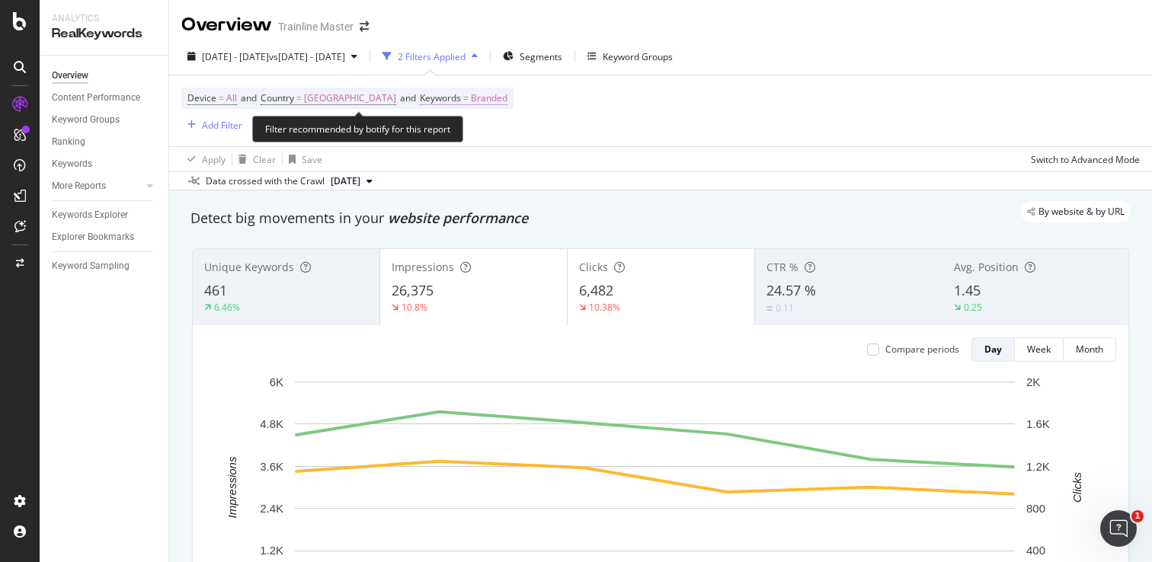
click at [507, 100] on span "Branded" at bounding box center [489, 98] width 37 height 21
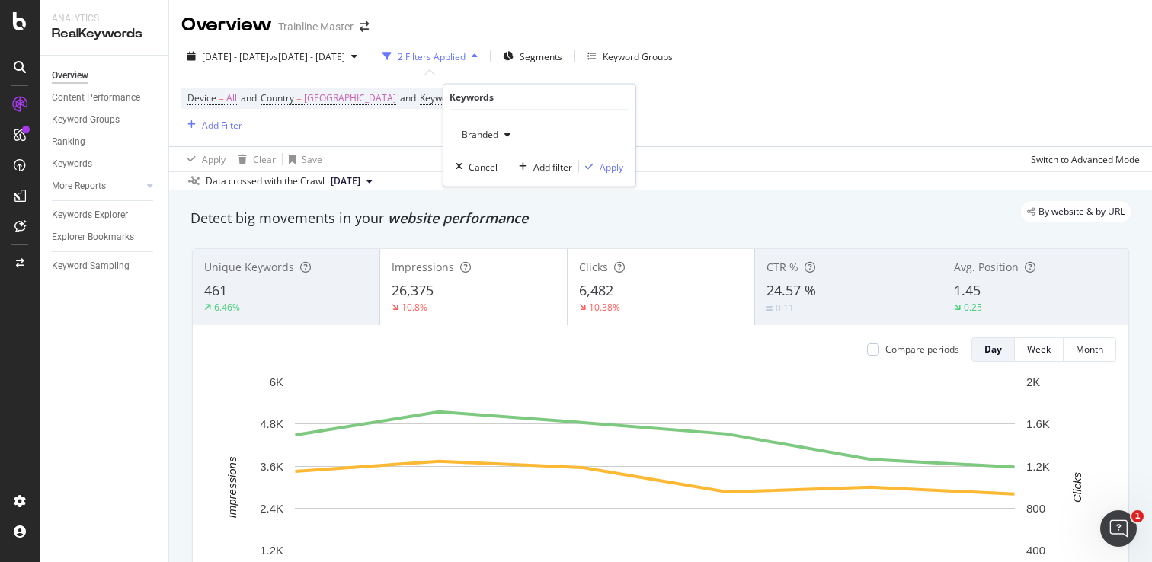
click at [505, 126] on div "Branded" at bounding box center [485, 134] width 61 height 23
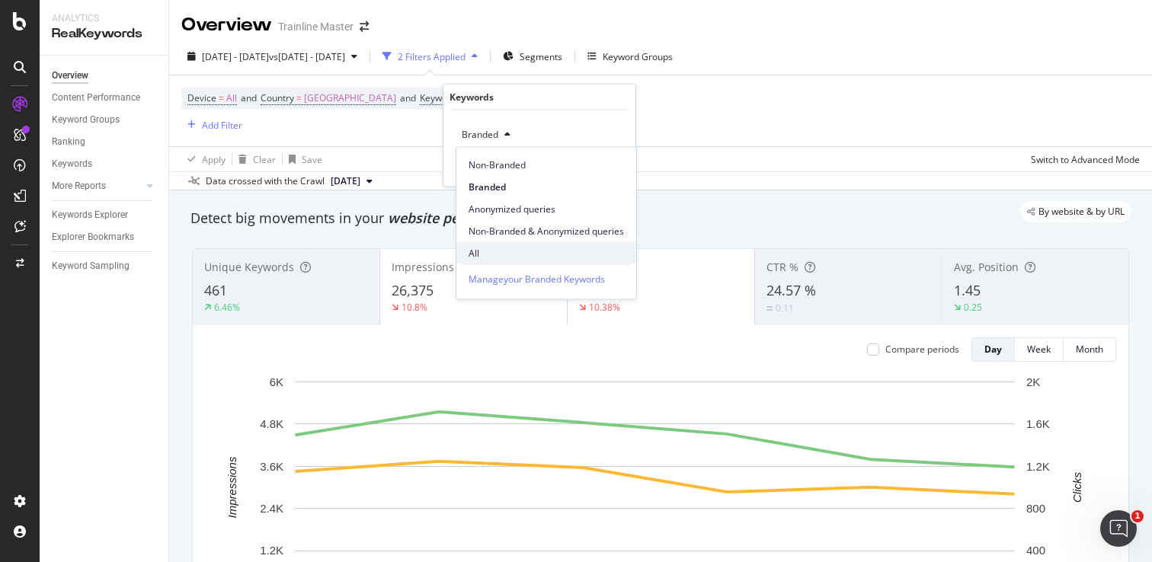
click at [514, 265] on div "Manage your Branded Keywords" at bounding box center [546, 278] width 168 height 29
click at [514, 258] on span "All" at bounding box center [545, 253] width 155 height 14
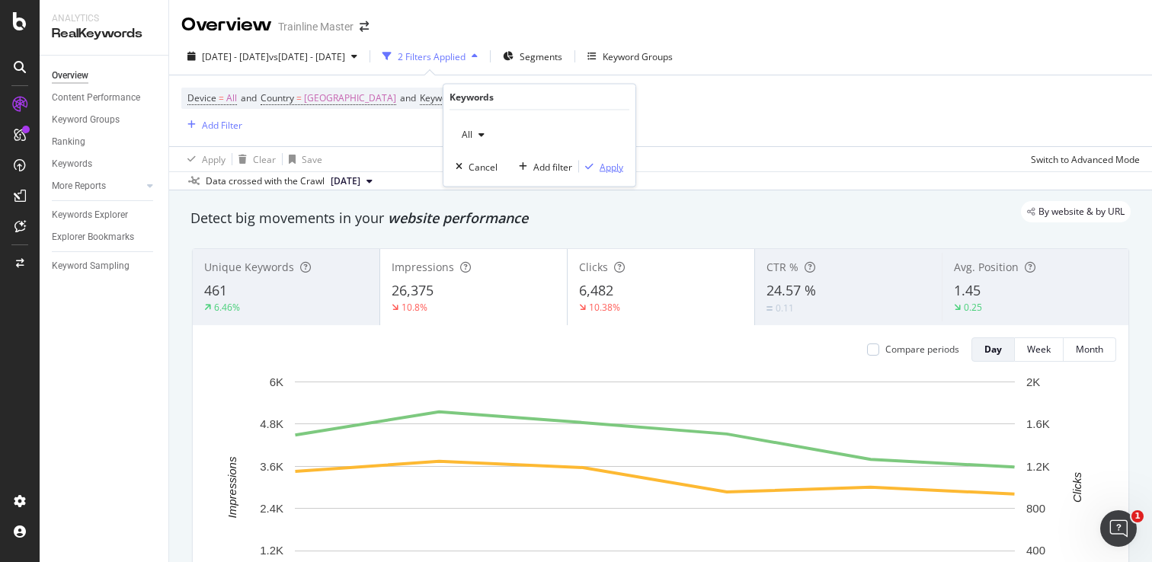
click at [615, 167] on div "Apply" at bounding box center [611, 166] width 24 height 13
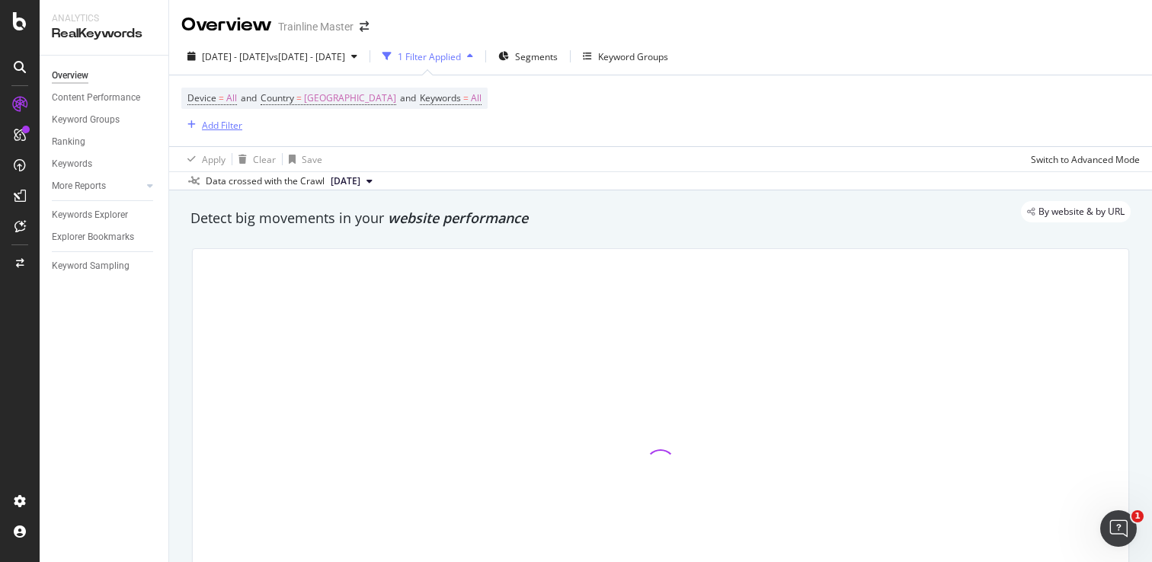
click at [220, 126] on div "Add Filter" at bounding box center [222, 125] width 40 height 13
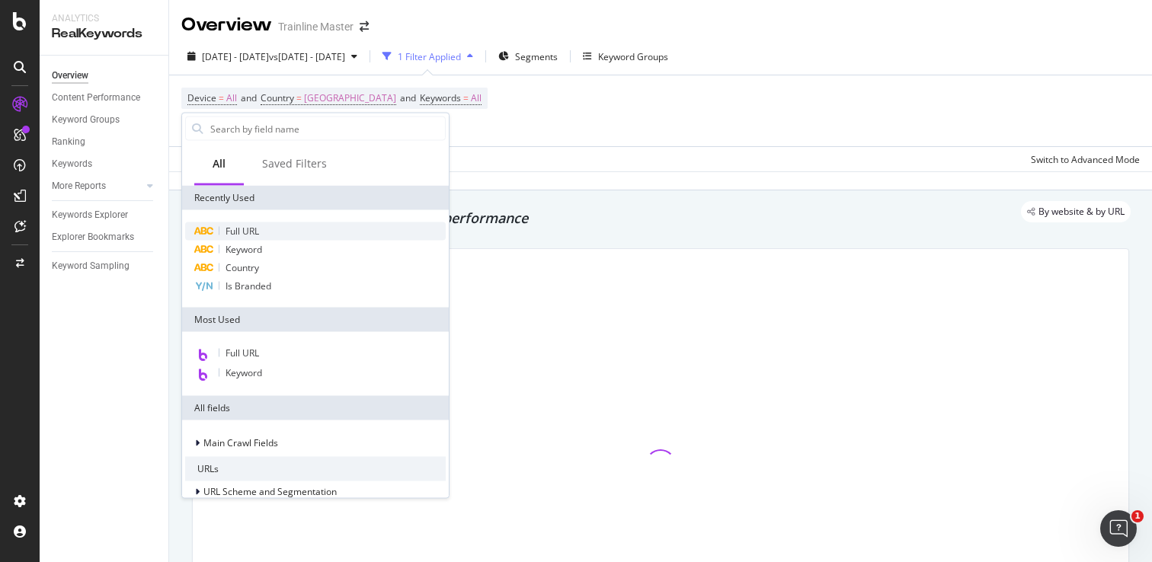
click at [258, 221] on div "Full URL Keyword Country Is Branded" at bounding box center [315, 258] width 267 height 97
click at [256, 226] on span "Full URL" at bounding box center [242, 231] width 34 height 13
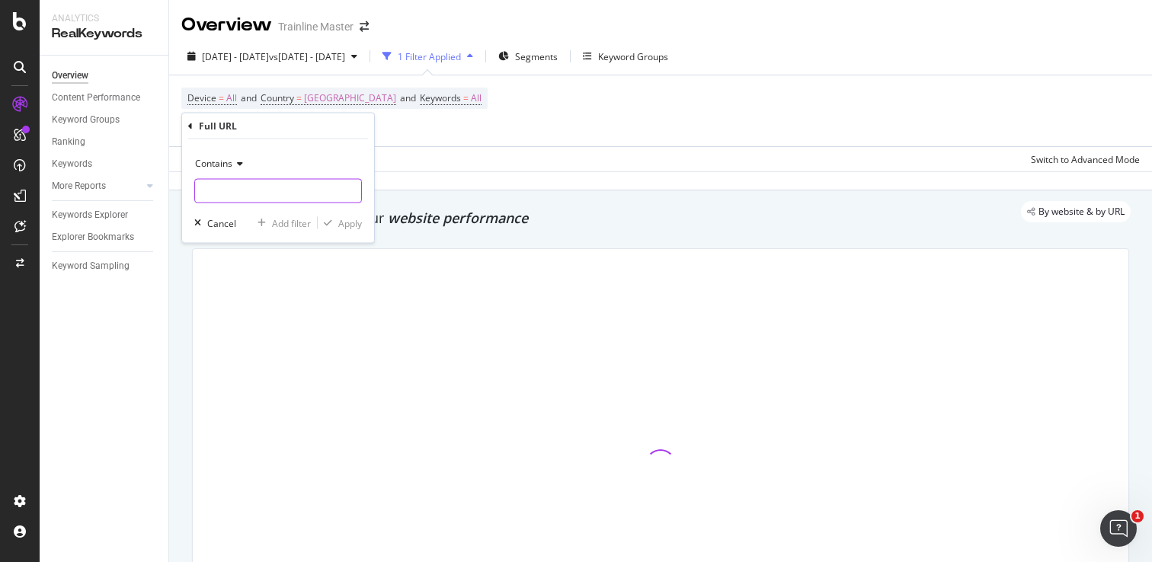
click at [259, 196] on input "text" at bounding box center [278, 191] width 166 height 24
type input "/"
click at [237, 193] on input "/" at bounding box center [267, 191] width 144 height 24
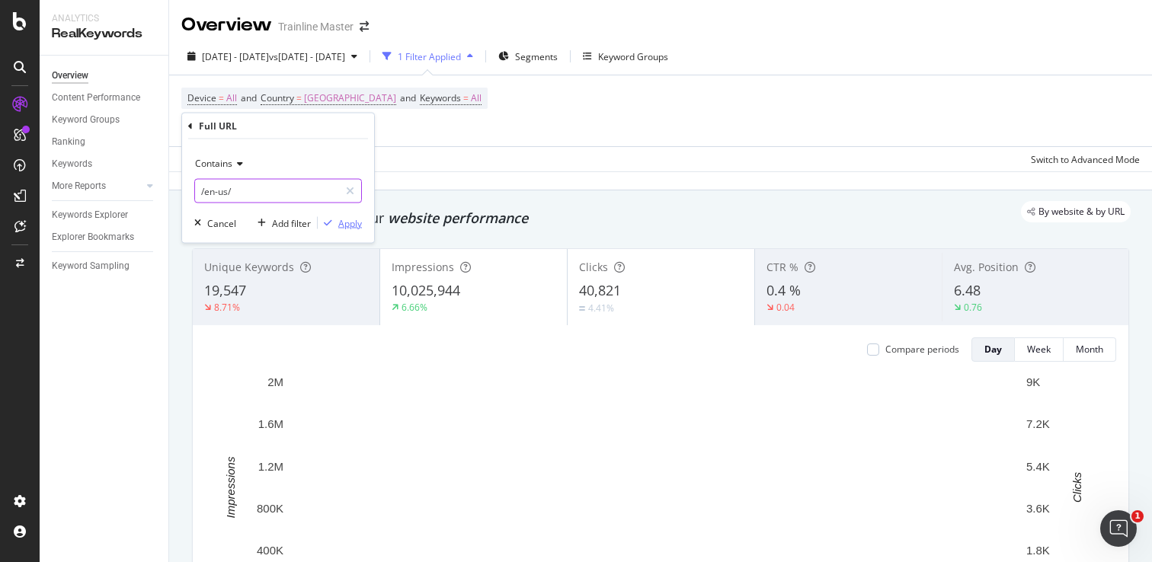
type input "/en-us/"
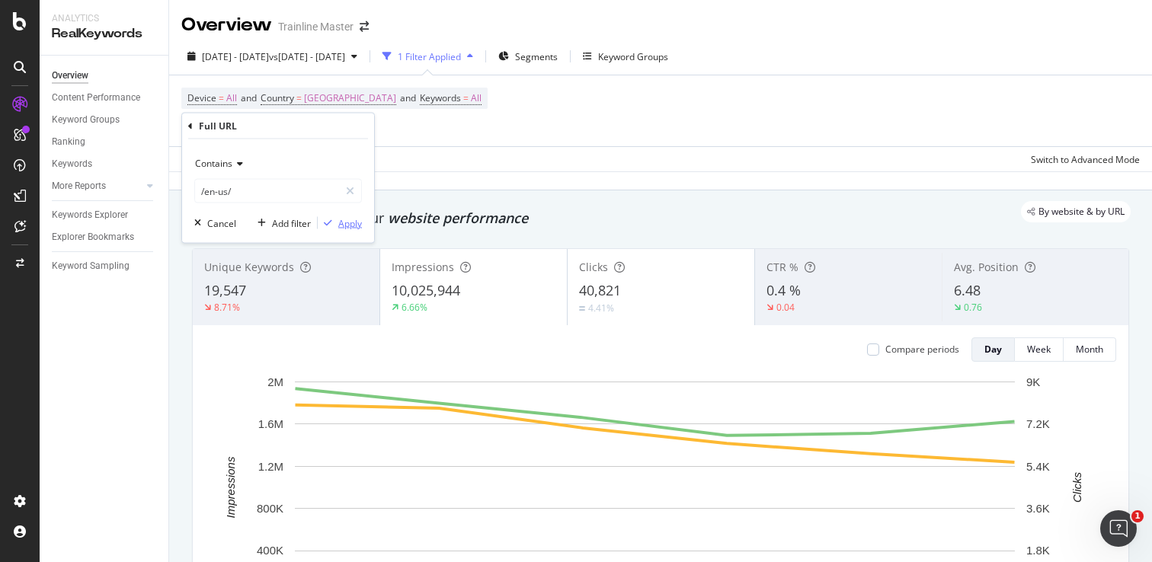
click at [333, 220] on div "button" at bounding box center [328, 223] width 21 height 9
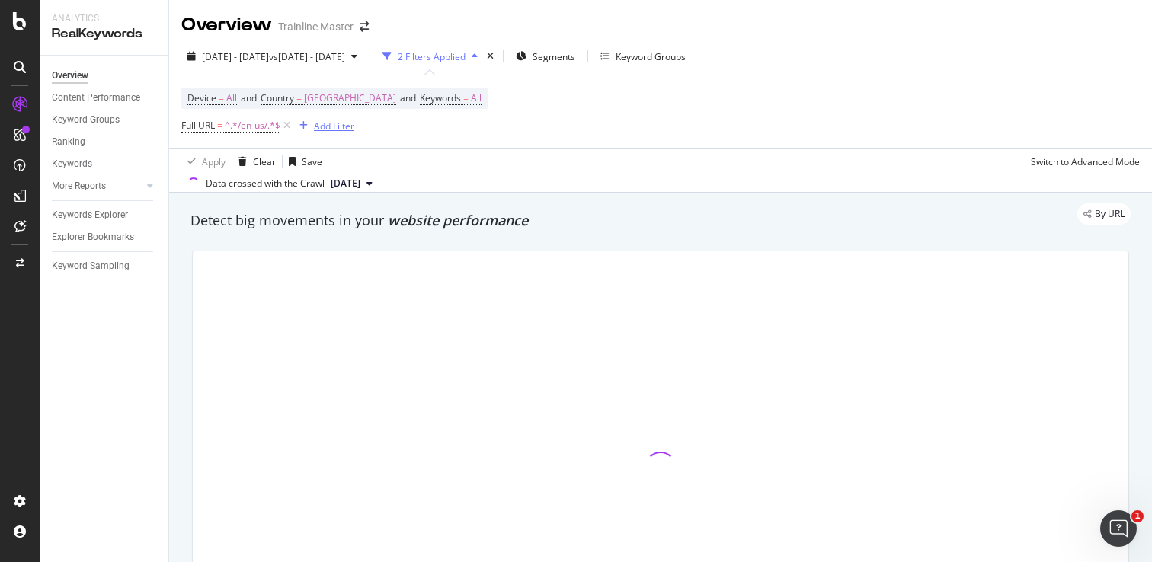
click at [315, 126] on div "Add Filter" at bounding box center [334, 126] width 40 height 13
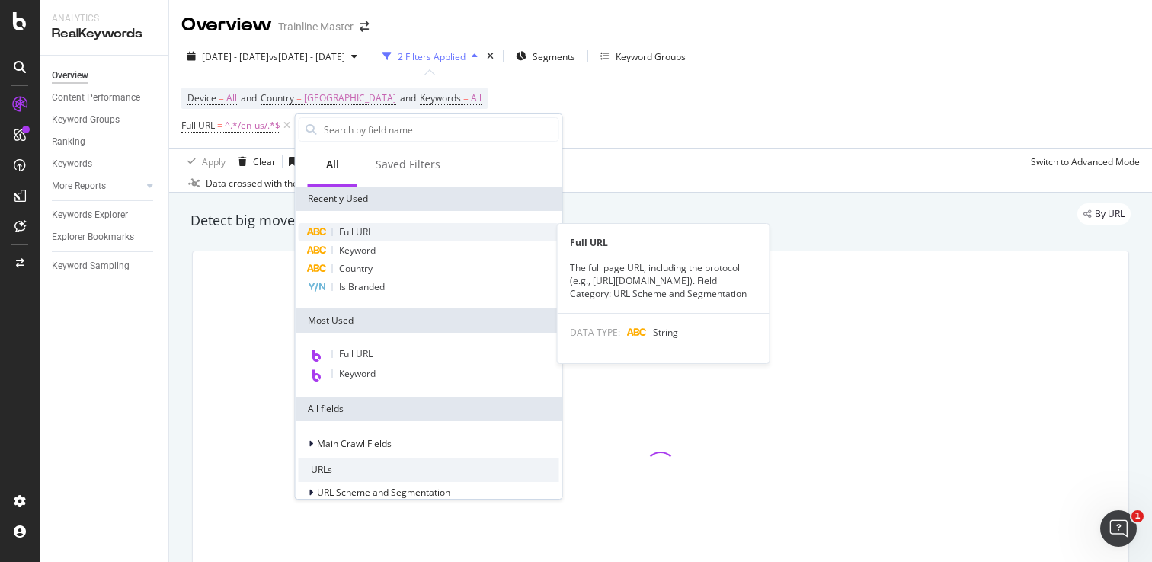
click at [360, 235] on span "Full URL" at bounding box center [356, 231] width 34 height 13
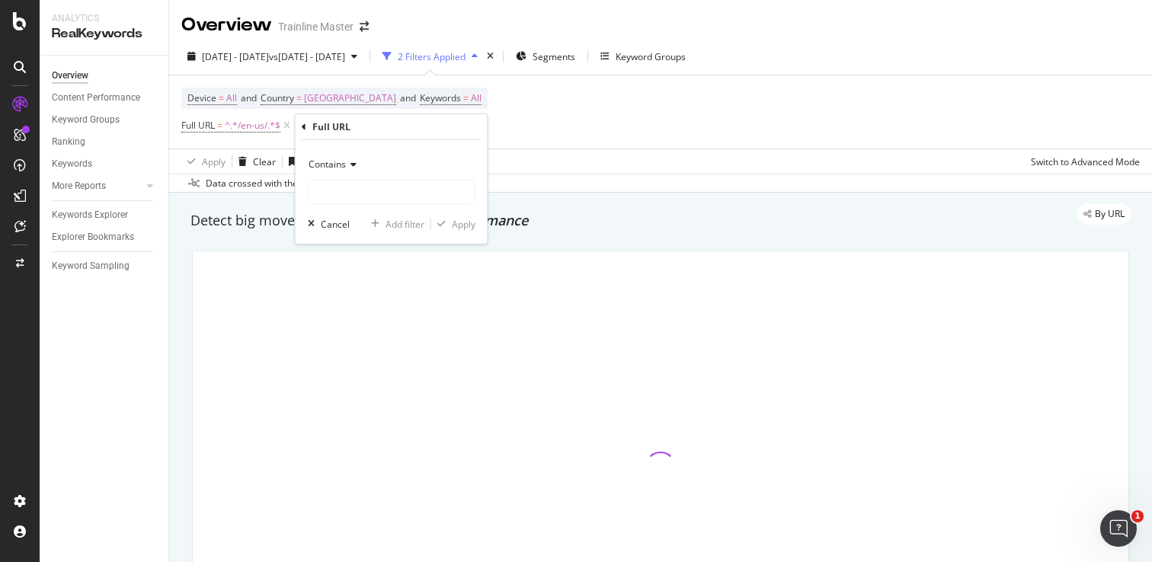
click at [331, 162] on span "Contains" at bounding box center [326, 164] width 37 height 13
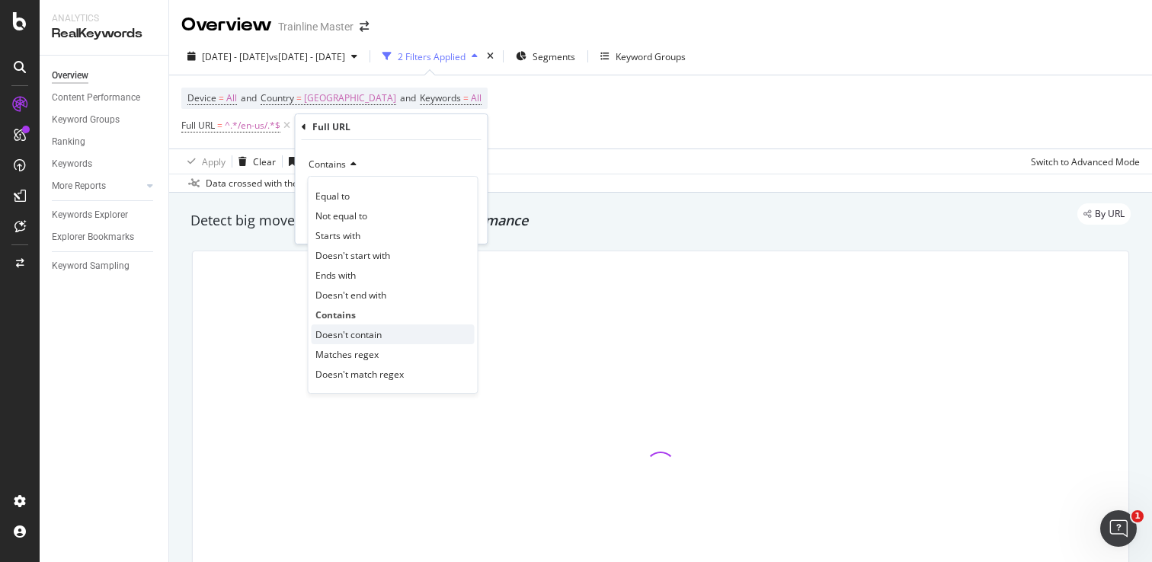
click at [360, 335] on span "Doesn't contain" at bounding box center [348, 334] width 66 height 13
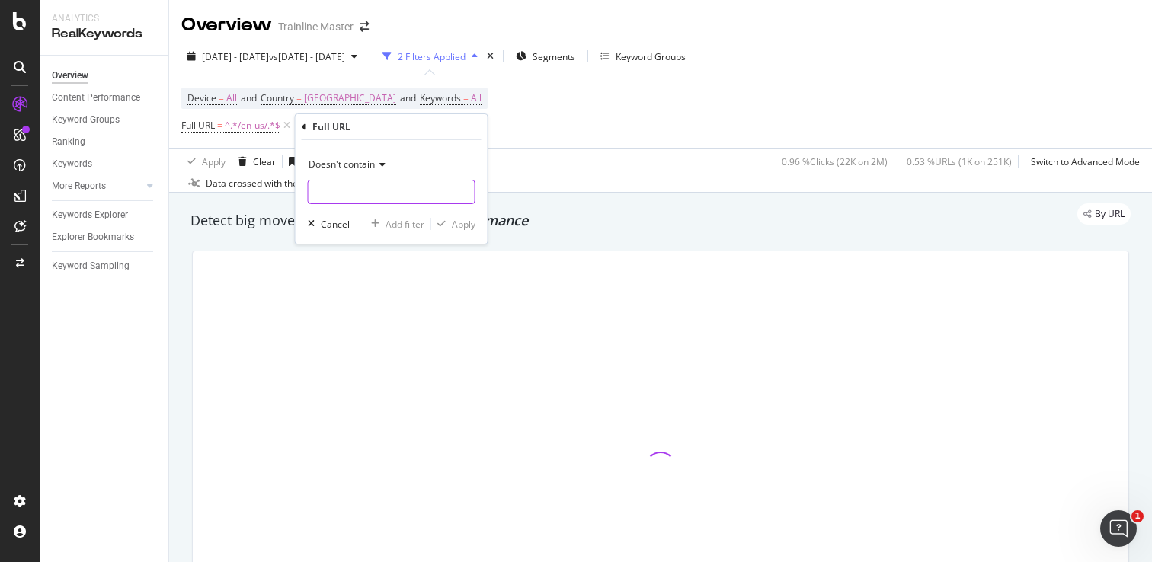
click at [369, 196] on input "text" at bounding box center [391, 192] width 166 height 24
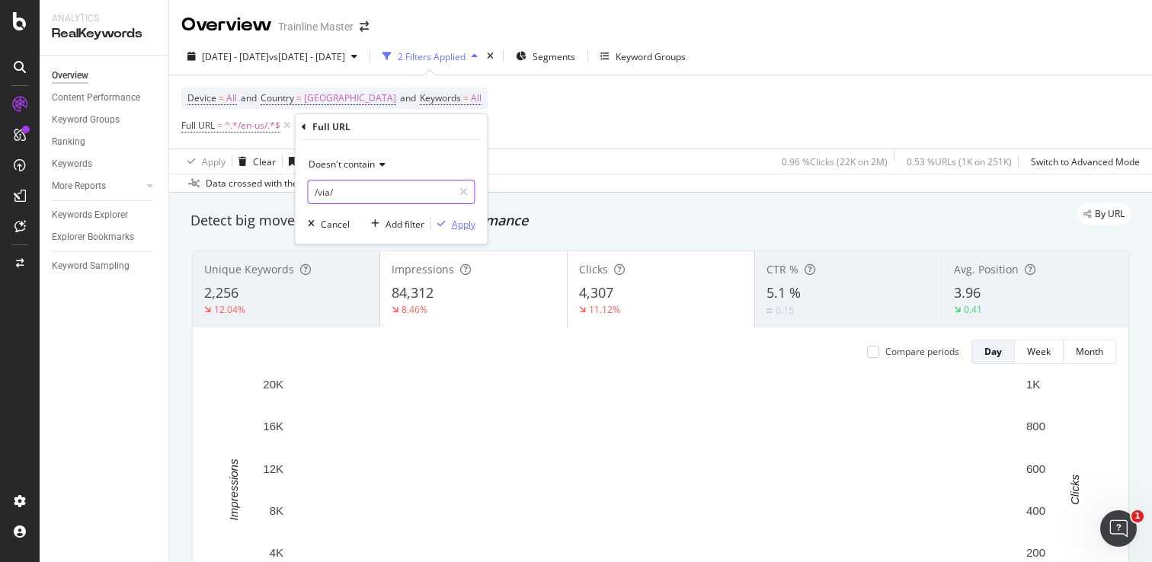
type input "/via/"
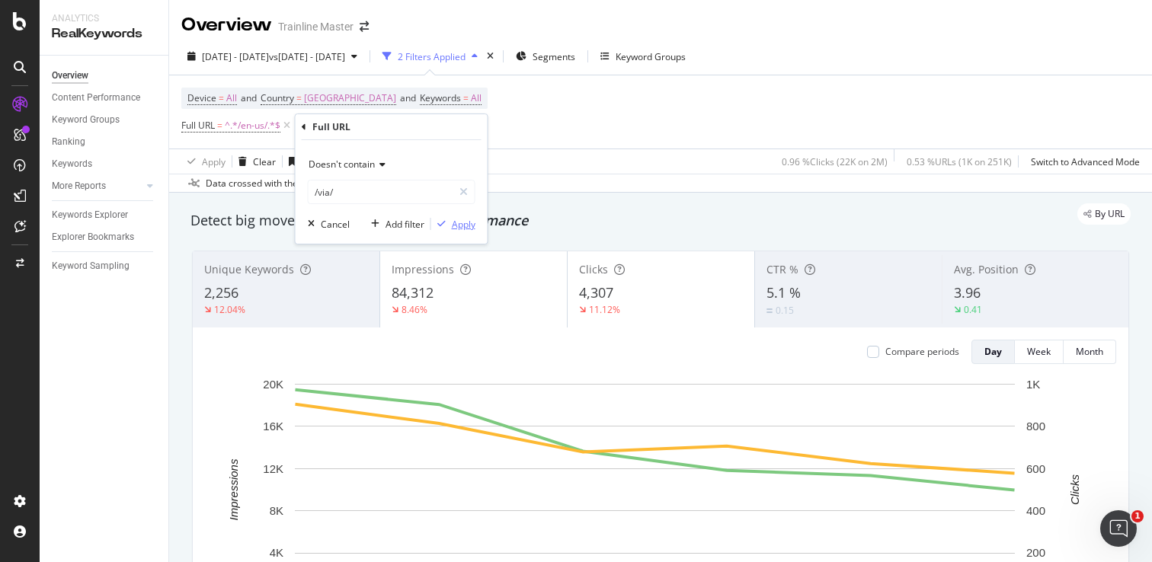
click at [466, 230] on div "Apply" at bounding box center [453, 224] width 44 height 14
